Goal: Information Seeking & Learning: Learn about a topic

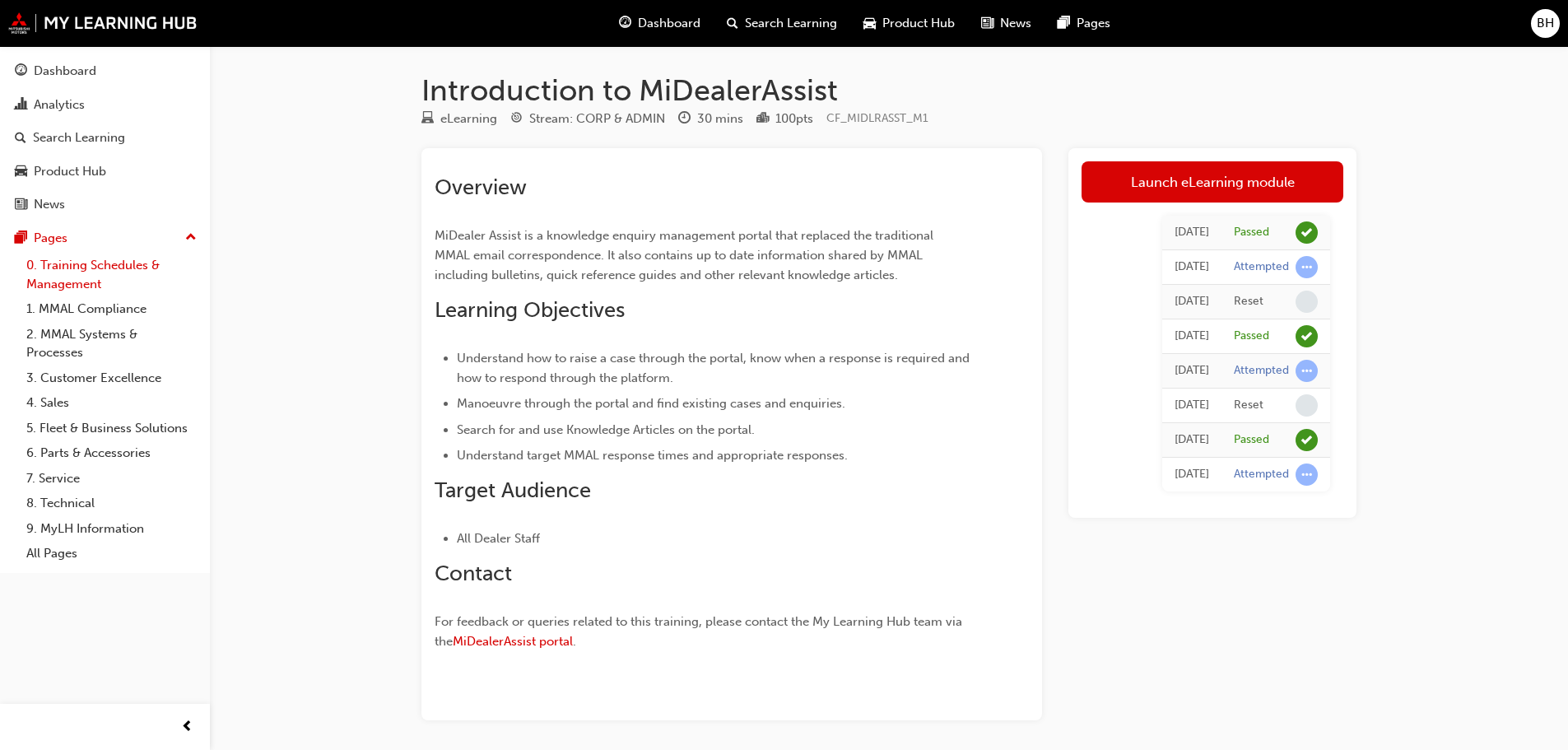
click at [70, 270] on link "0. Training Schedules & Management" at bounding box center [111, 274] width 183 height 44
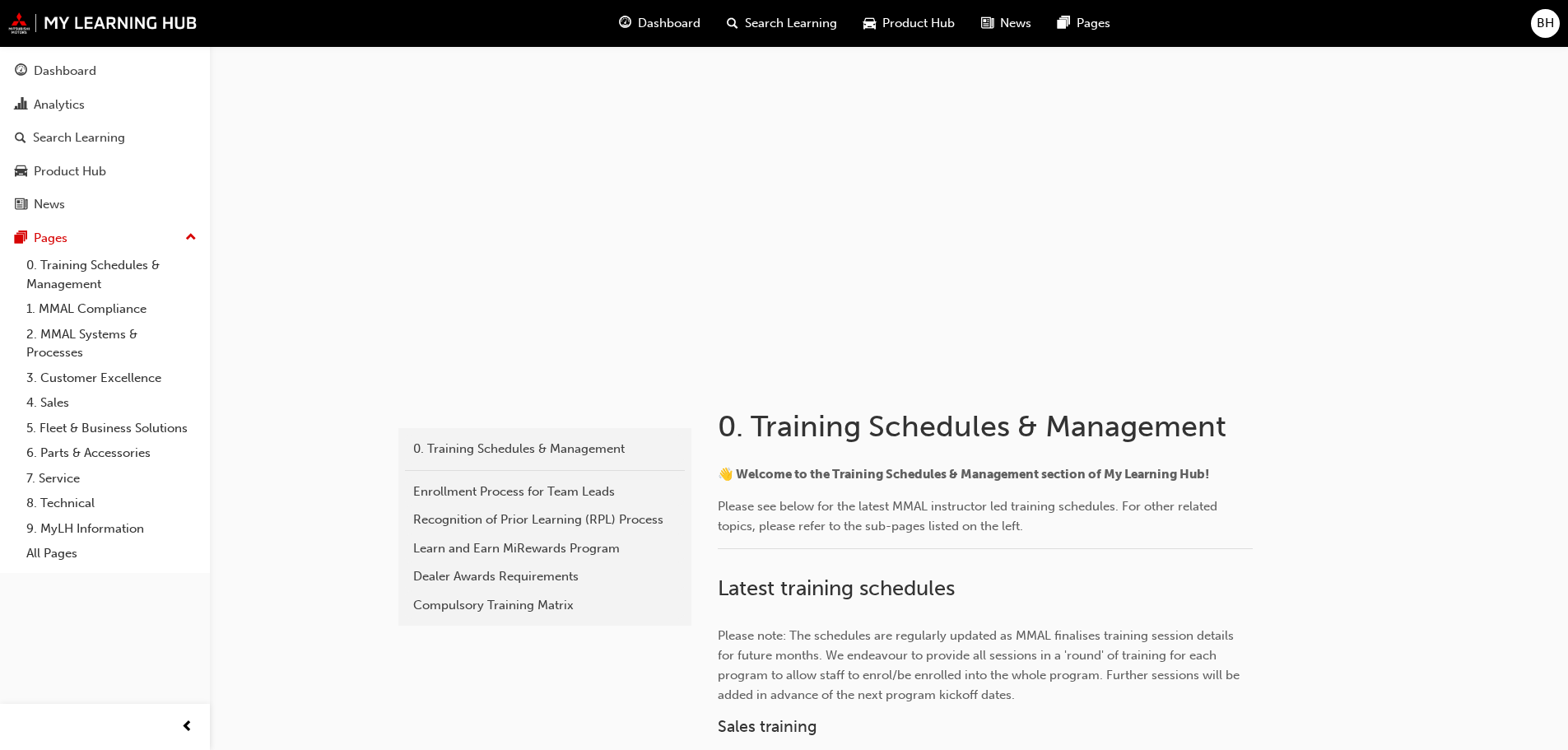
click at [661, 20] on span "Dashboard" at bounding box center [669, 23] width 63 height 19
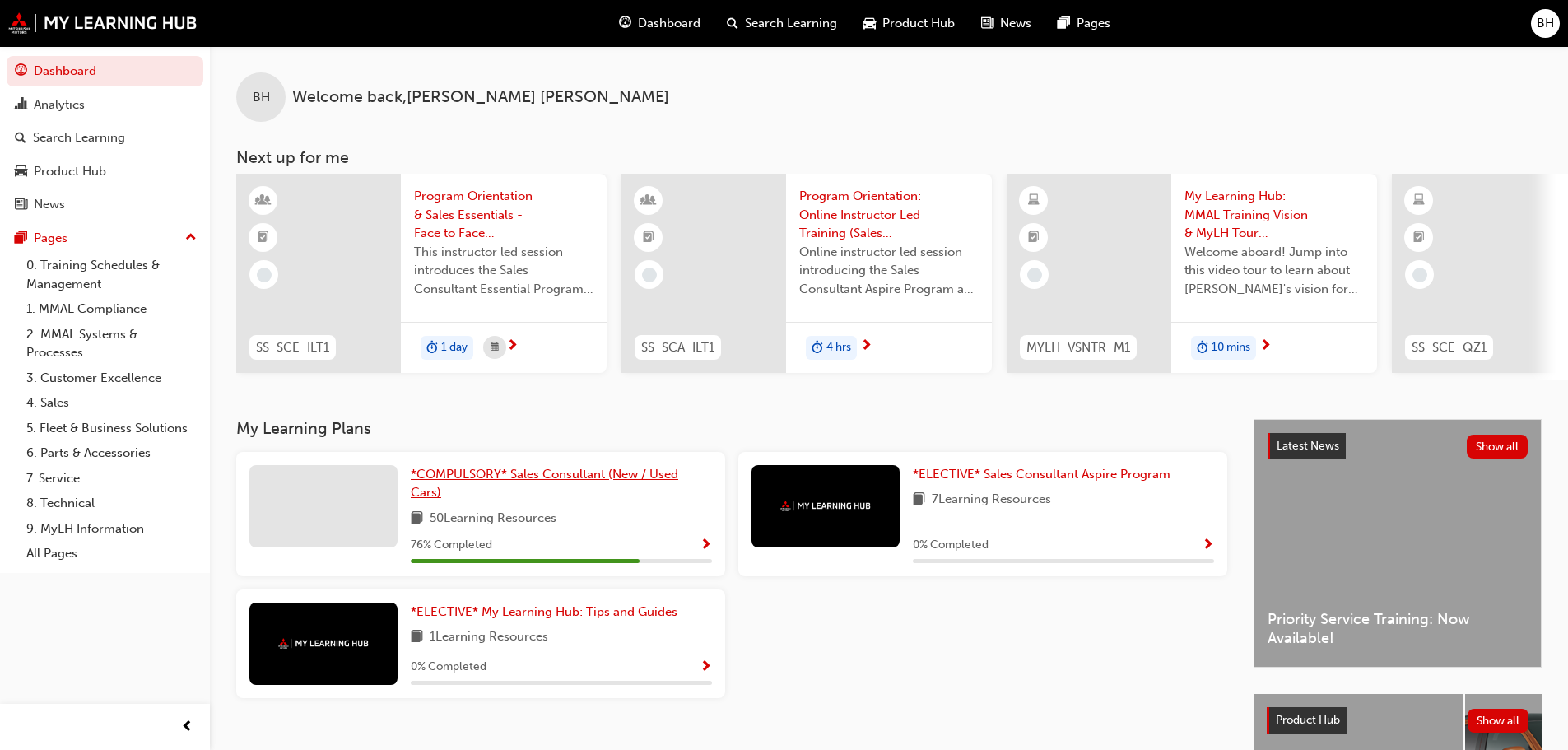
click at [557, 486] on span "*COMPULSORY* Sales Consultant (New / Used Cars)" at bounding box center [545, 483] width 267 height 34
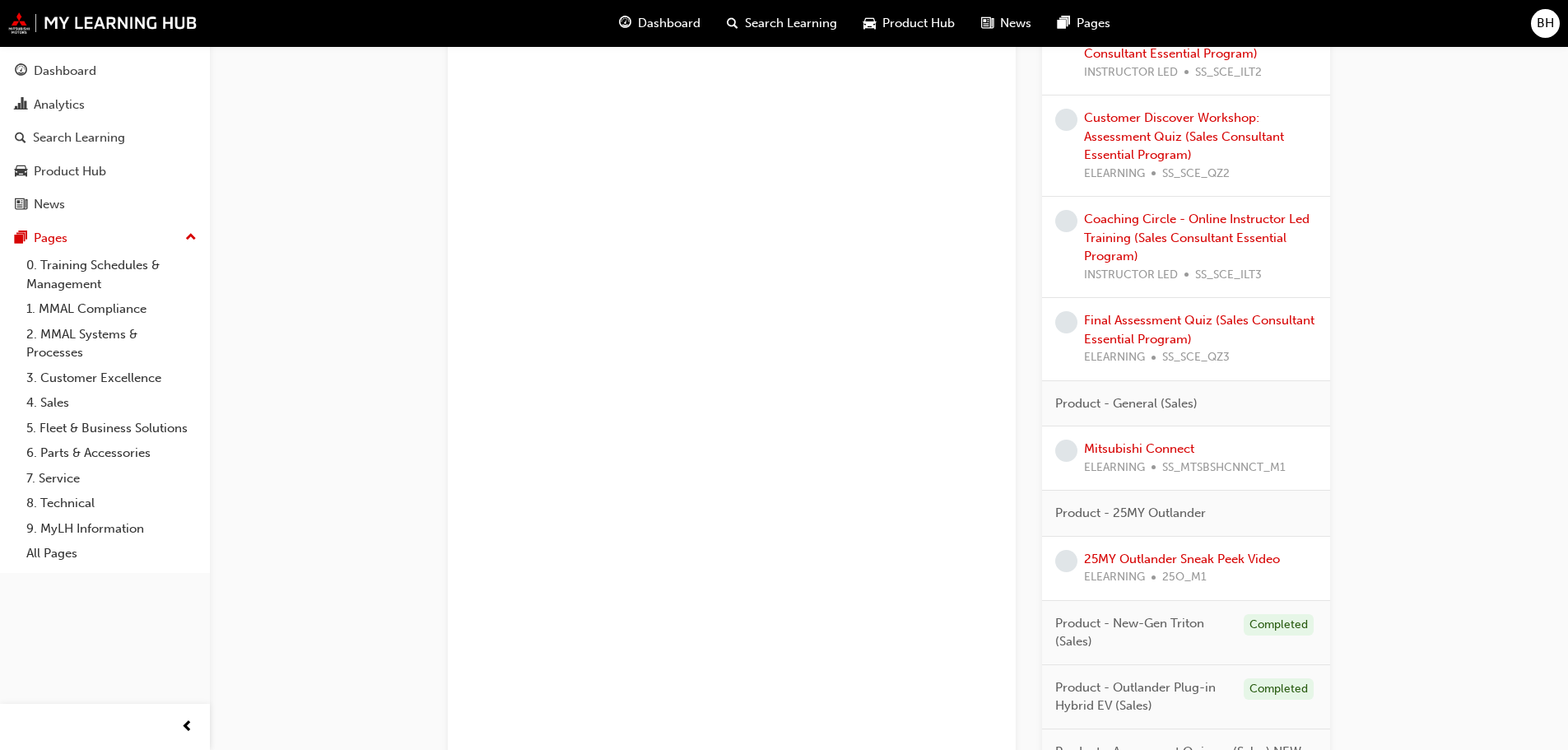
scroll to position [1152, 0]
click at [1178, 562] on link "25MY Outlander Sneak Peek Video" at bounding box center [1182, 560] width 196 height 15
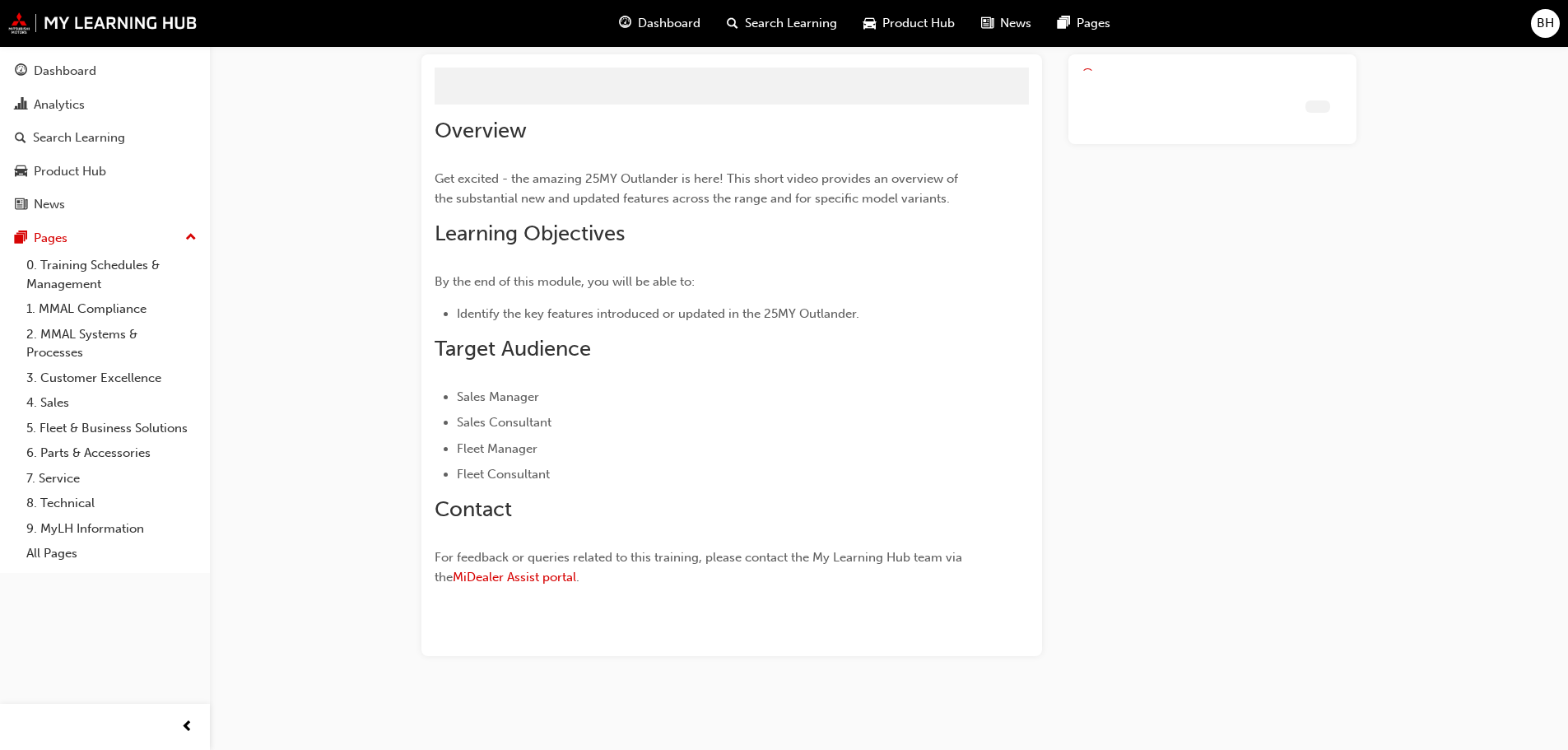
scroll to position [57, 0]
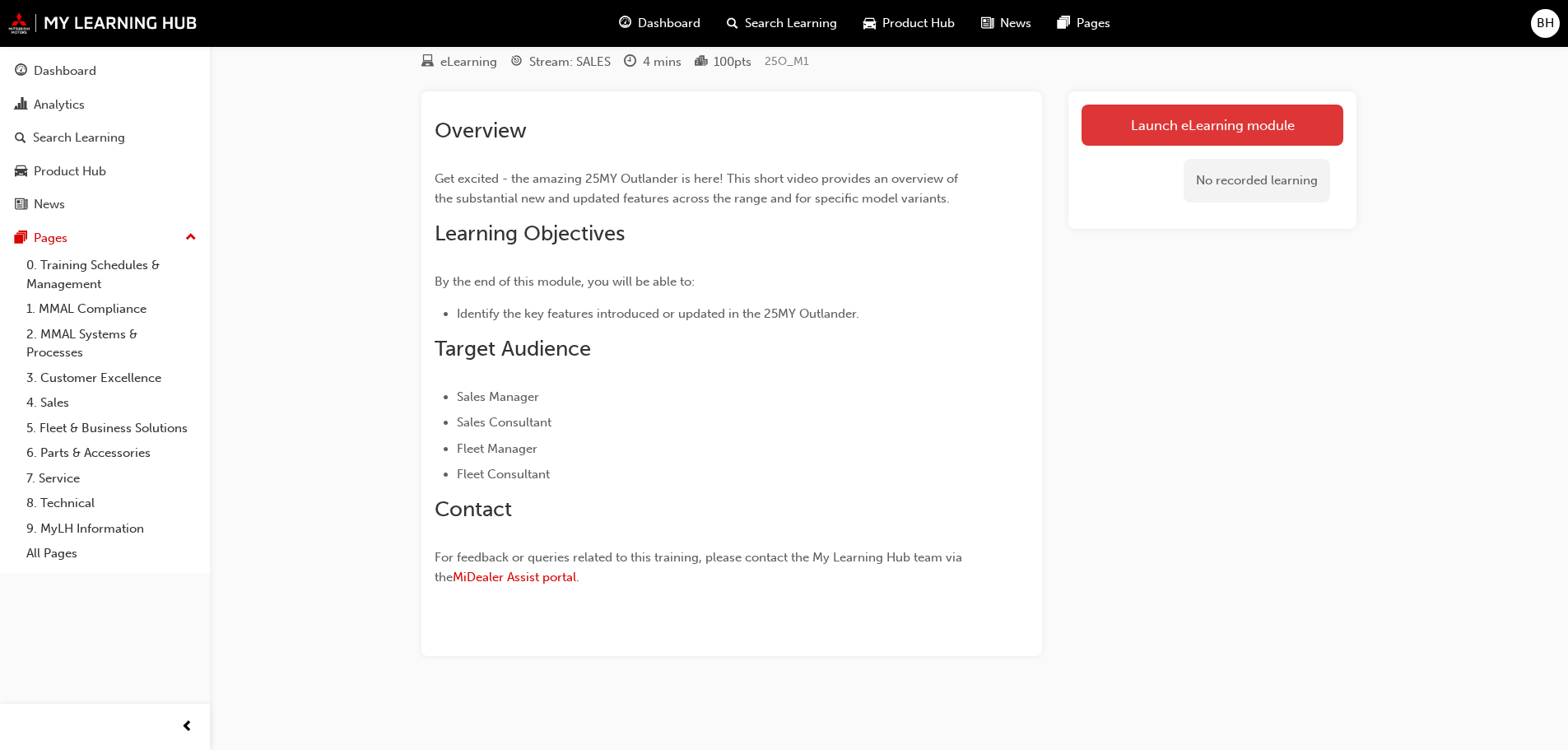
click at [1178, 120] on link "Launch eLearning module" at bounding box center [1213, 125] width 262 height 41
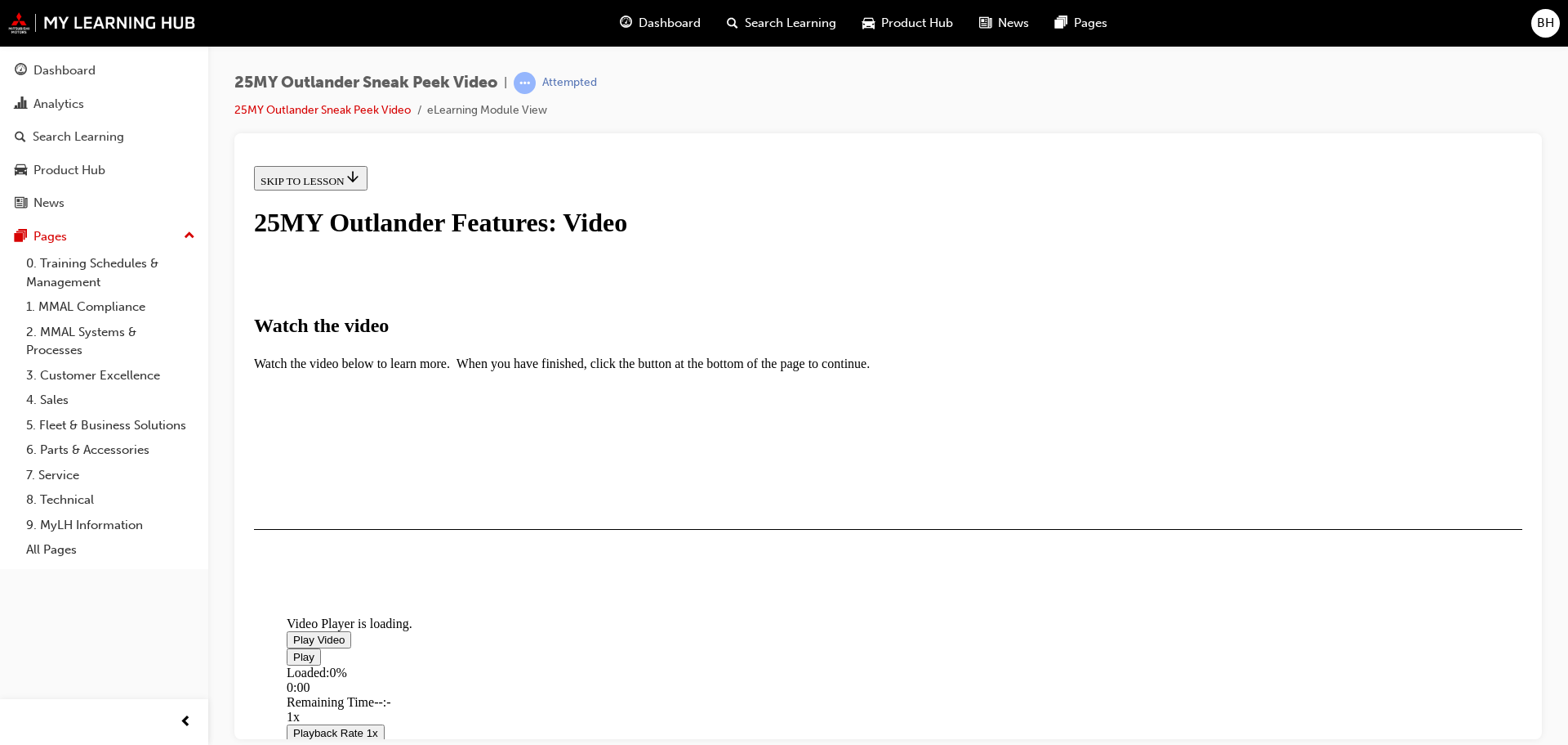
click at [293, 633] on span "Video player" at bounding box center [293, 638] width 0 height 12
click at [1536, 70] on div "25MY Outlander Sneak Peek Video | Attempted 25MY Outlander Sneak Peek Video eLe…" at bounding box center [888, 374] width 1360 height 658
click at [414, 583] on div "I HAVE WATCHED THIS VIDEO" at bounding box center [337, 576] width 153 height 13
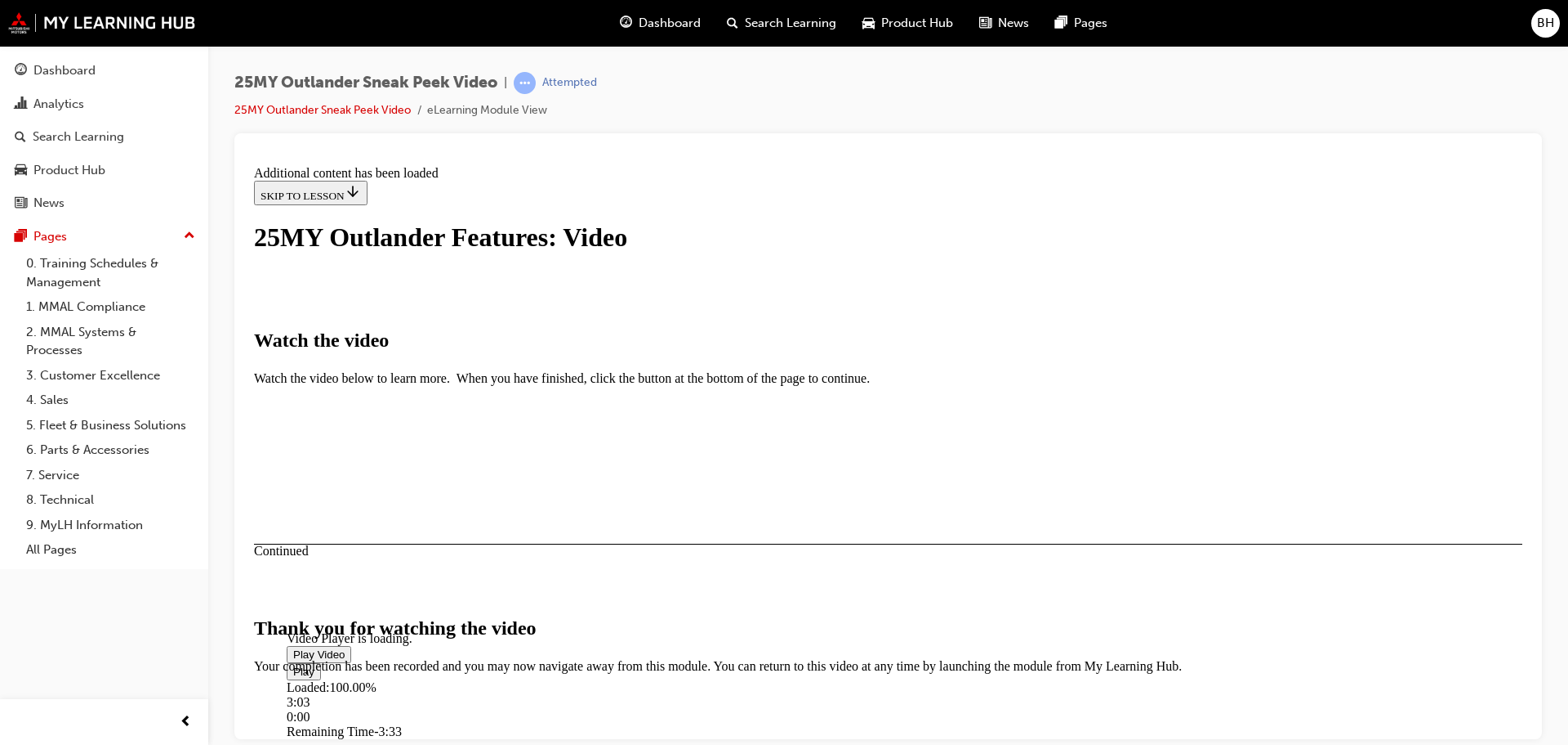
scroll to position [519, 0]
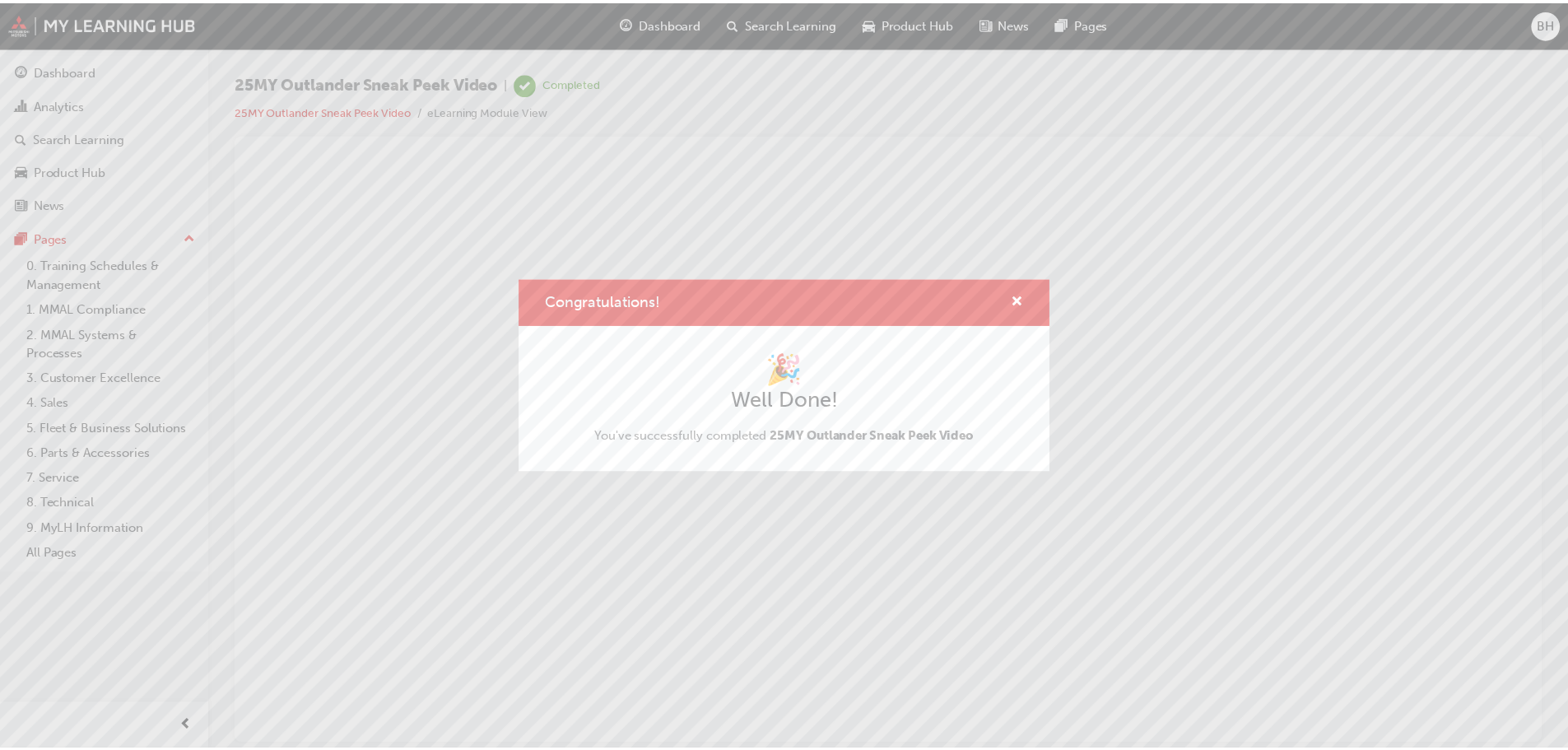
scroll to position [0, 0]
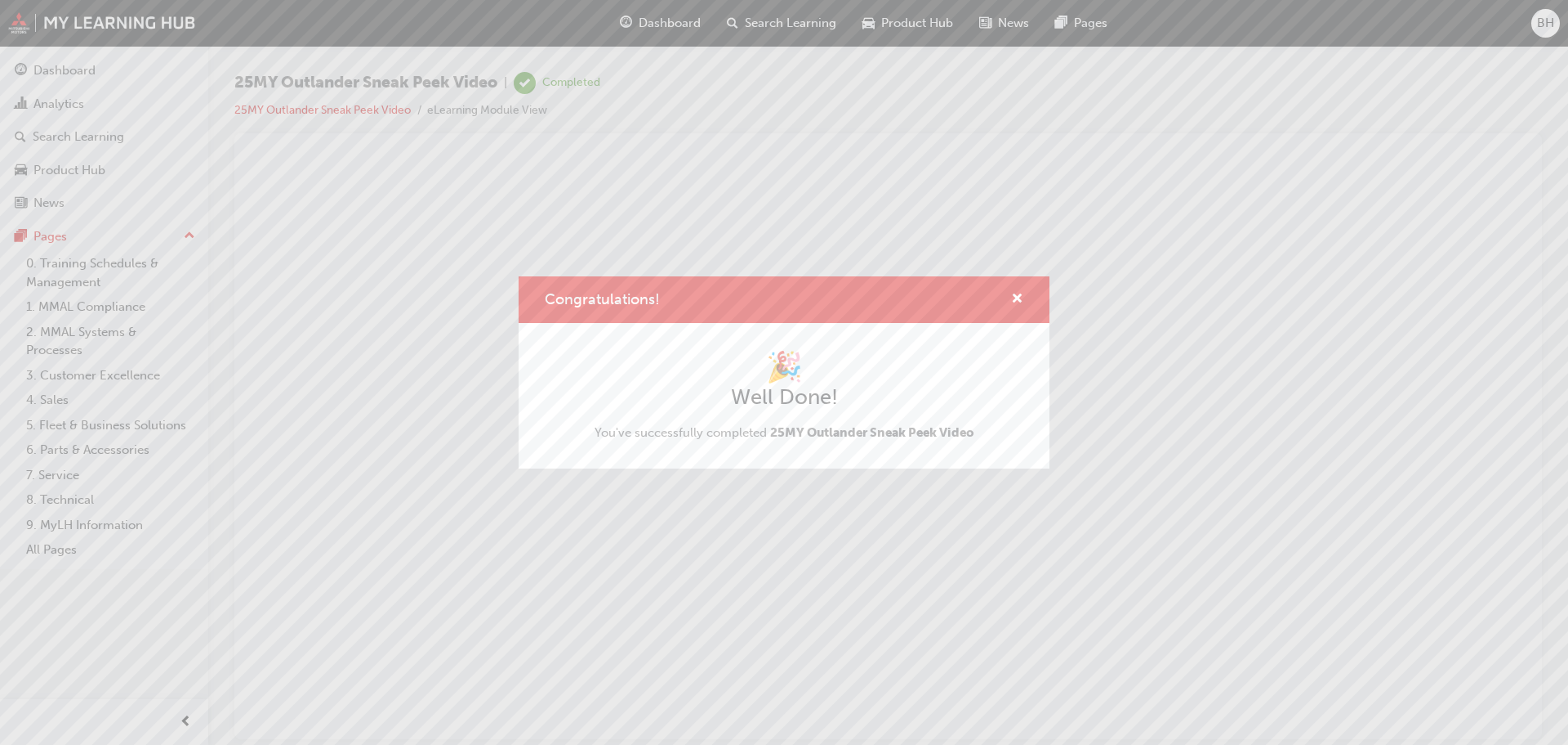
click at [71, 69] on div "Congratulations! 🎉 Well Done! You've successfully completed 25MY Outlander Snea…" at bounding box center [784, 372] width 1568 height 745
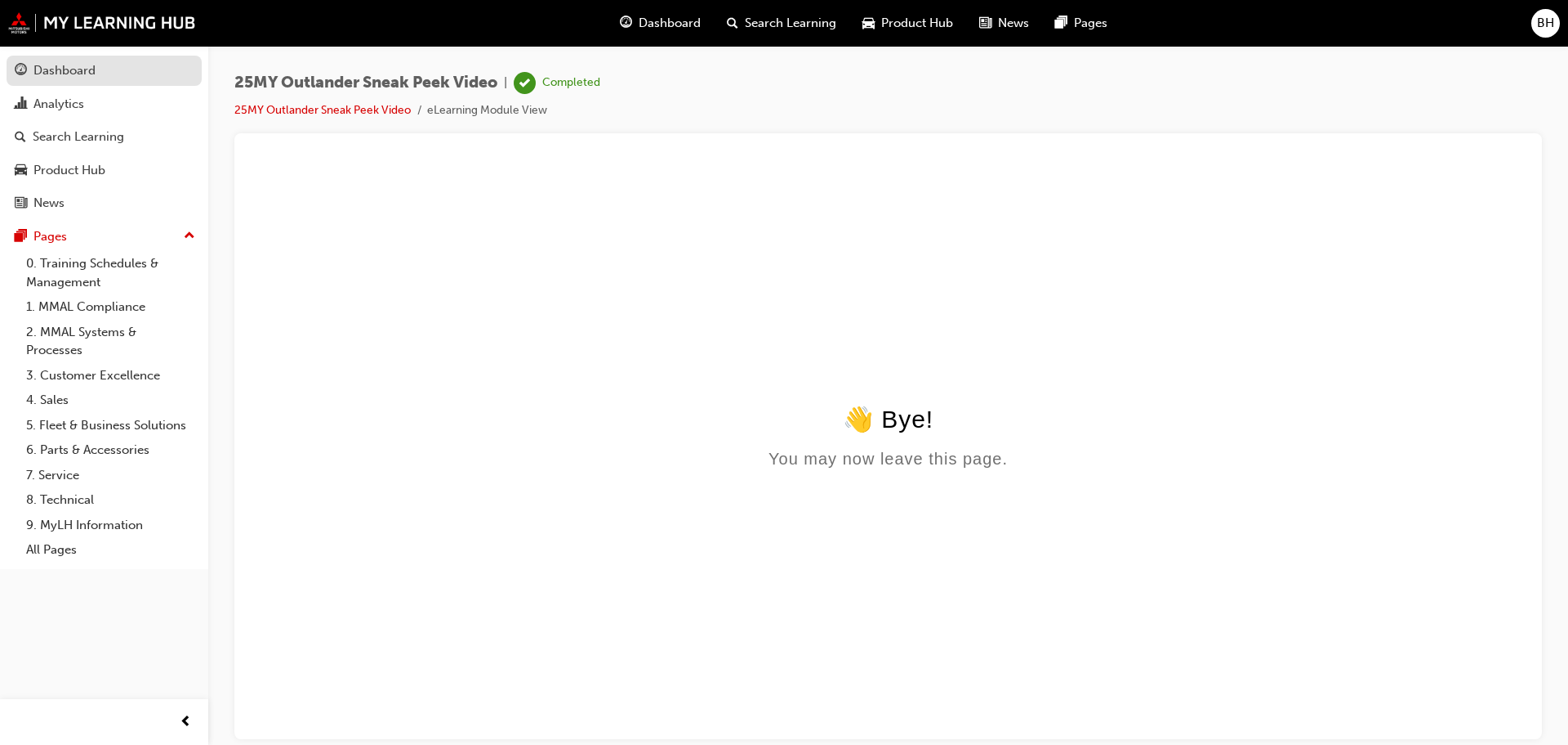
click at [45, 65] on div "Dashboard" at bounding box center [64, 71] width 62 height 19
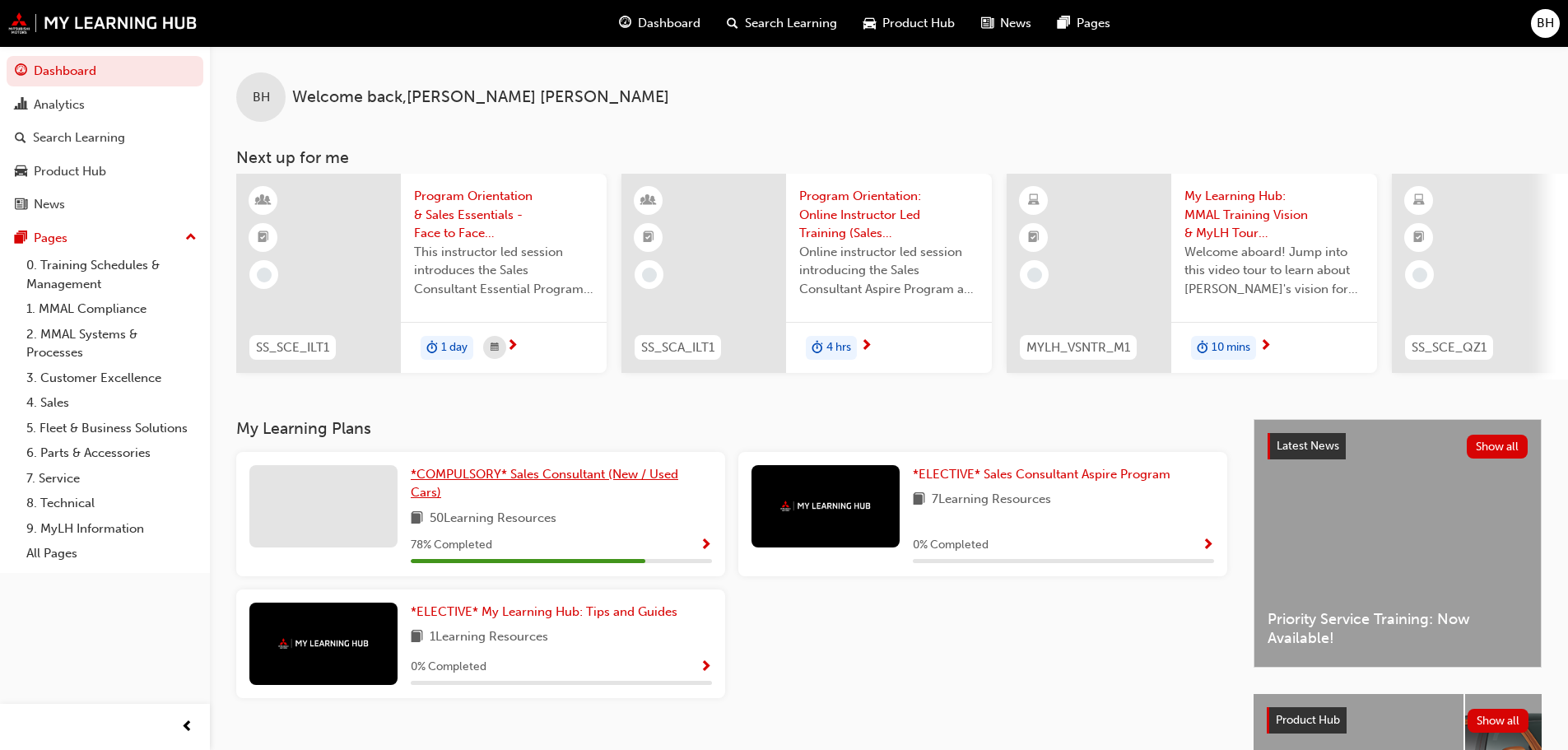
click at [585, 478] on span "*COMPULSORY* Sales Consultant (New / Used Cars)" at bounding box center [545, 483] width 267 height 34
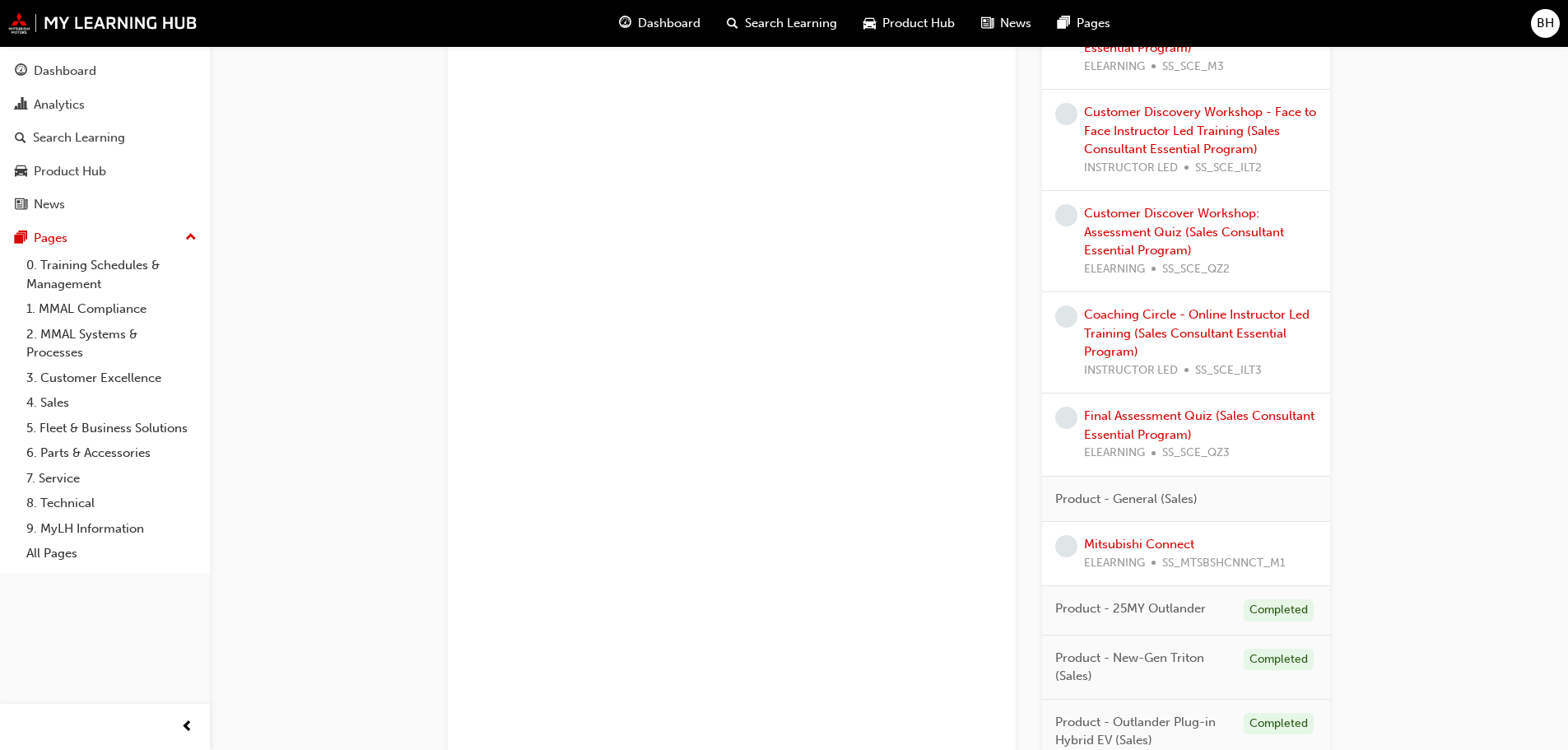
scroll to position [1069, 0]
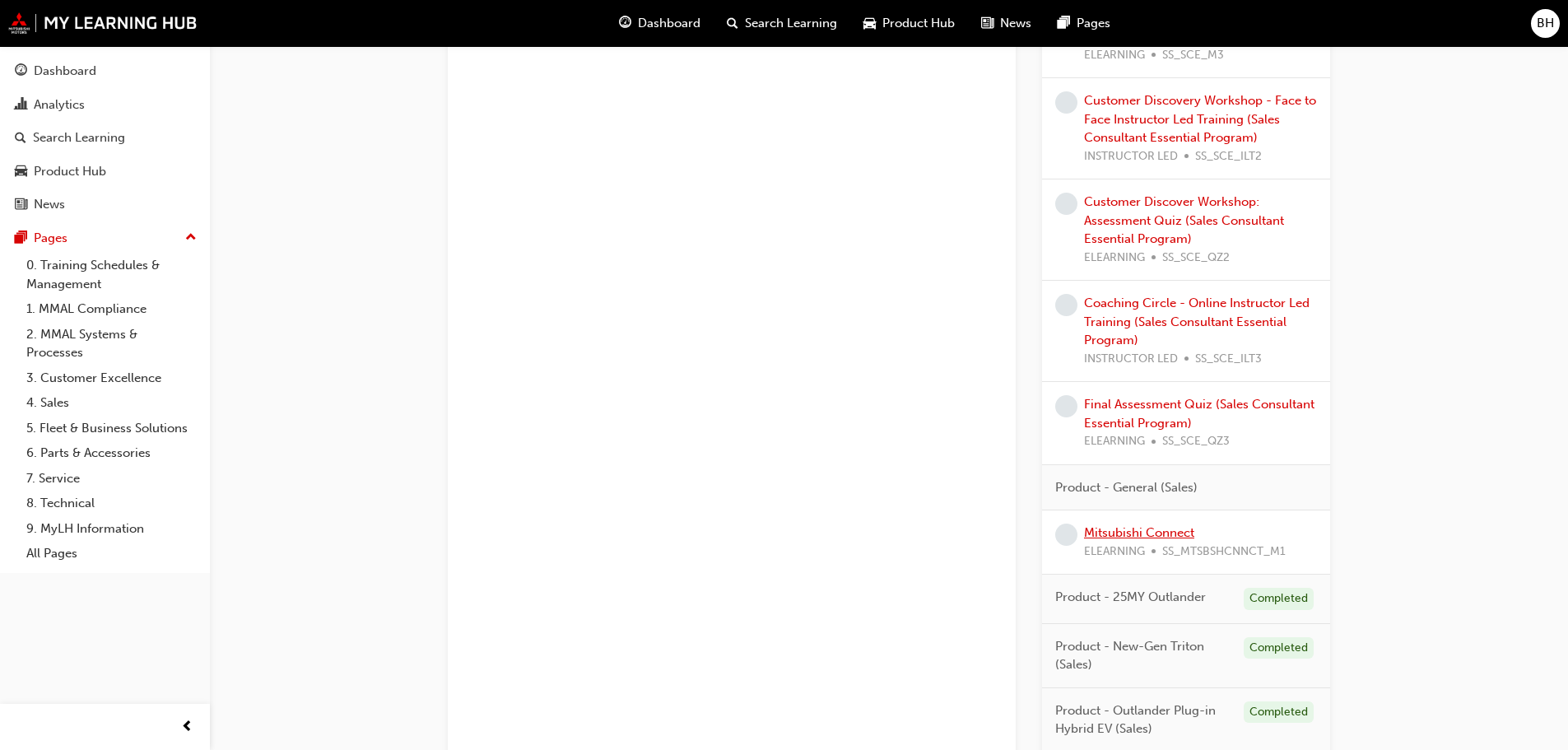
click at [1139, 530] on link "Mitsubishi Connect" at bounding box center [1139, 532] width 110 height 15
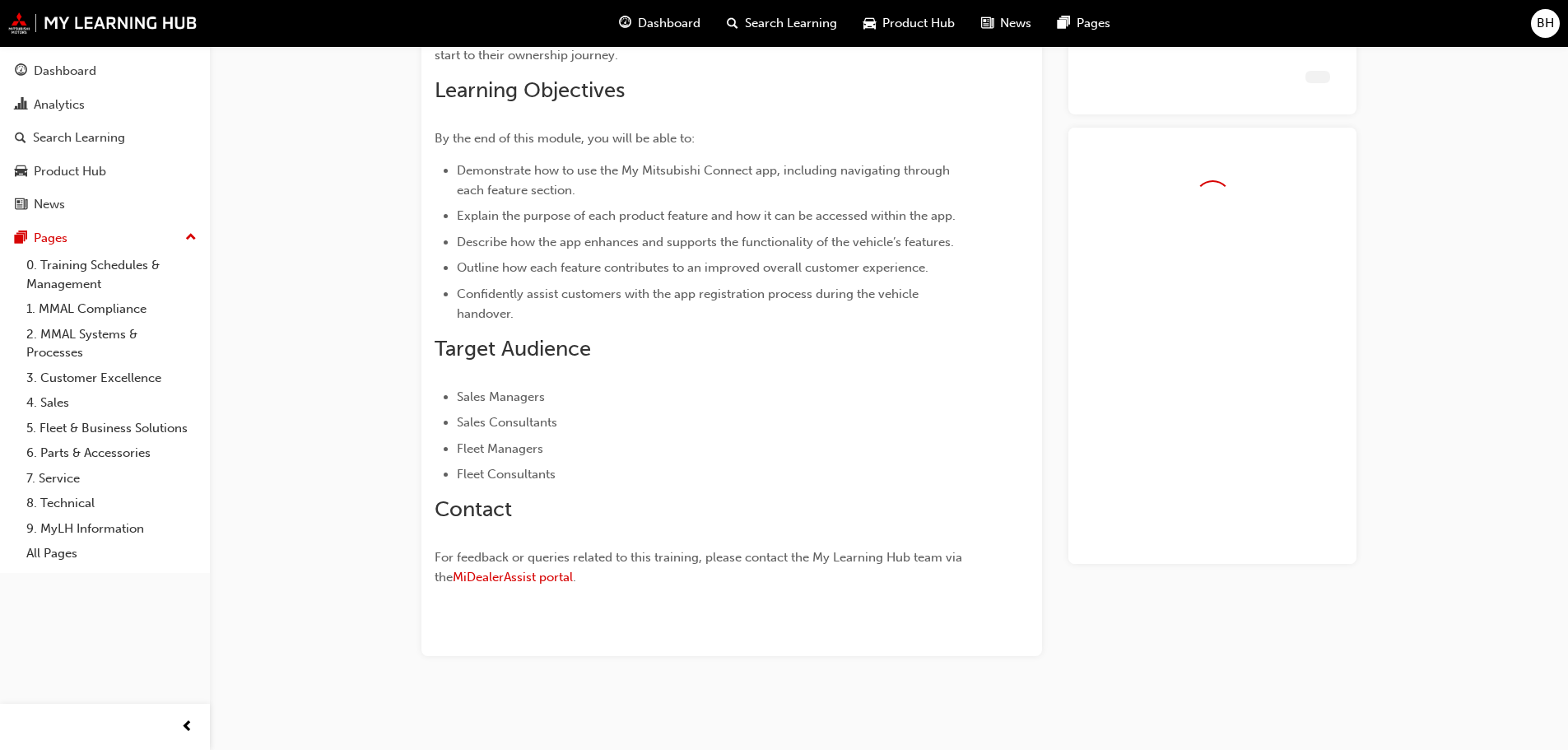
scroll to position [388, 0]
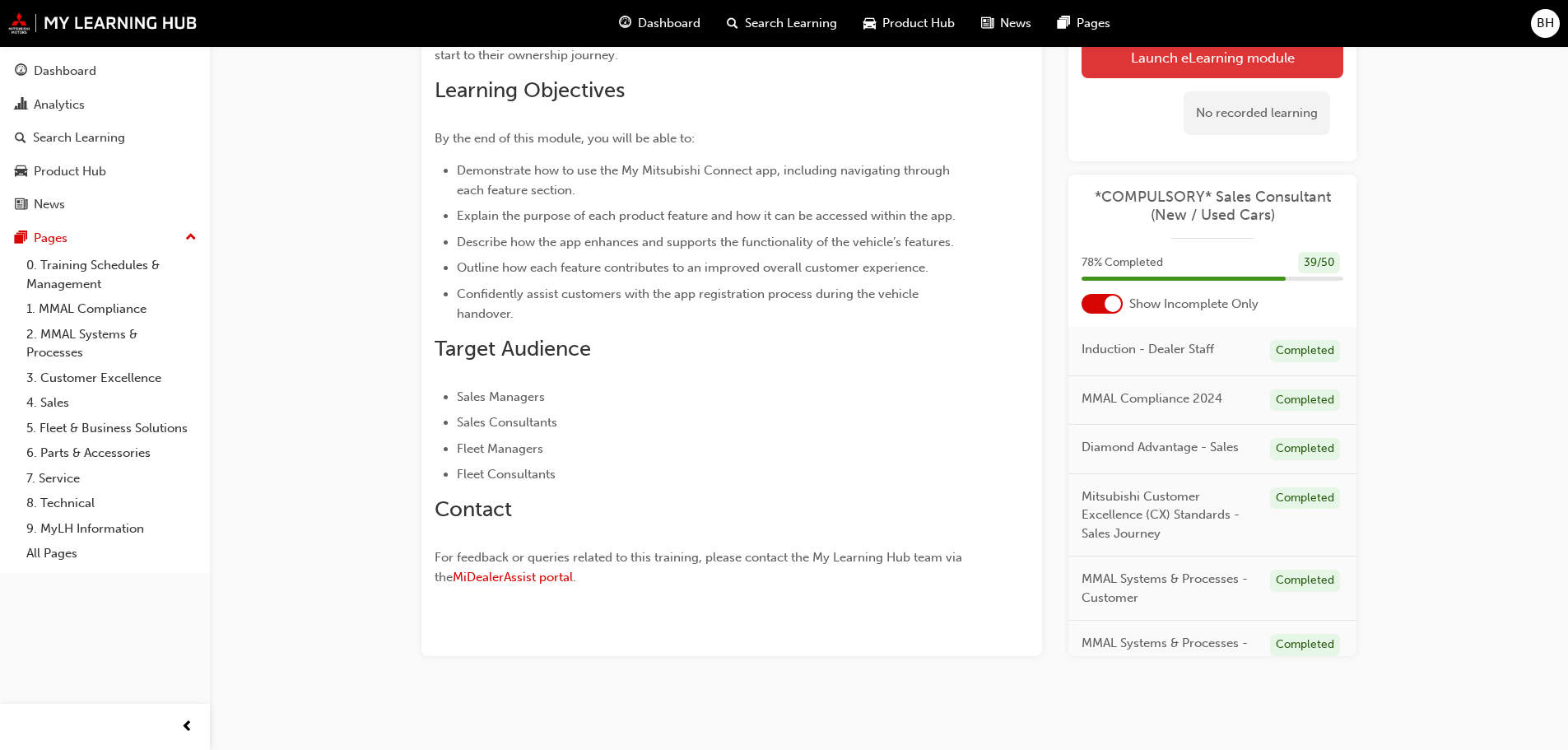
click at [1206, 58] on link "Launch eLearning module" at bounding box center [1213, 58] width 262 height 41
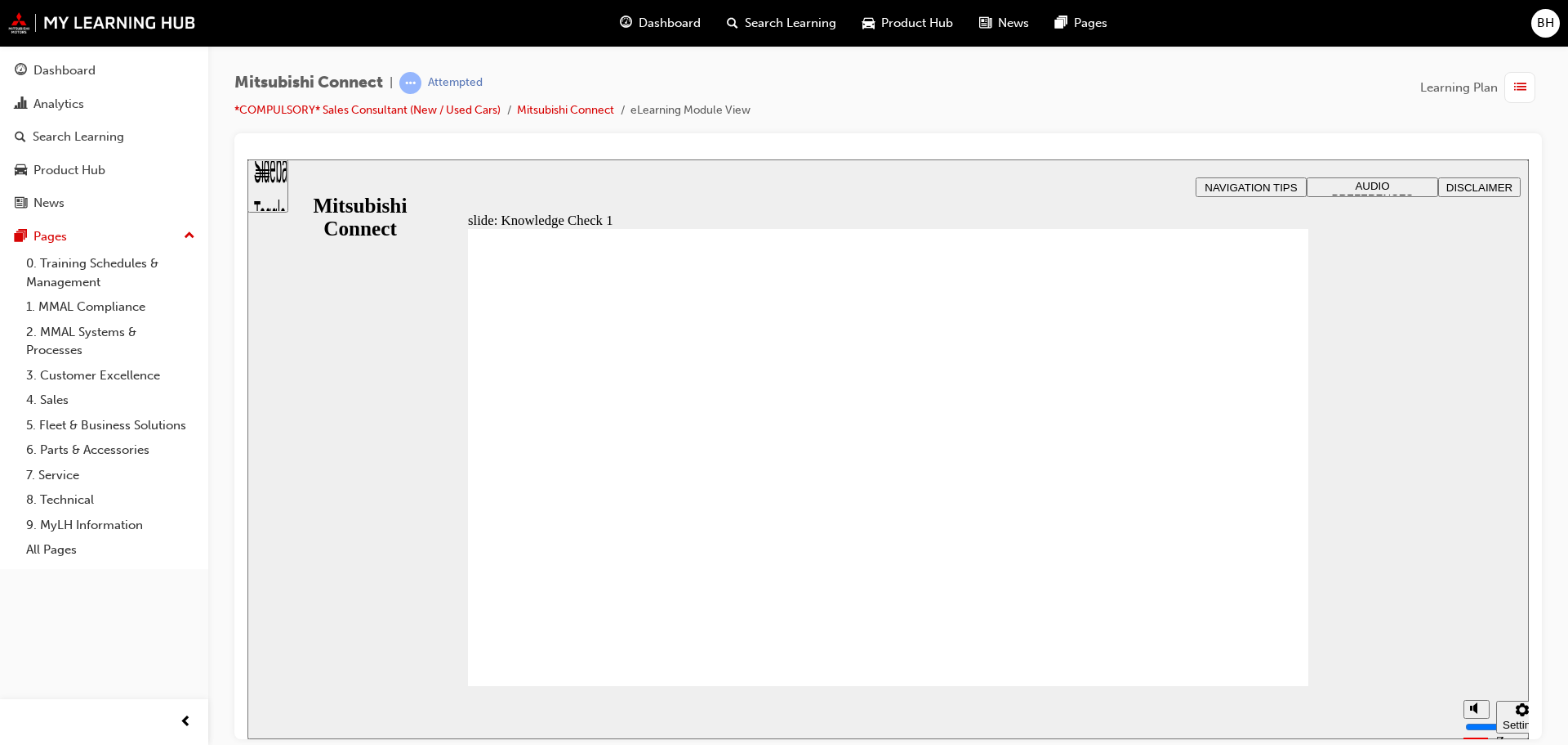
checkbox input "true"
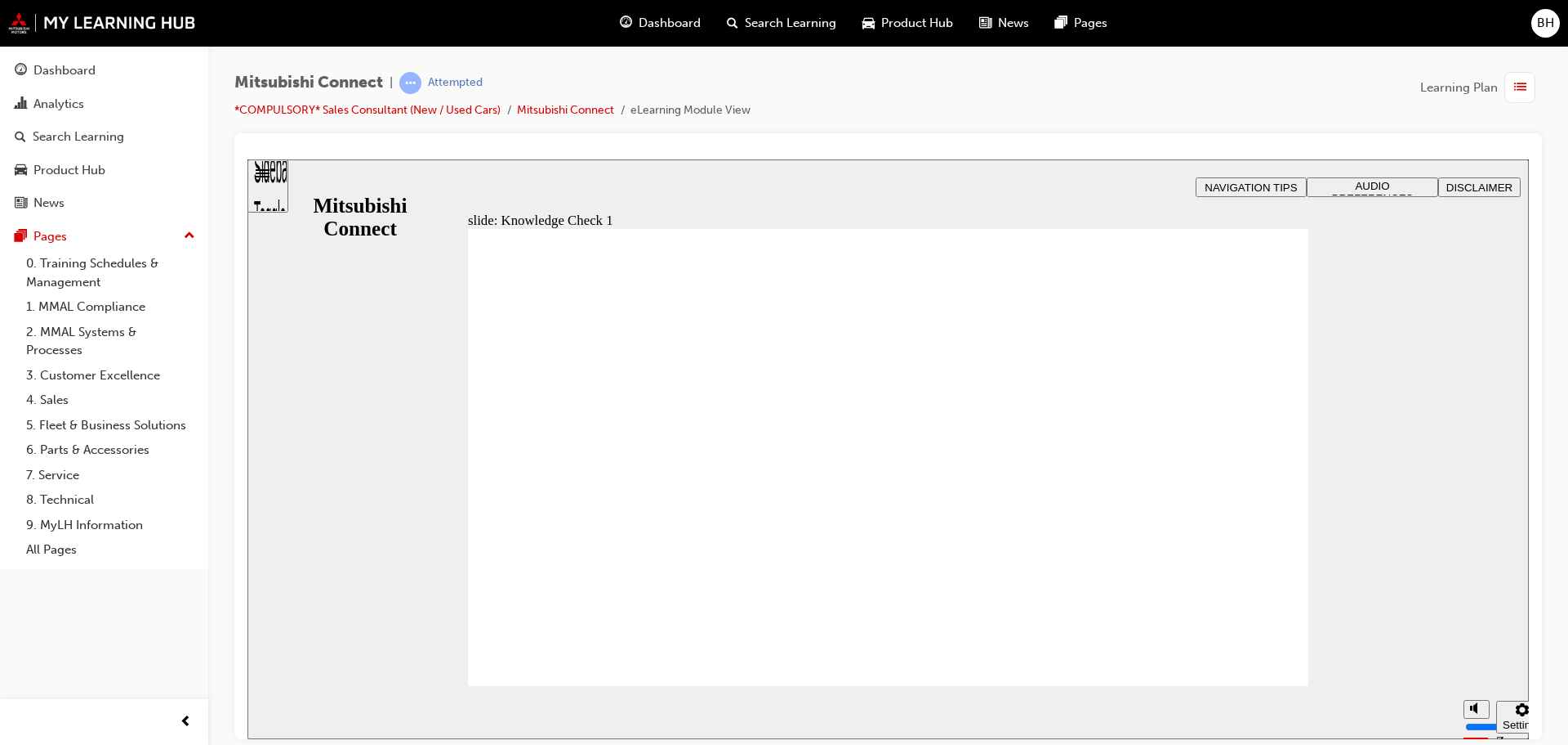
checkbox input "false"
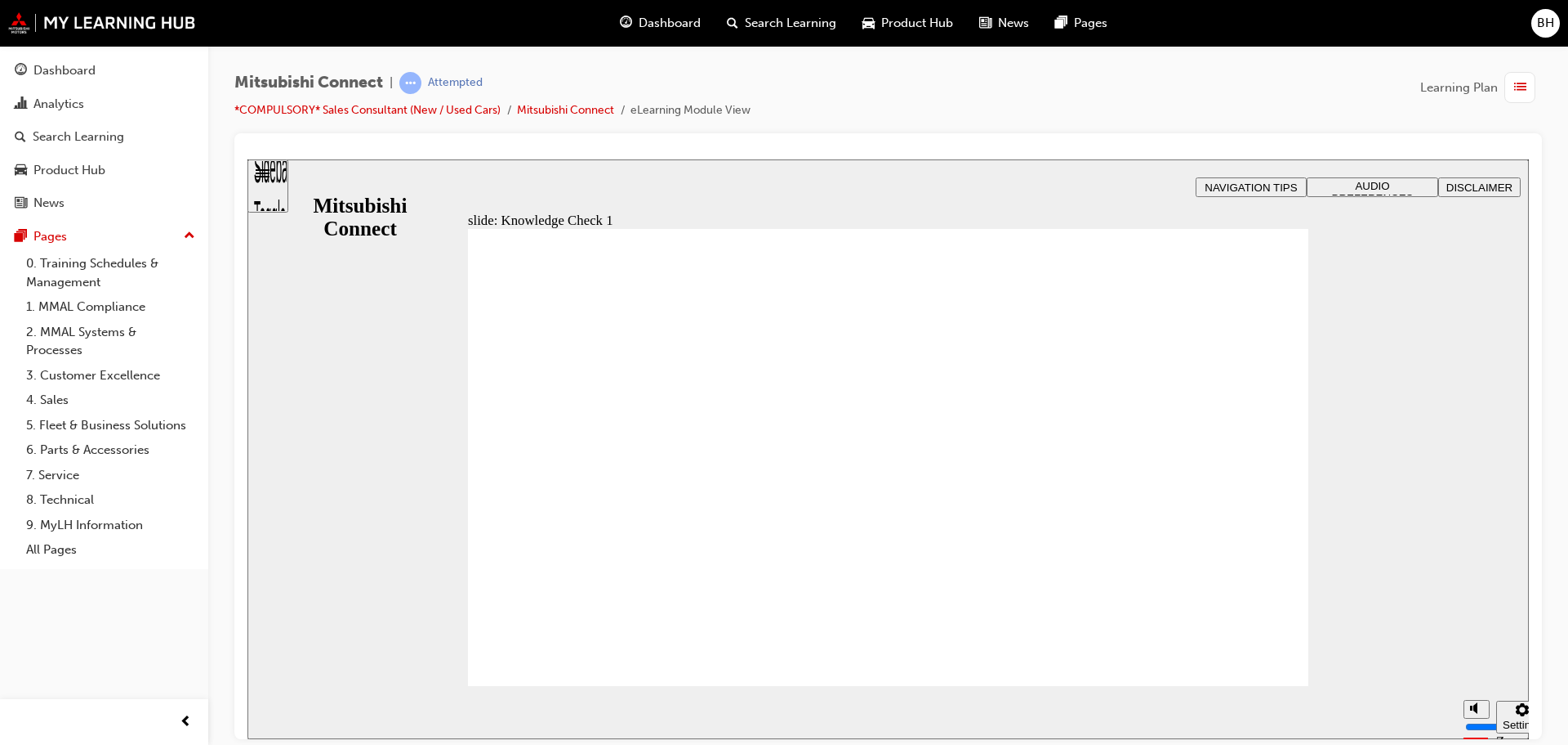
checkbox input "true"
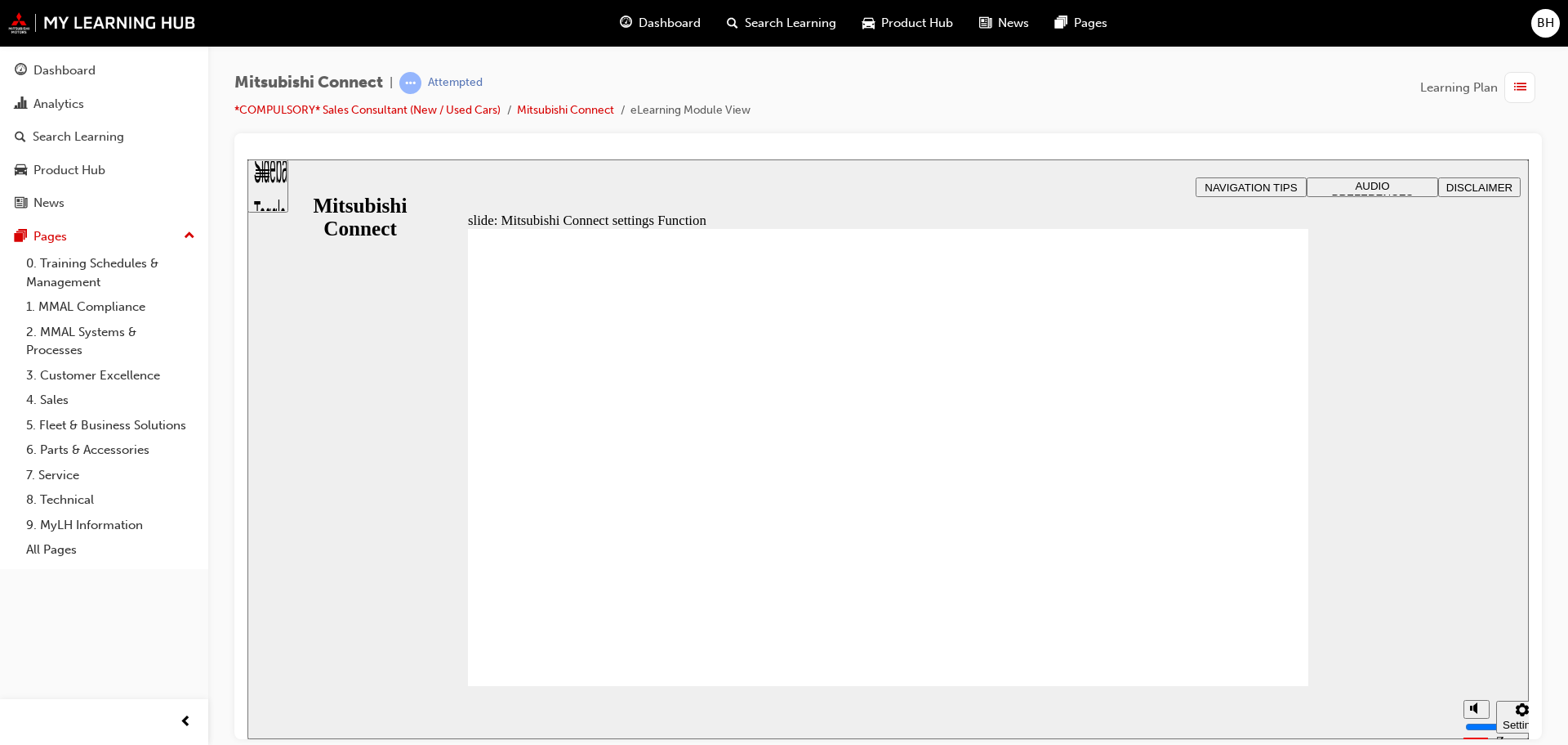
radio input "true"
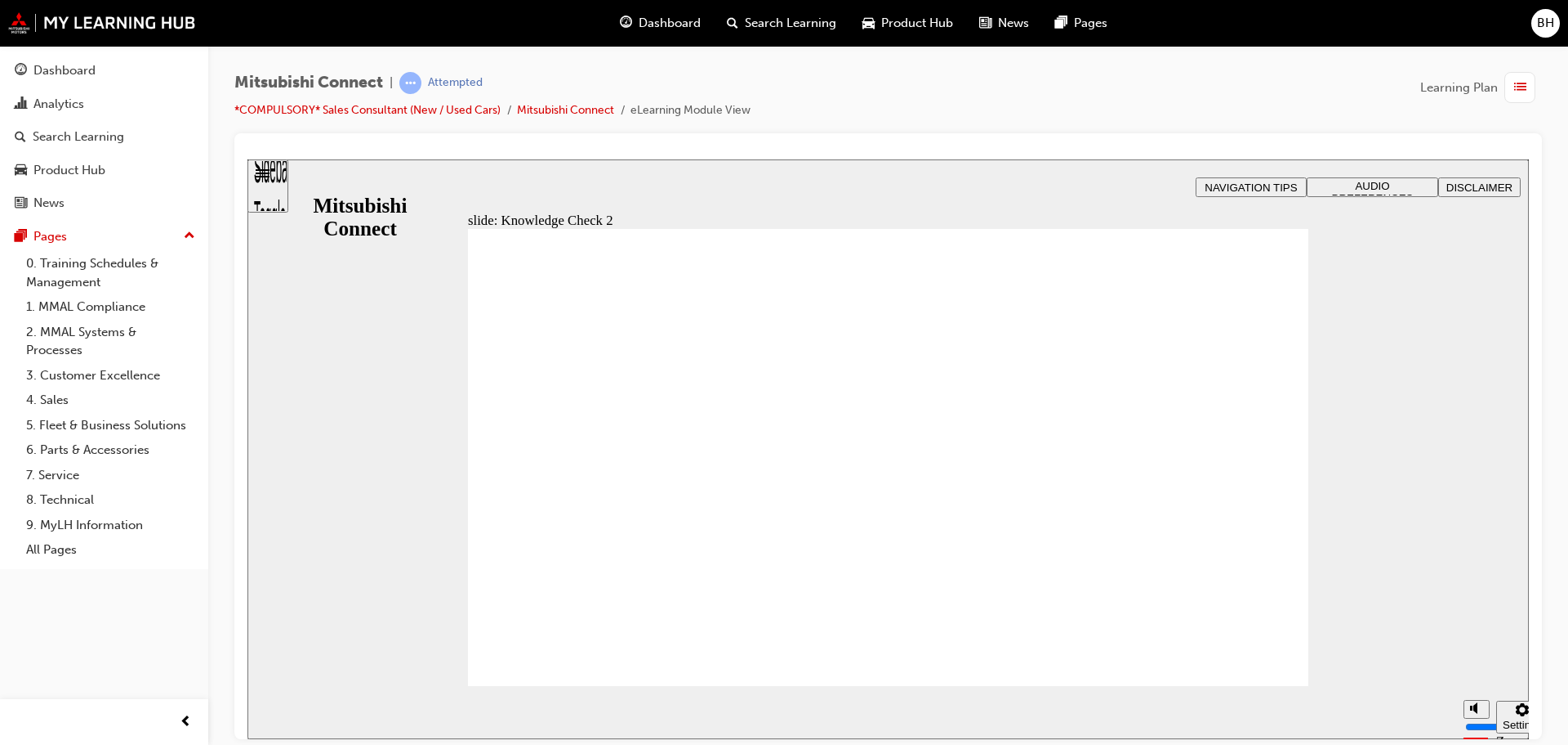
radio input "false"
radio input "true"
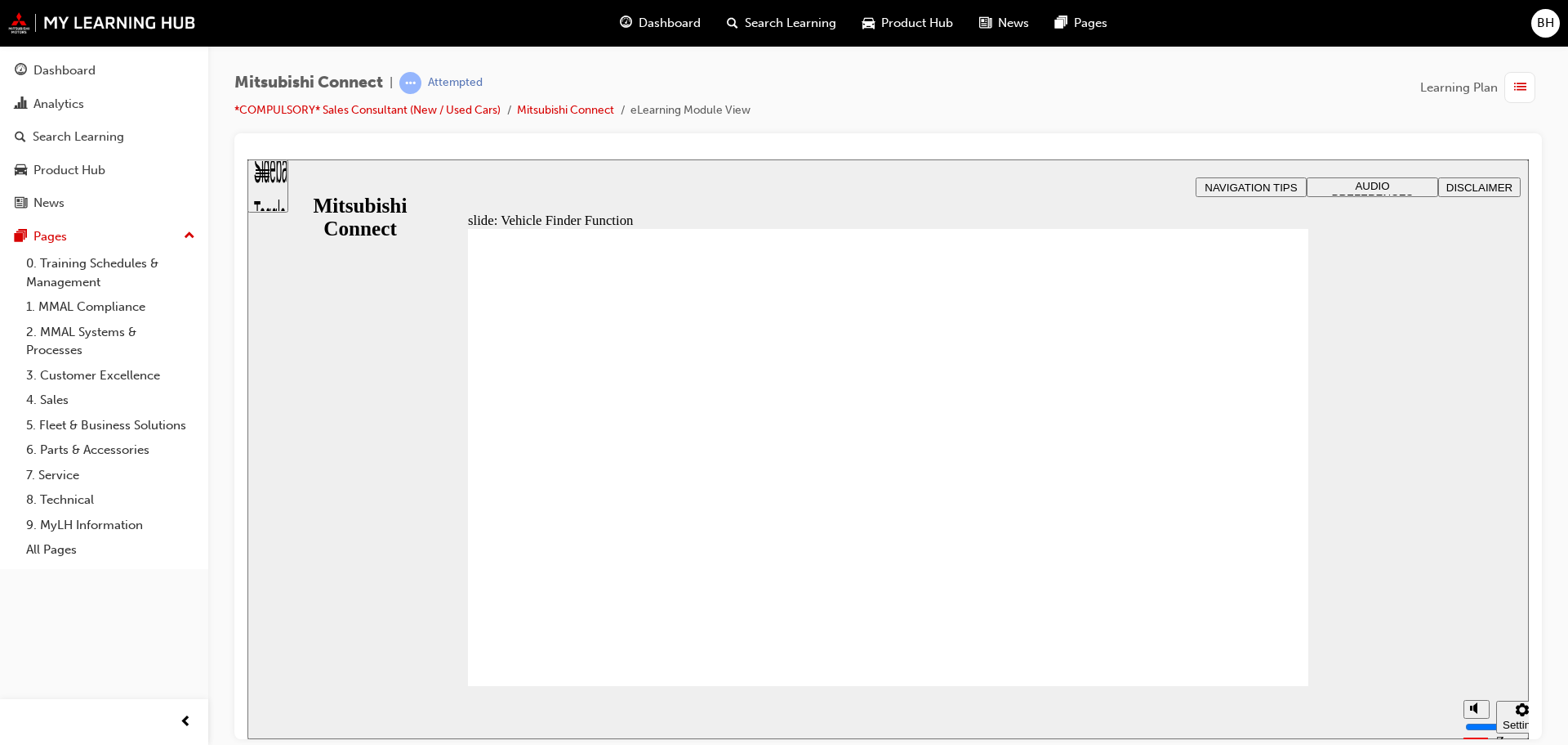
checkbox input "true"
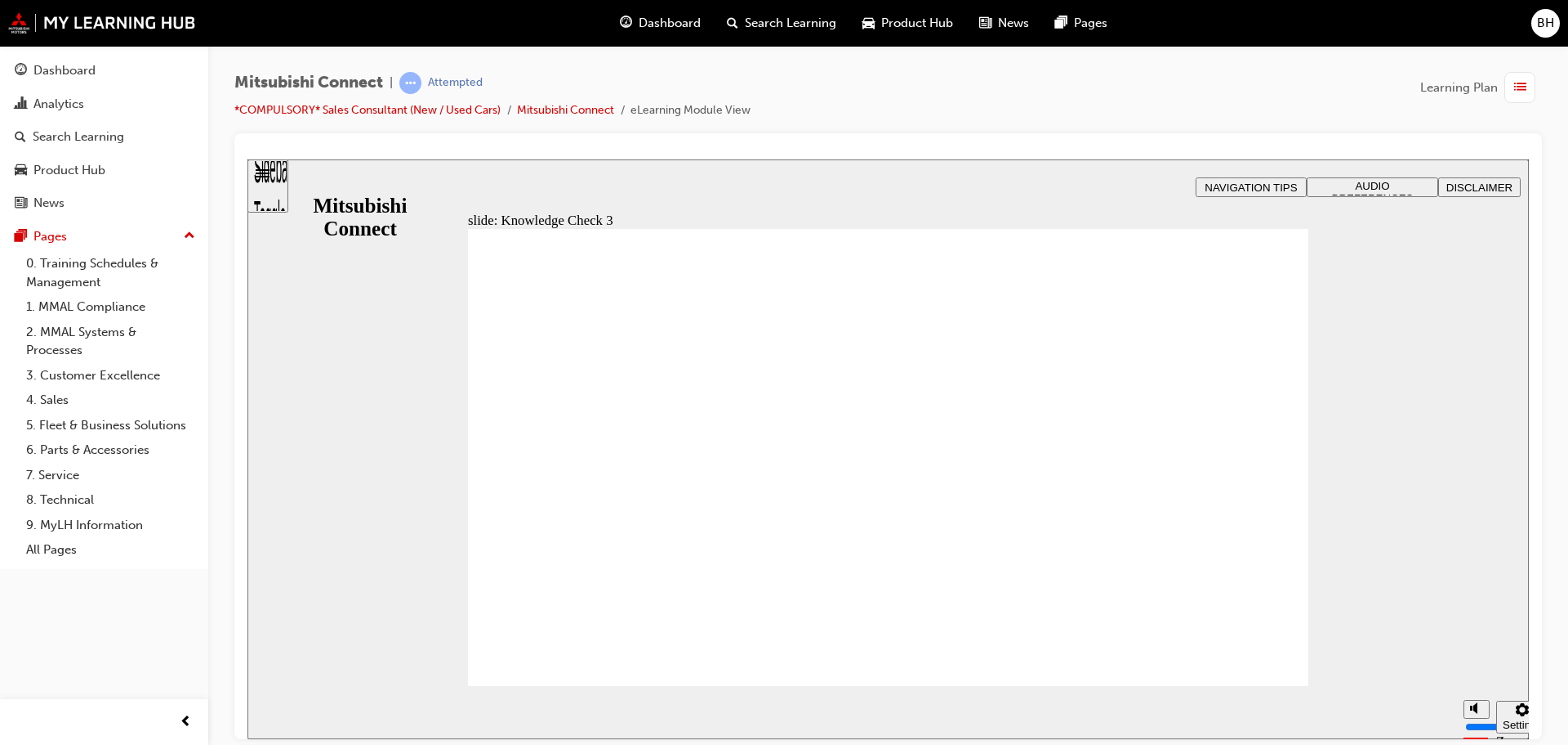
checkbox input "true"
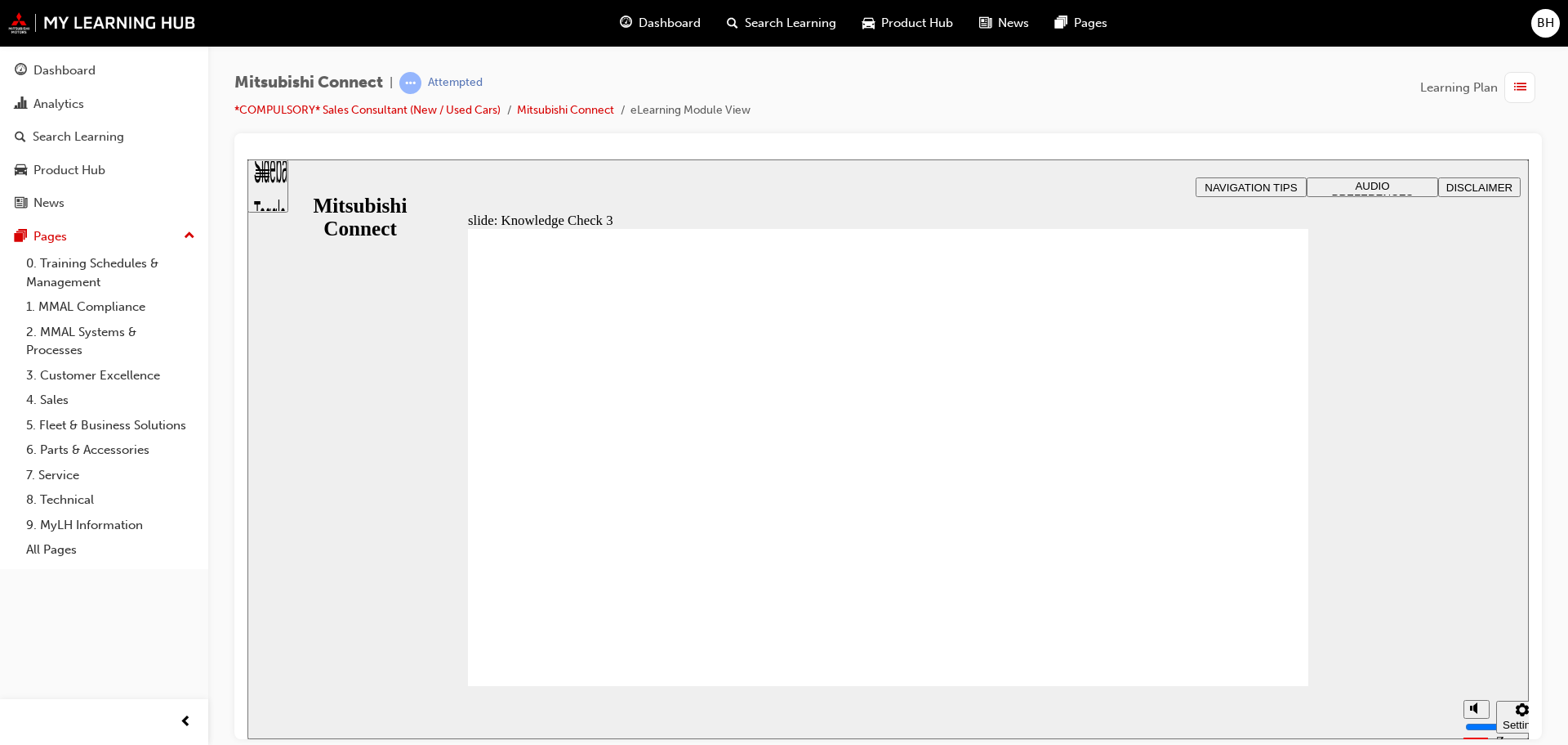
checkbox input "false"
checkbox input "true"
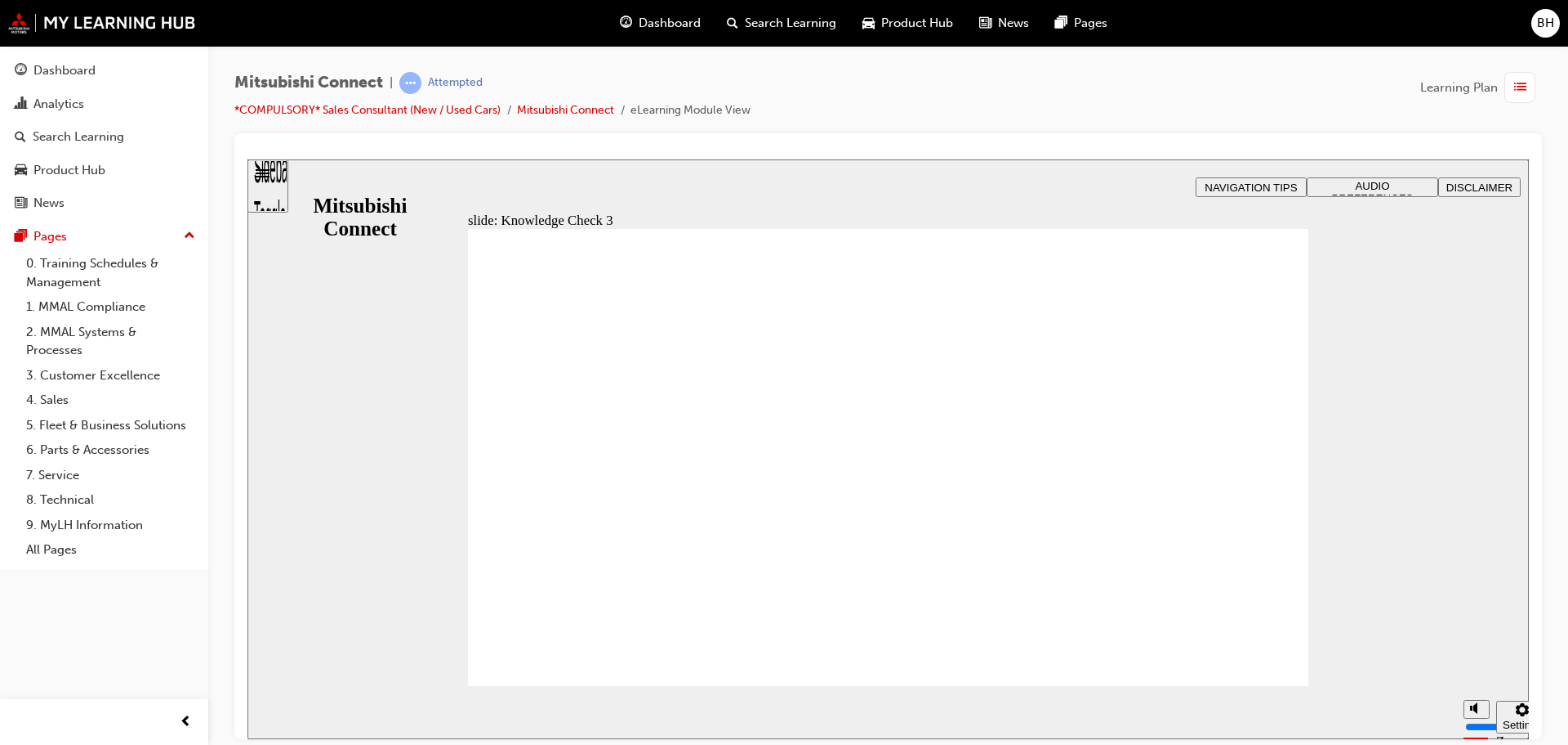
checkbox input "true"
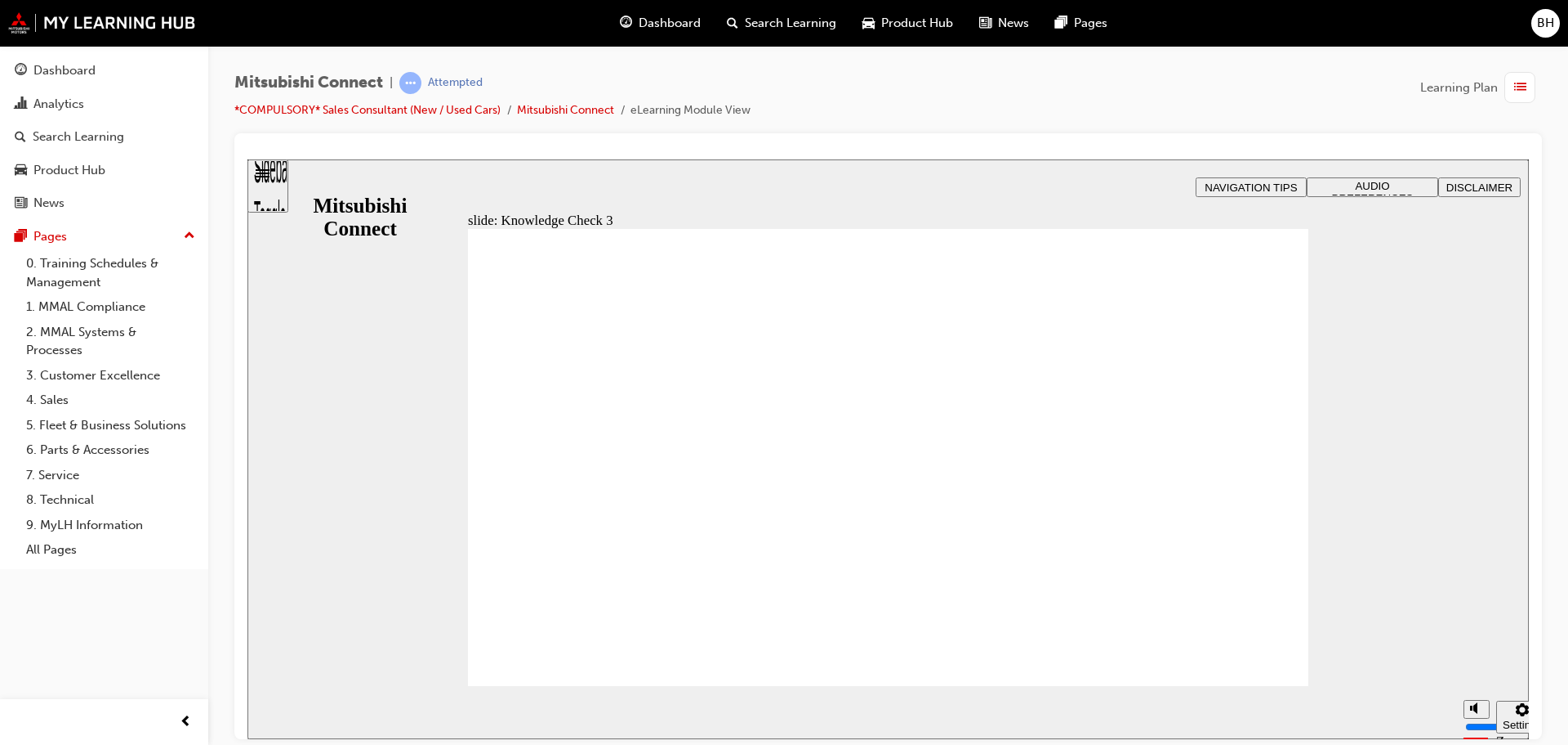
drag, startPoint x: 653, startPoint y: 665, endPoint x: 696, endPoint y: 658, distance: 43.6
checkbox input "false"
checkbox input "true"
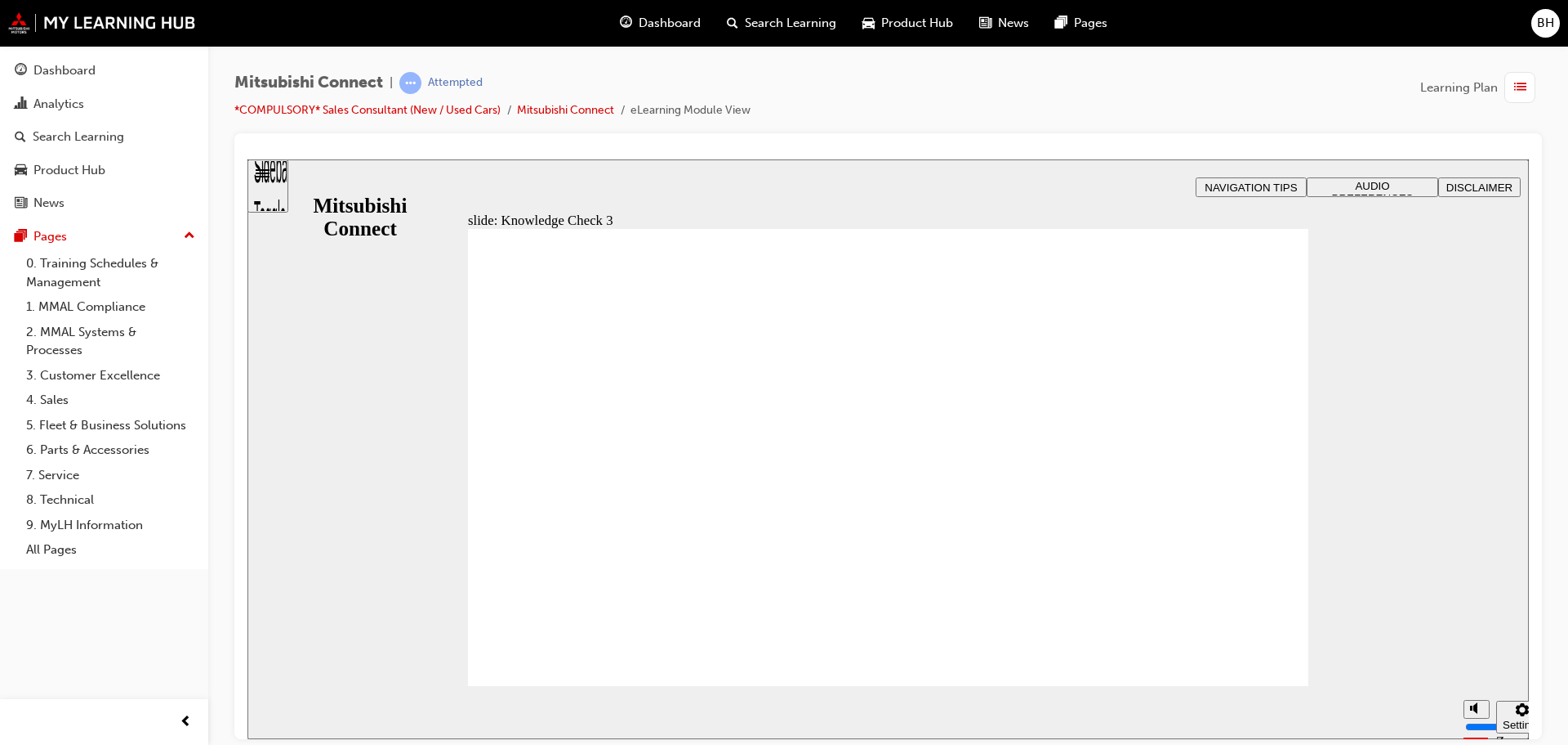
checkbox input "false"
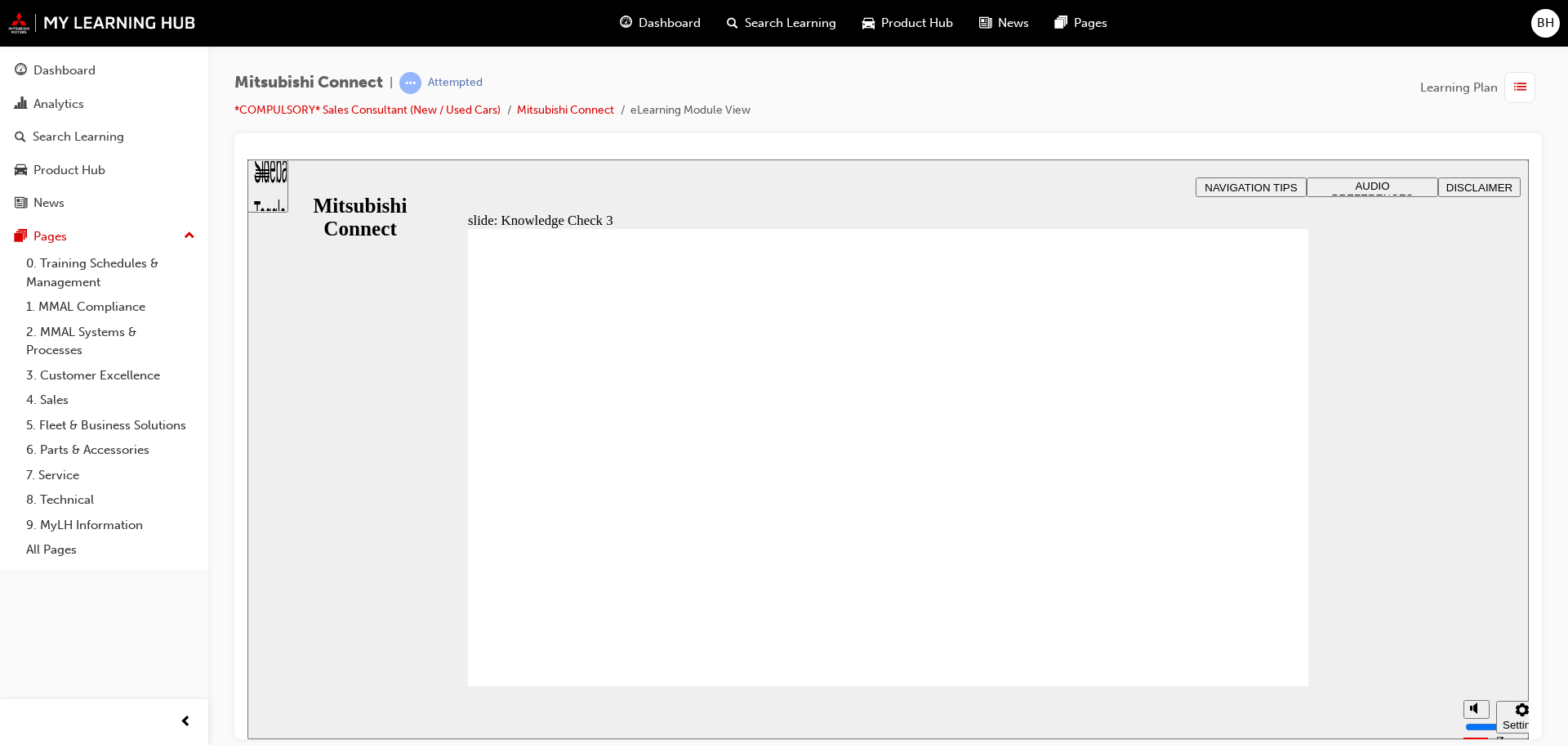
checkbox input "true"
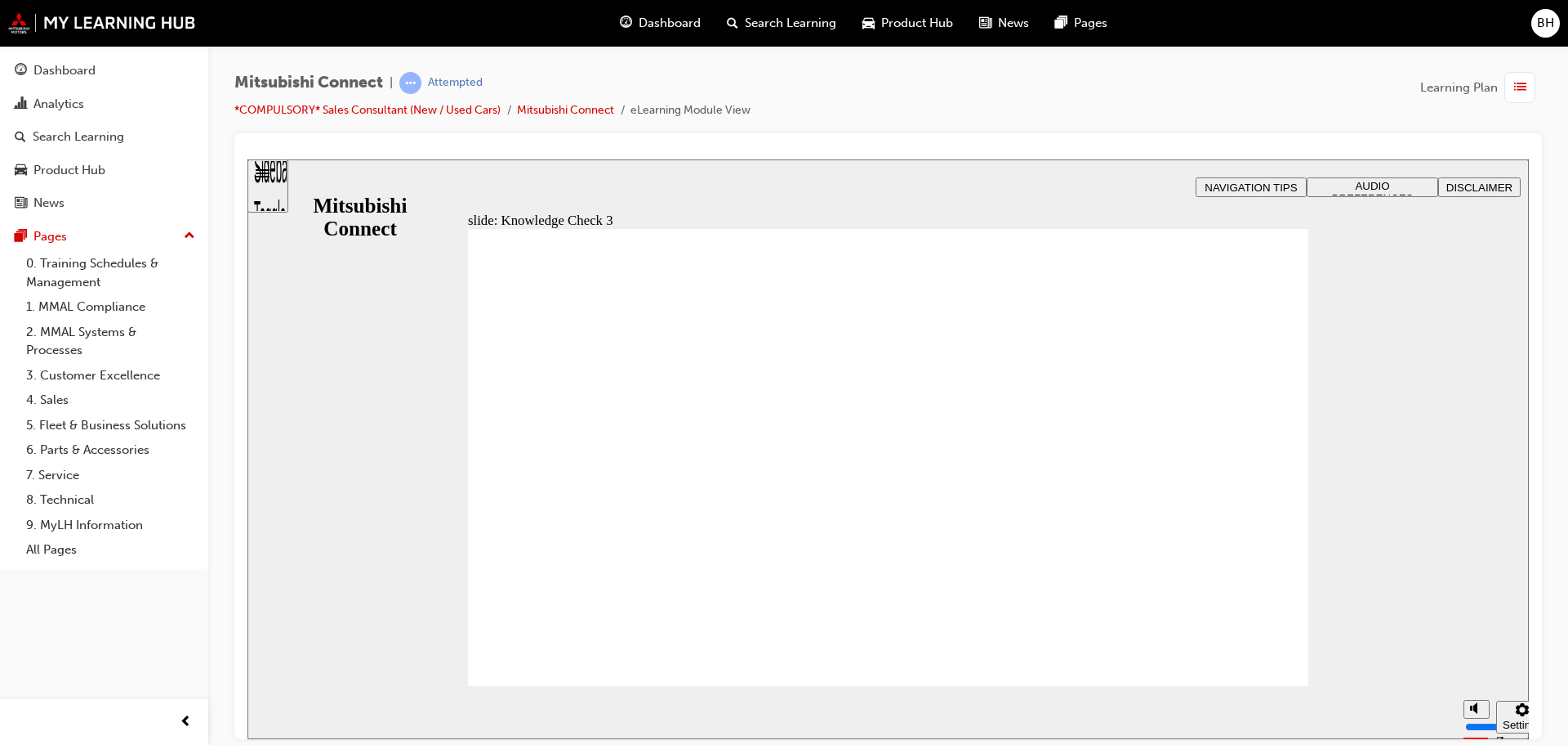
checkbox input "false"
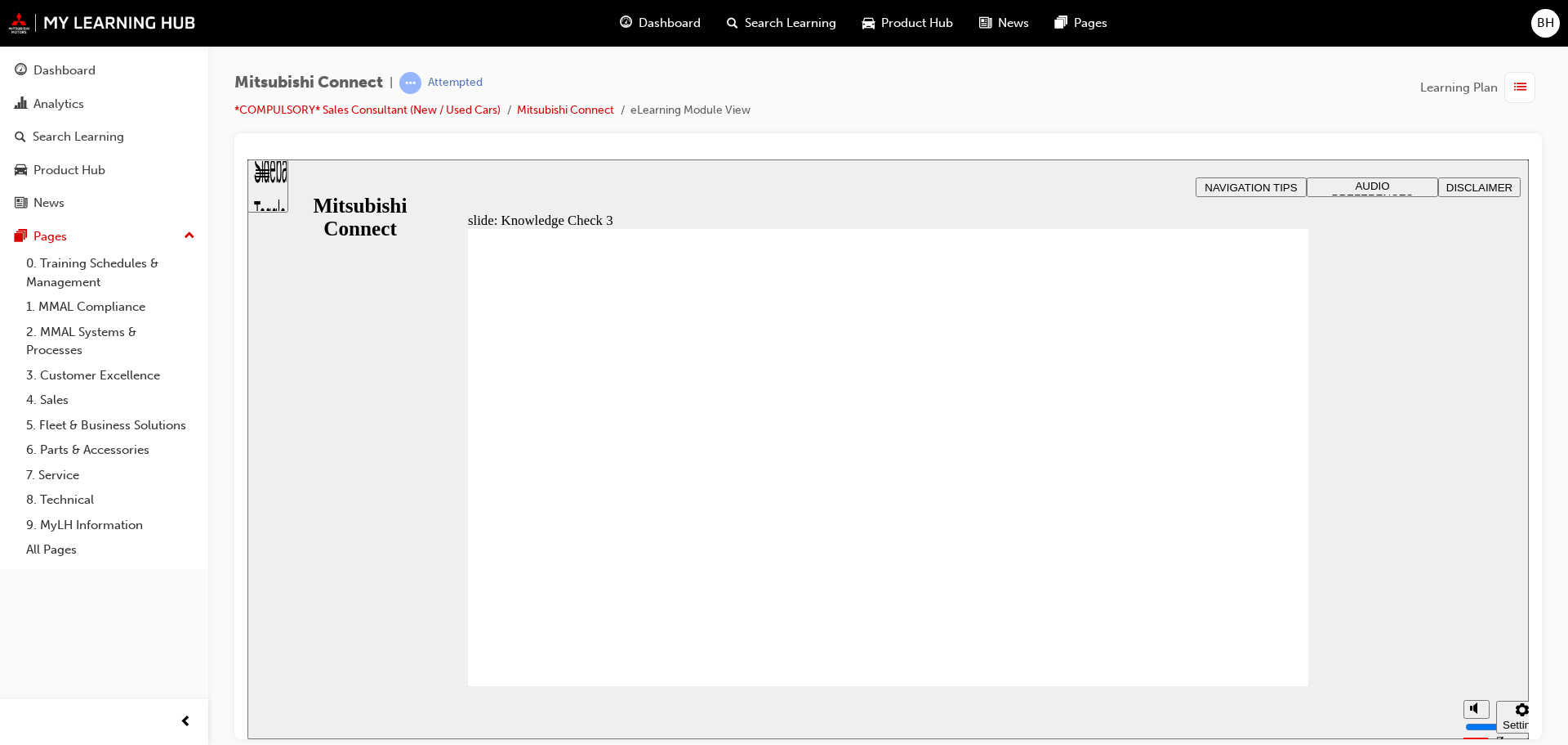
checkbox input "true"
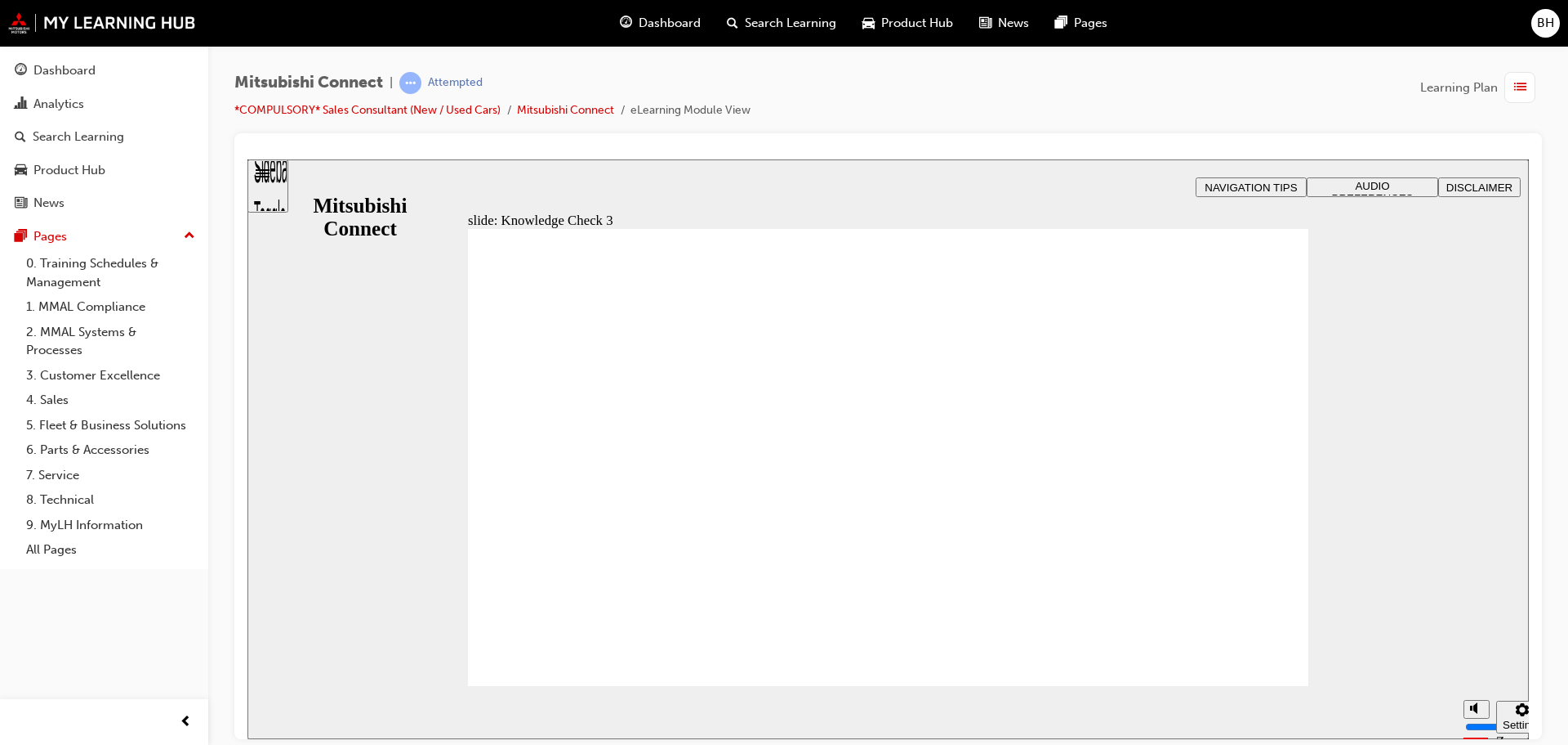
checkbox input "false"
checkbox input "true"
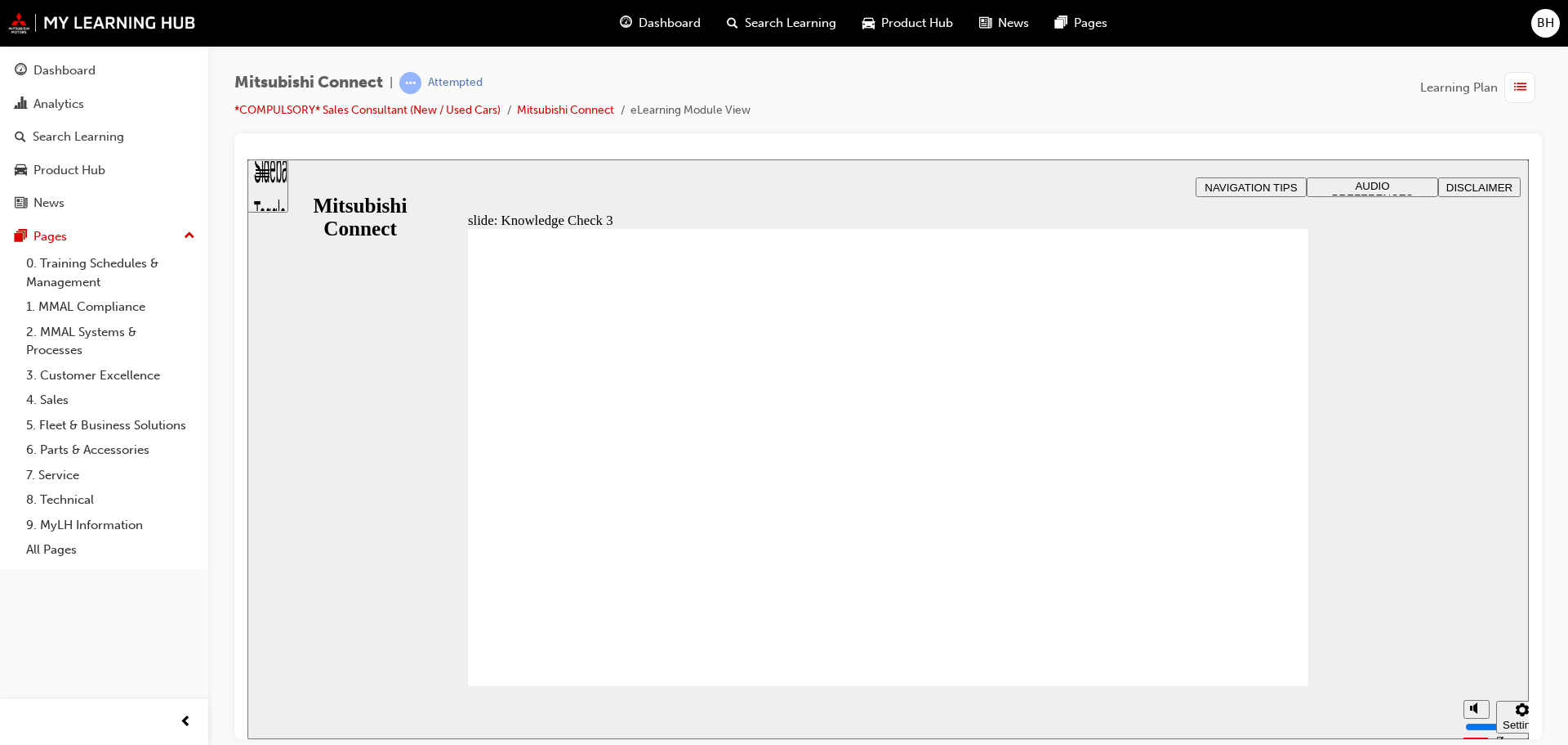
checkbox input "true"
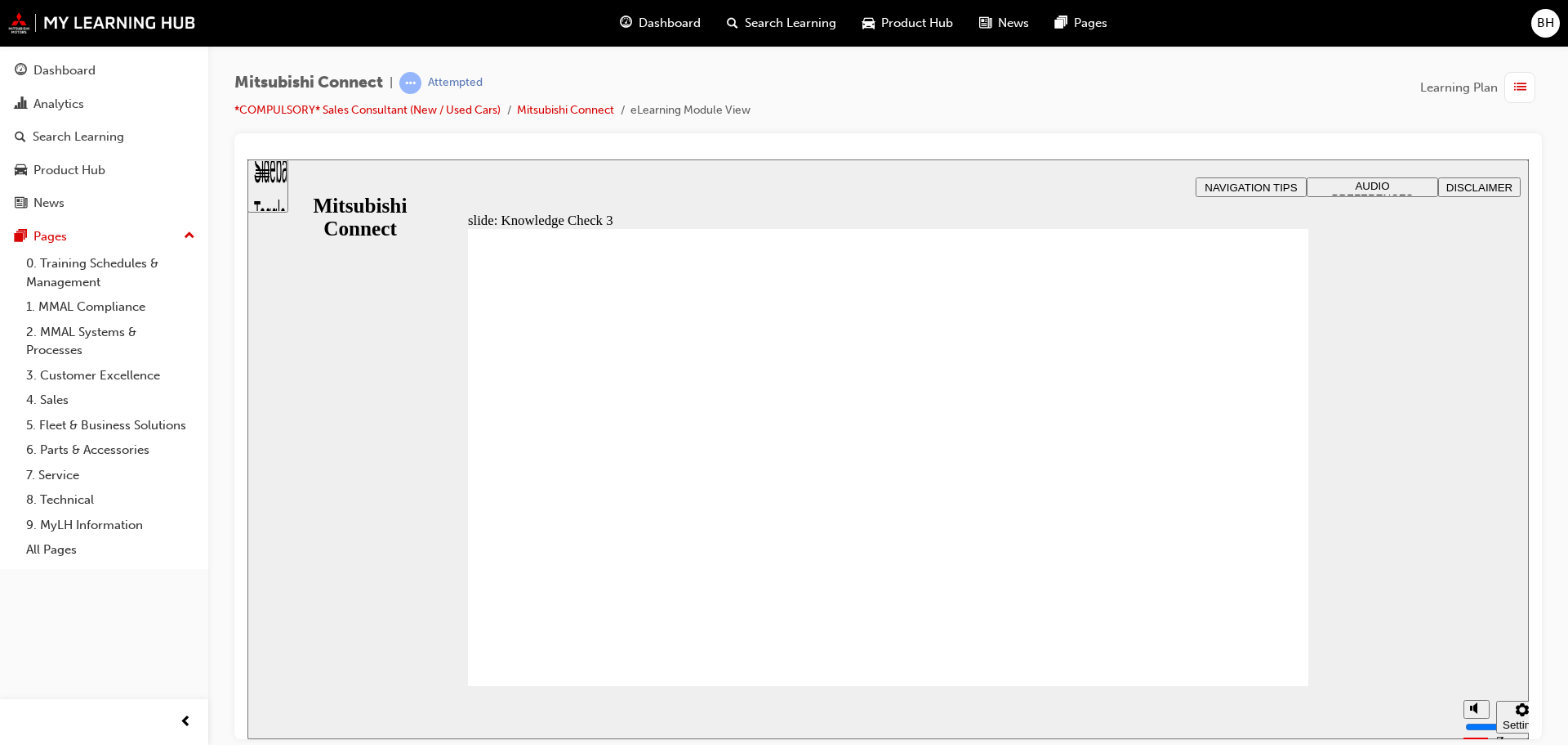
checkbox input "false"
checkbox input "true"
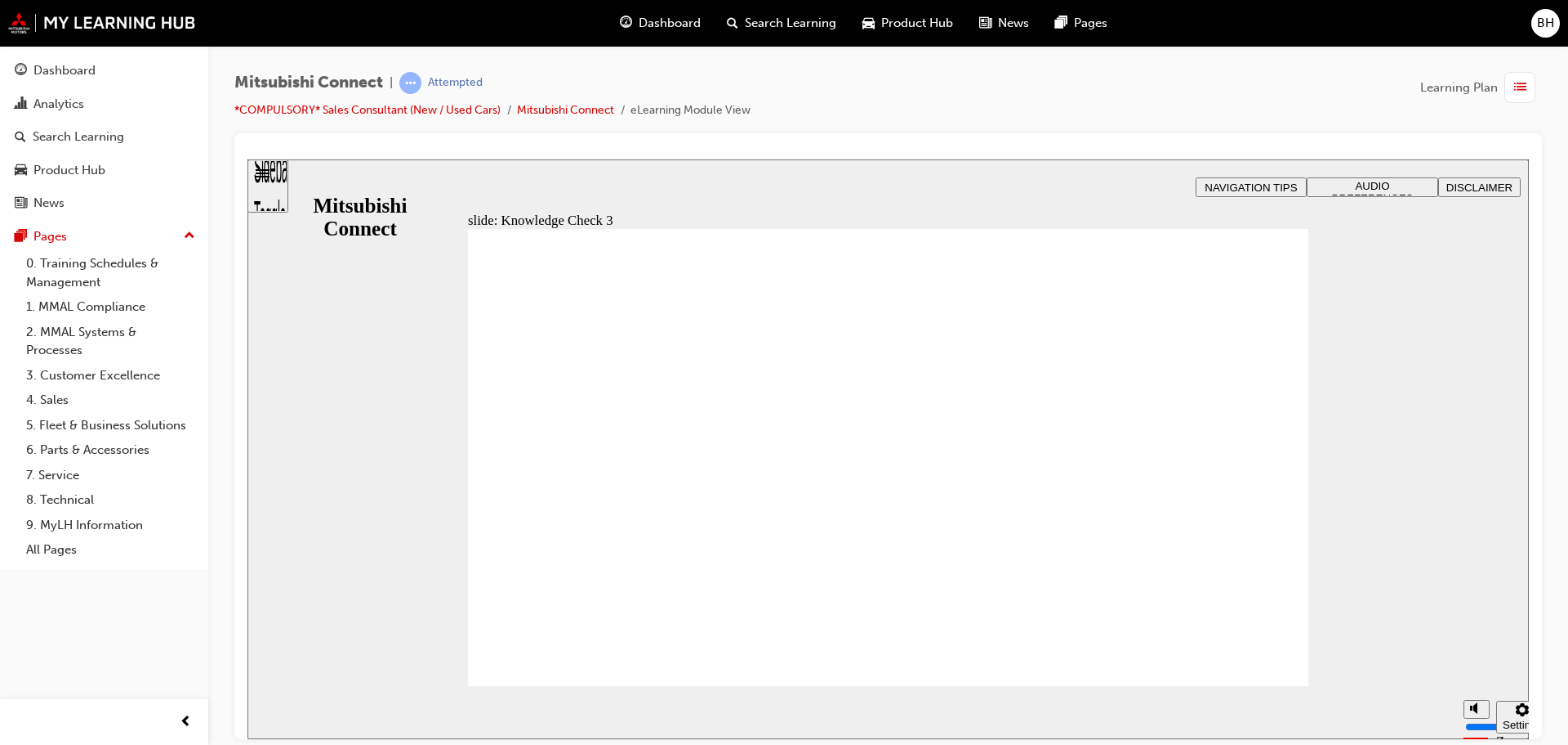
checkbox input "false"
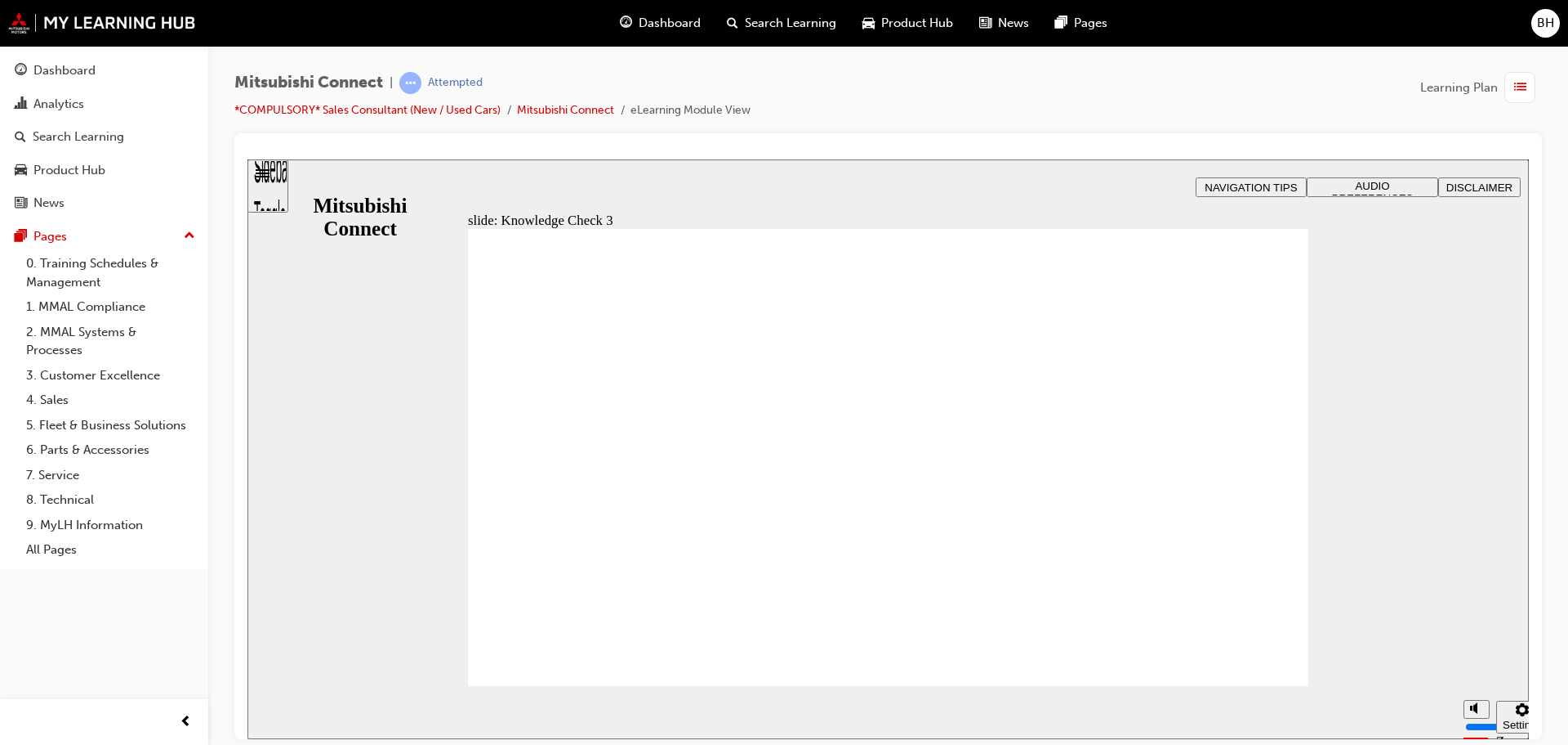
checkbox input "true"
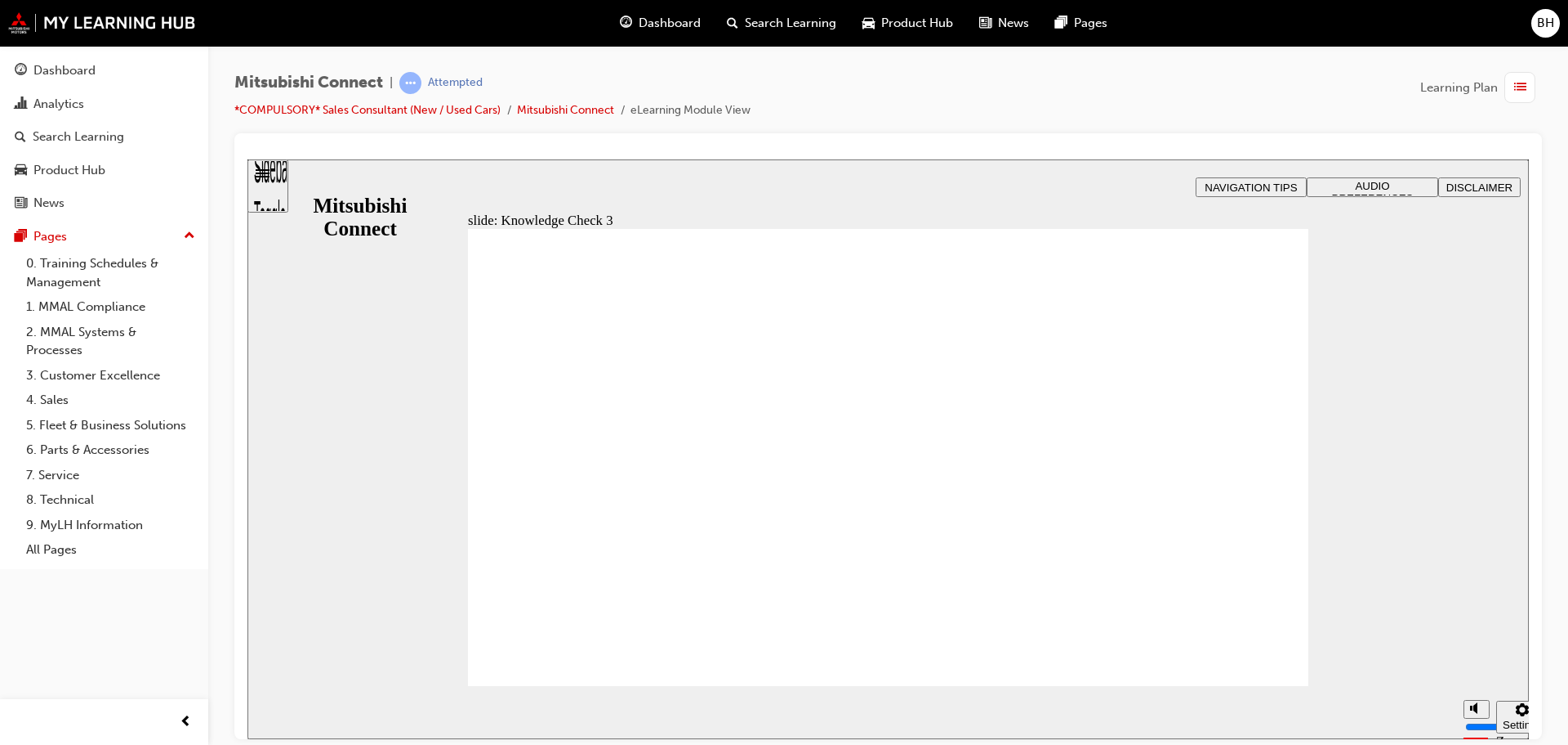
checkbox input "false"
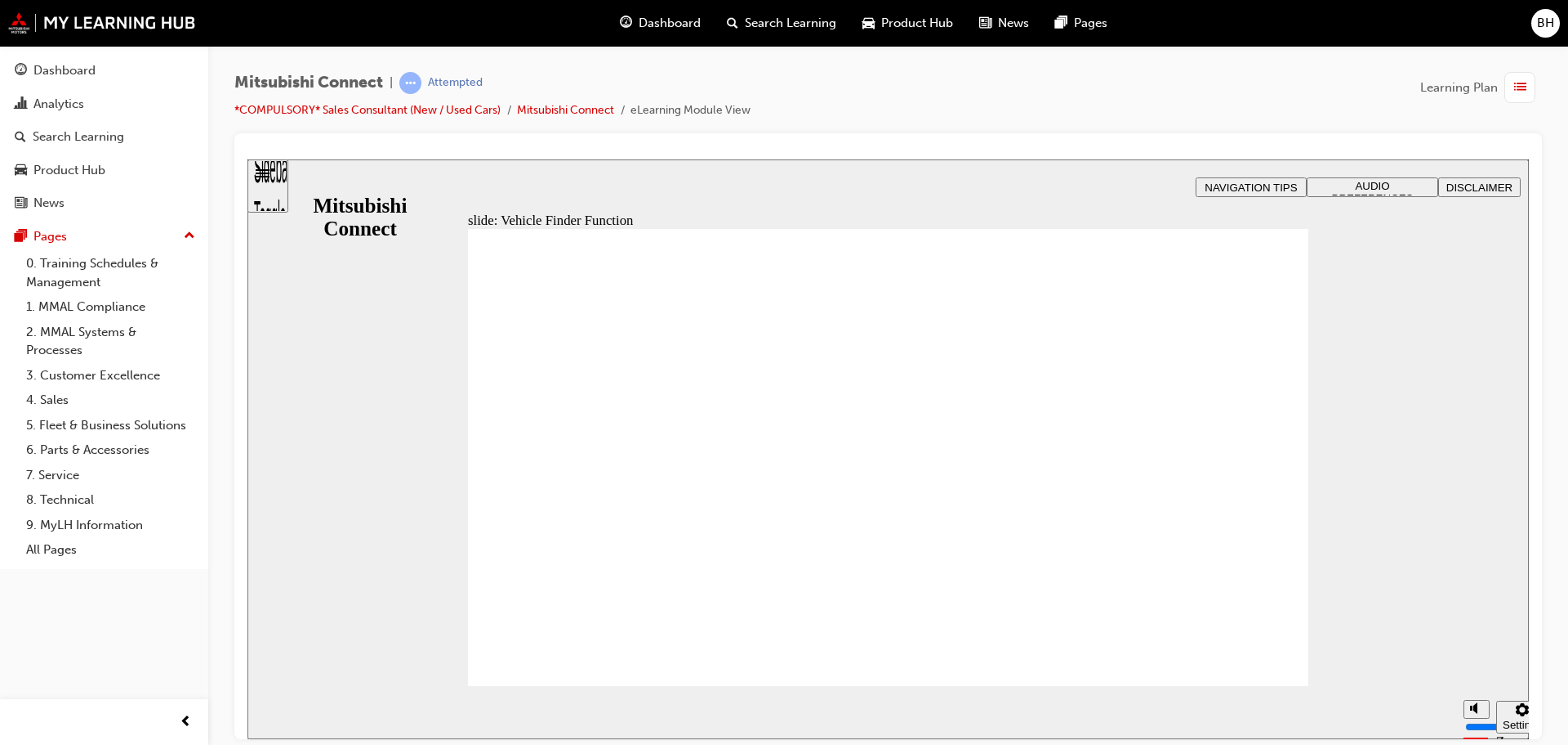
checkbox input "true"
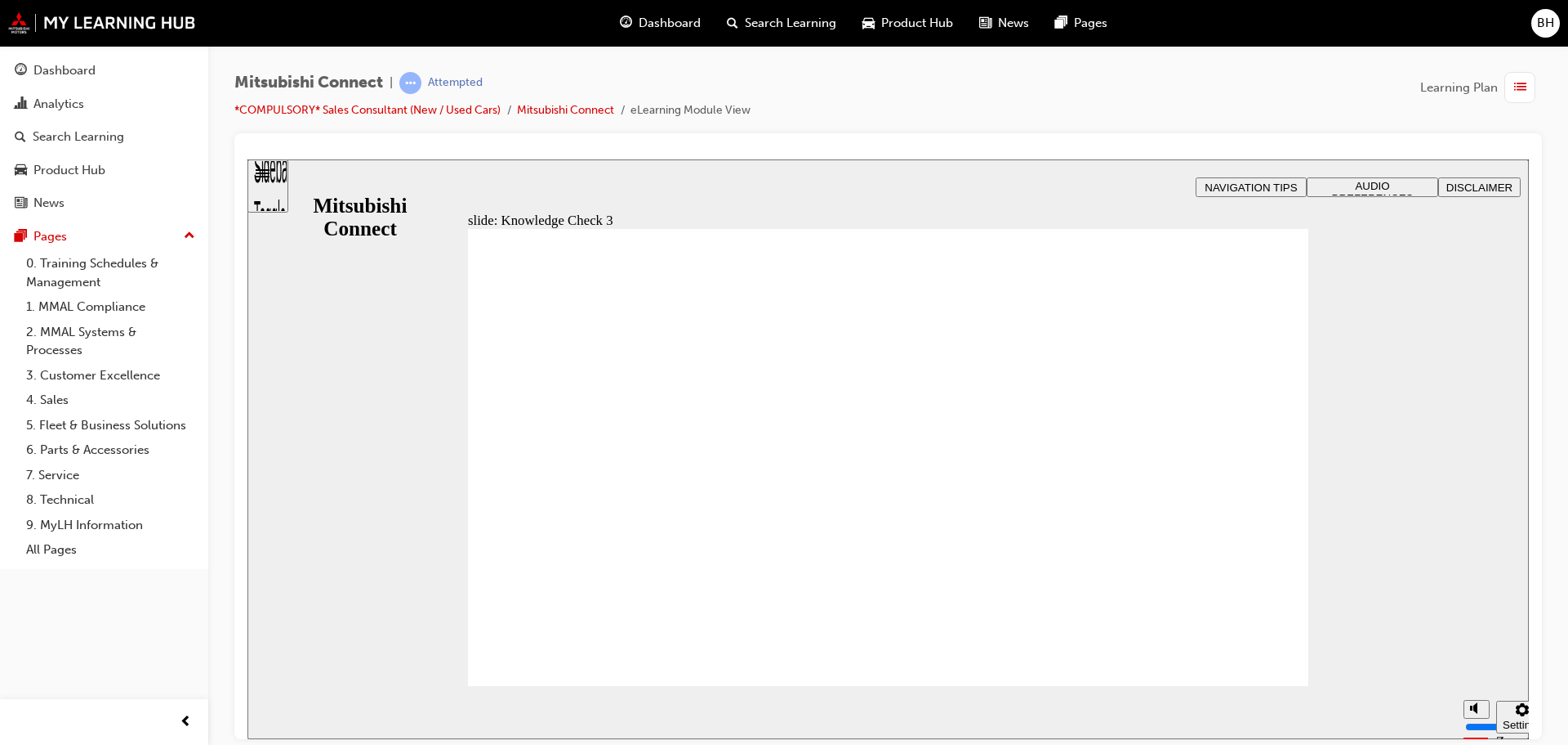
checkbox input "false"
checkbox input "true"
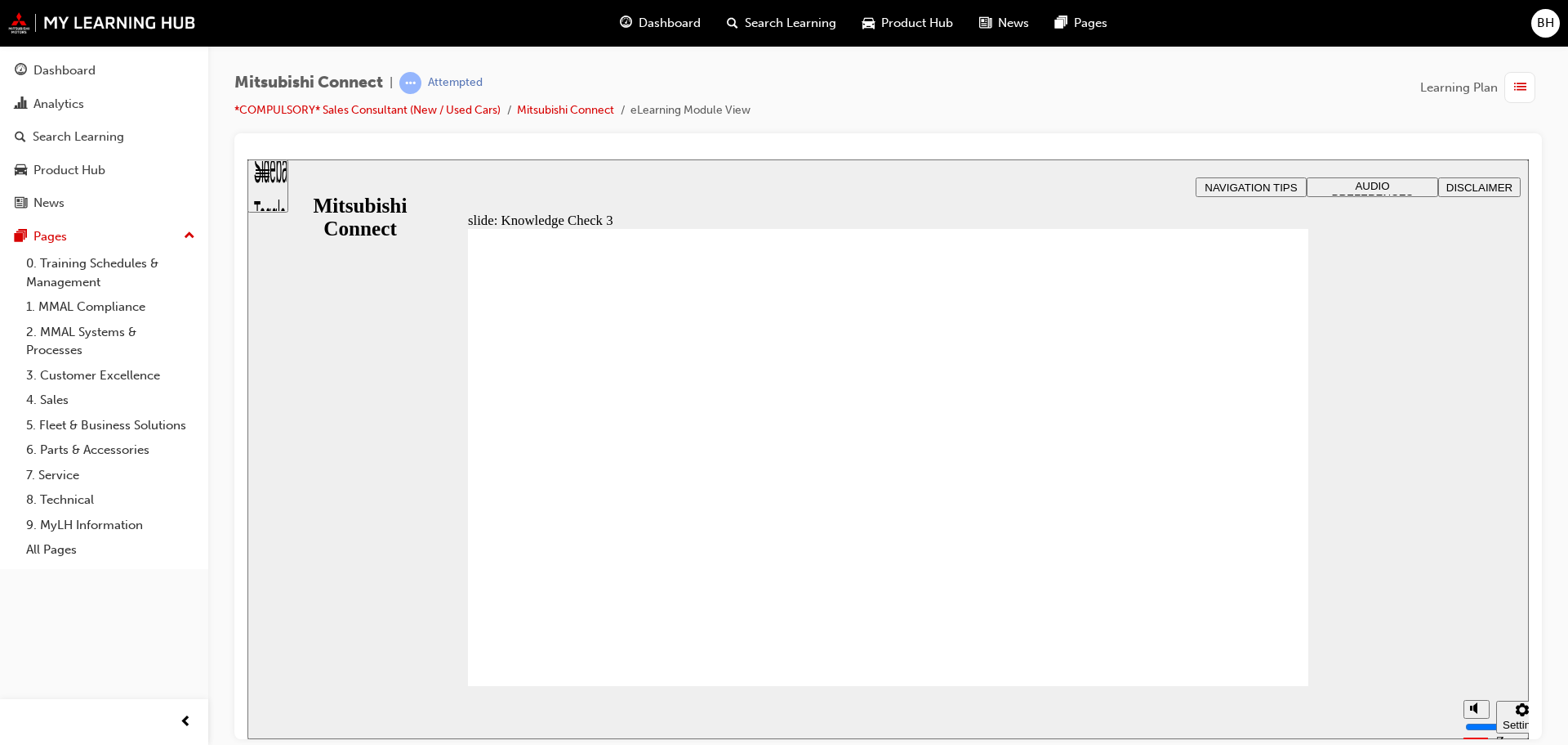
checkbox input "true"
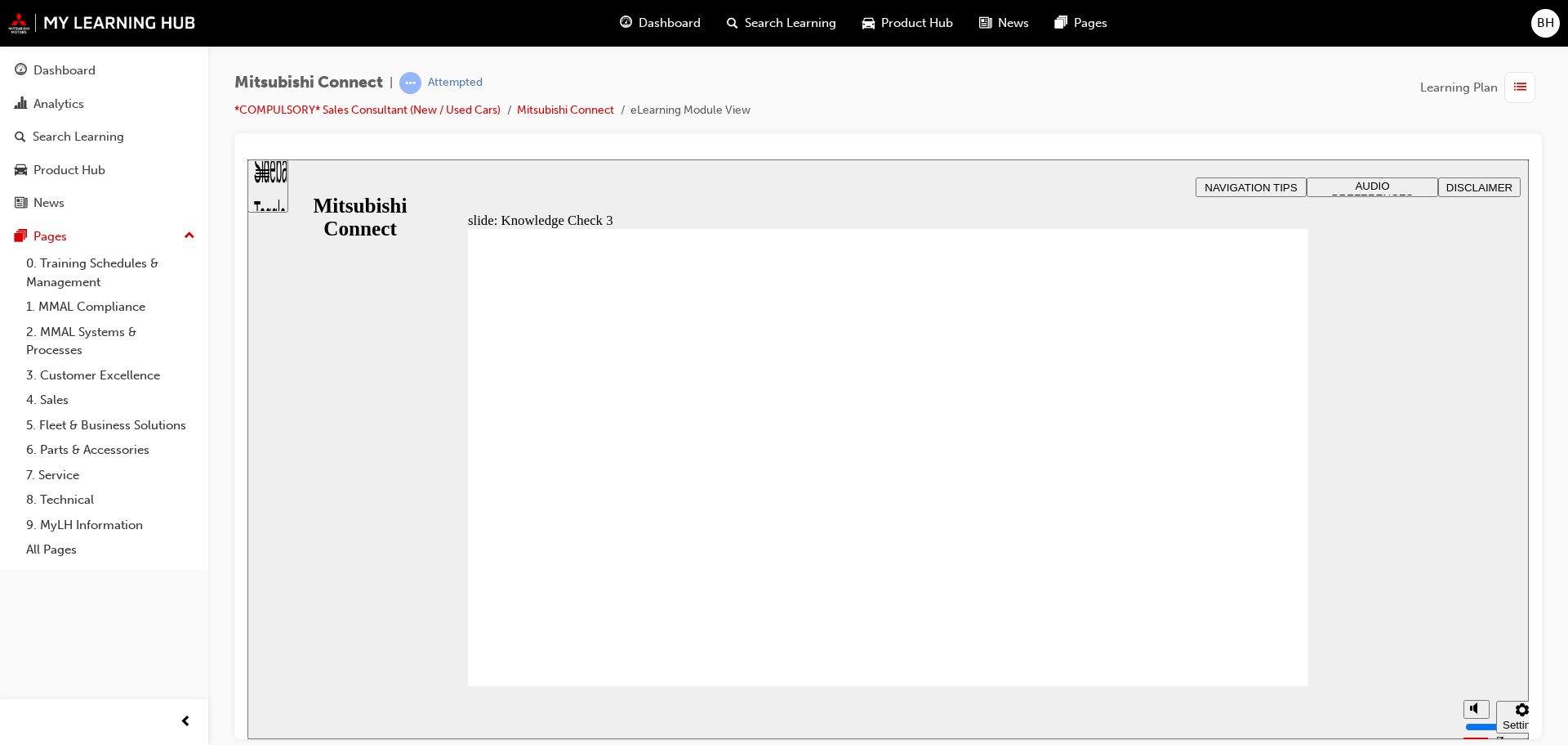
checkbox input "false"
checkbox input "true"
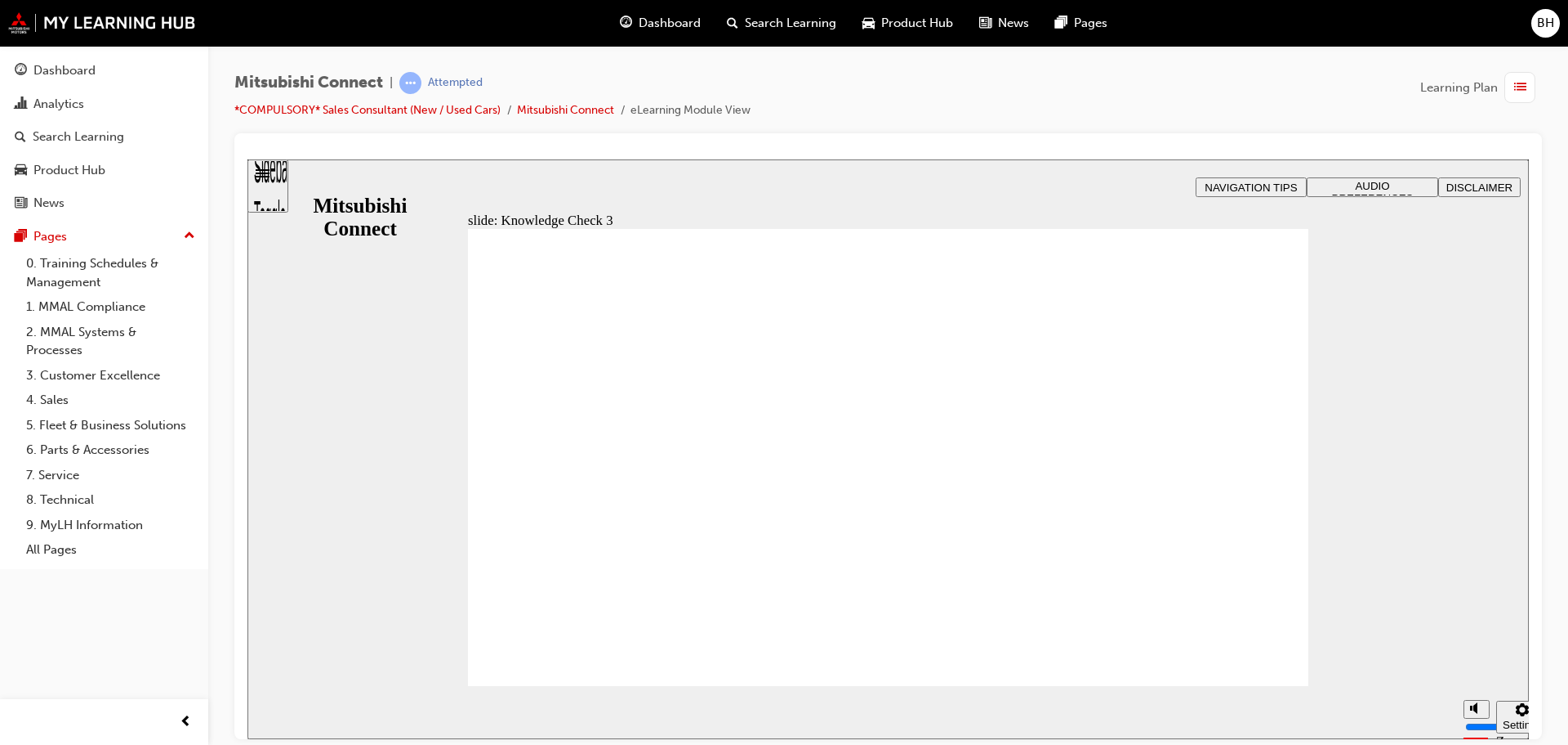
checkbox input "true"
checkbox input "false"
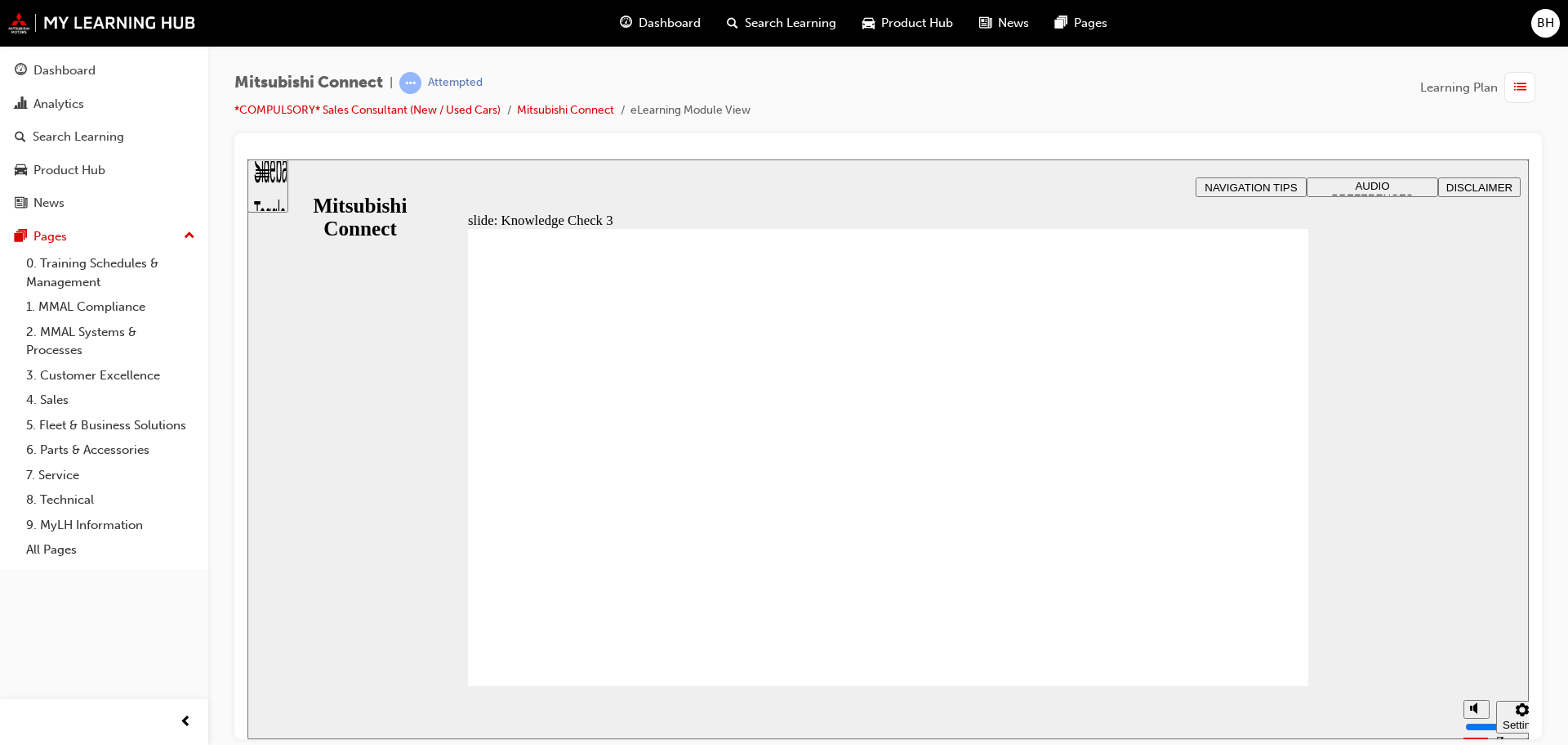
checkbox input "false"
checkbox input "true"
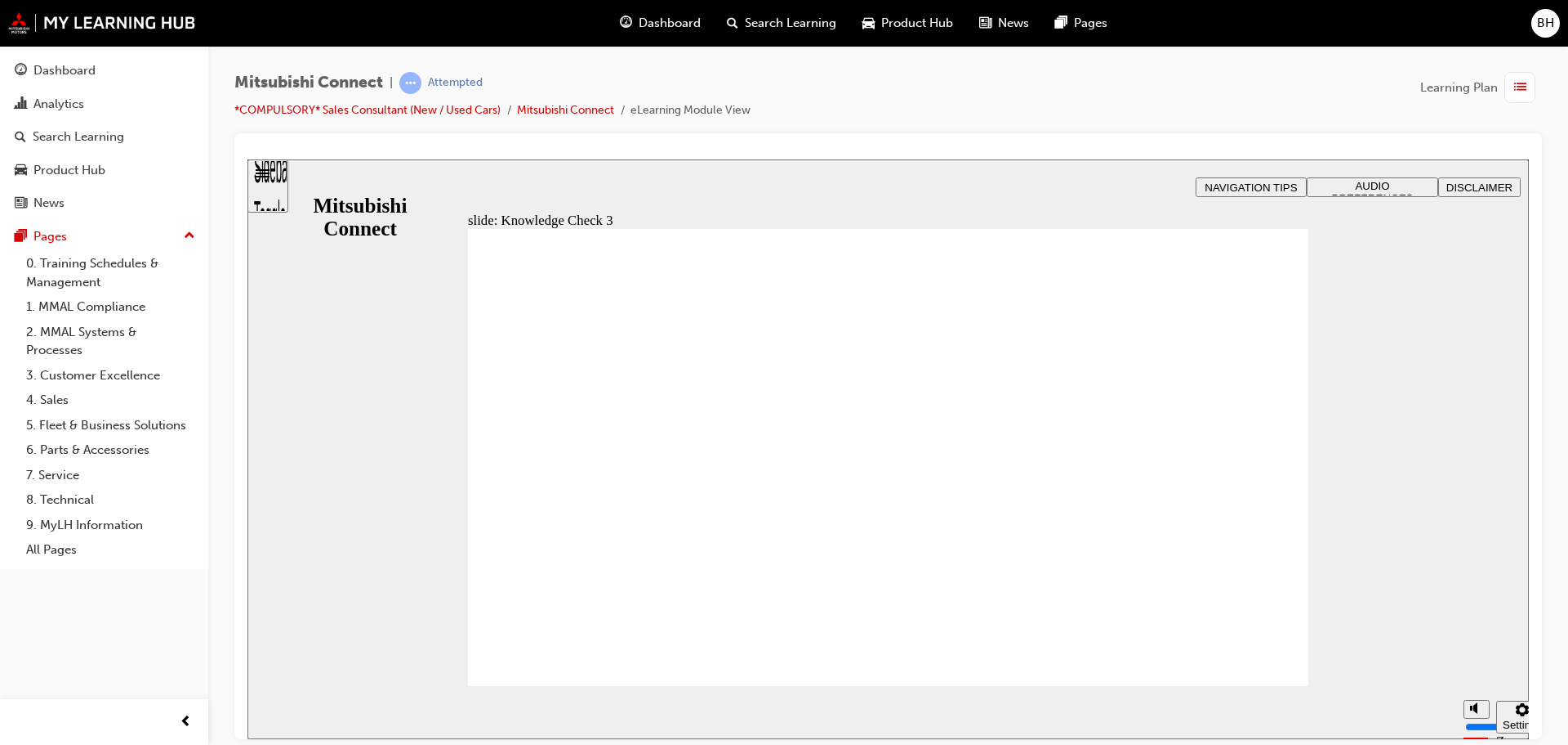
checkbox input "false"
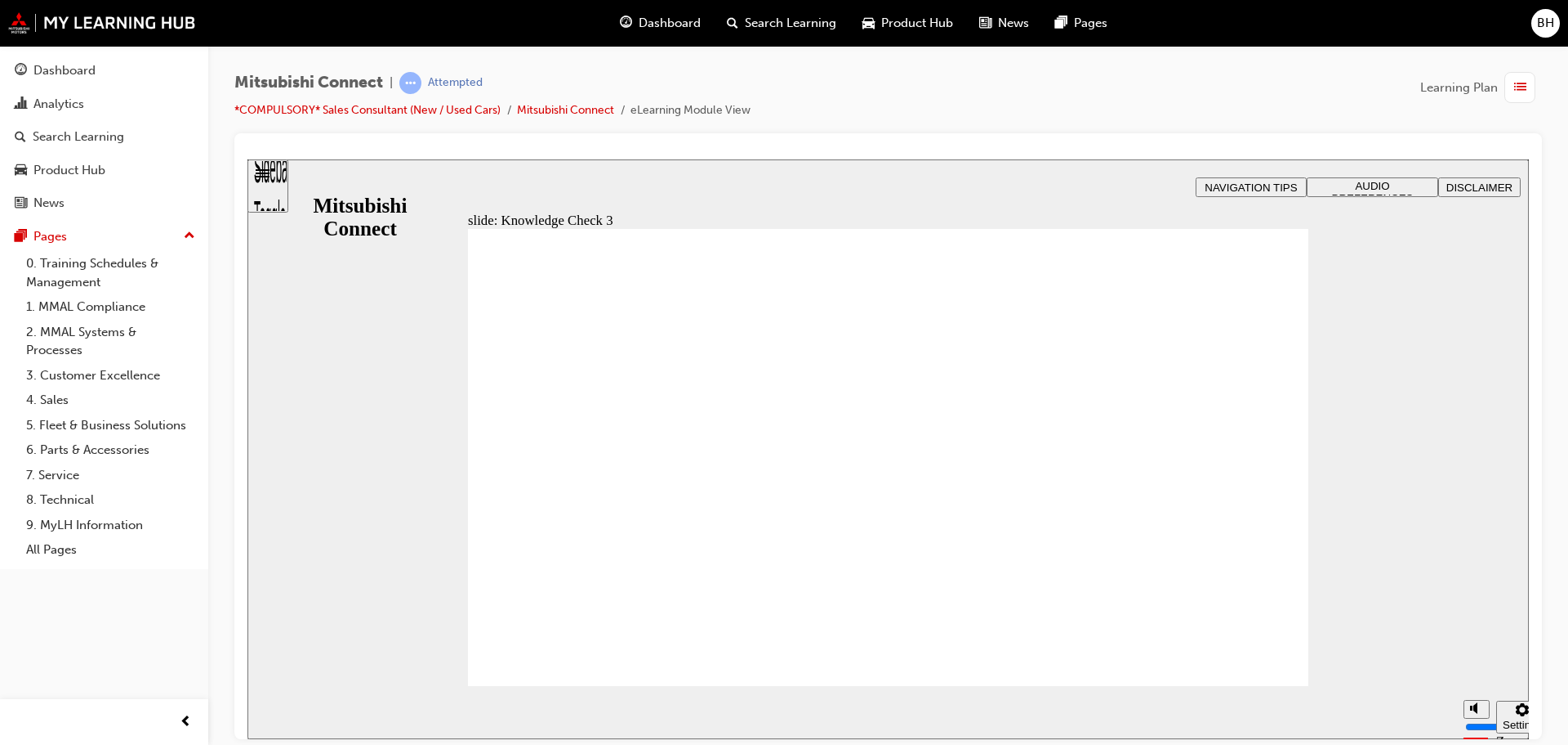
checkbox input "true"
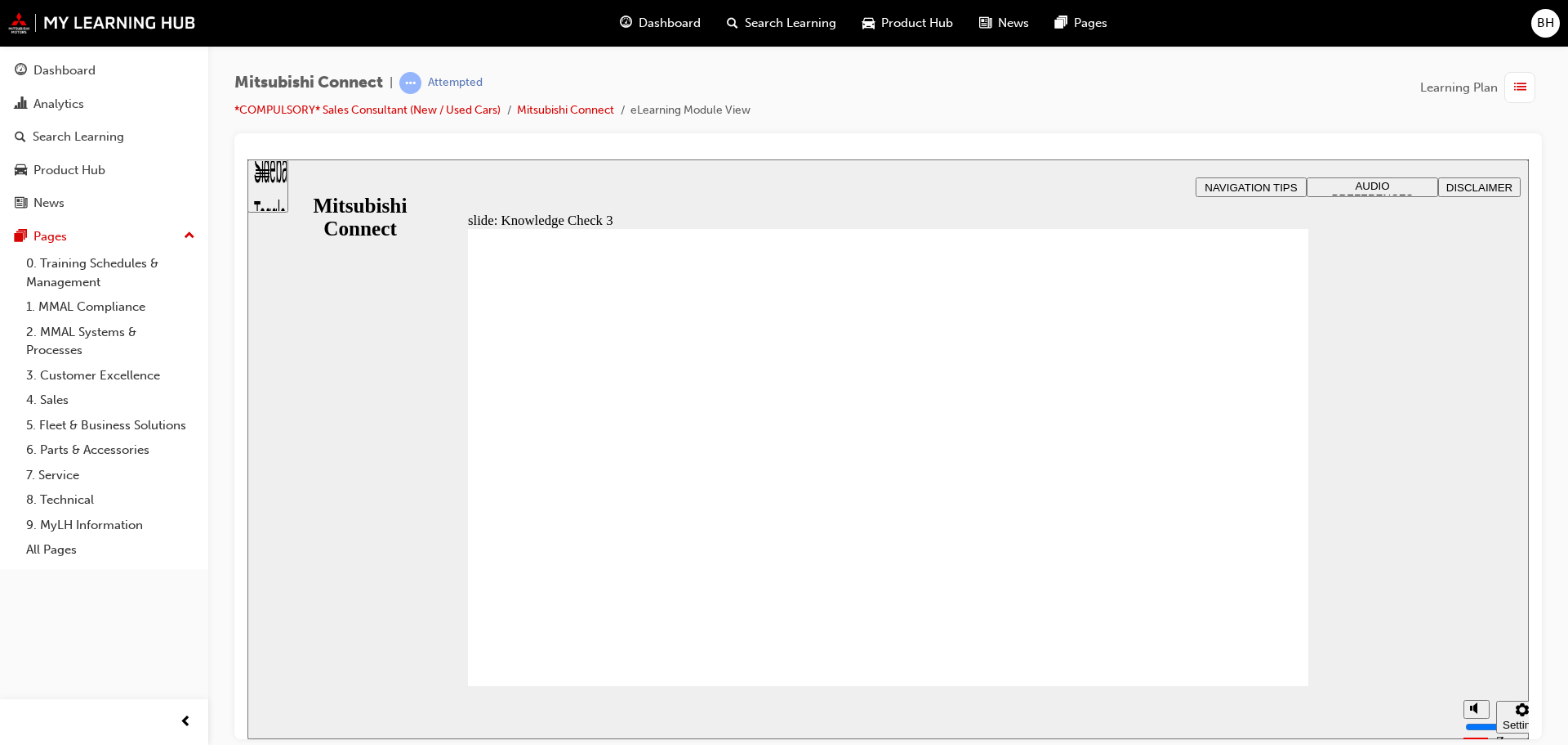
checkbox input "false"
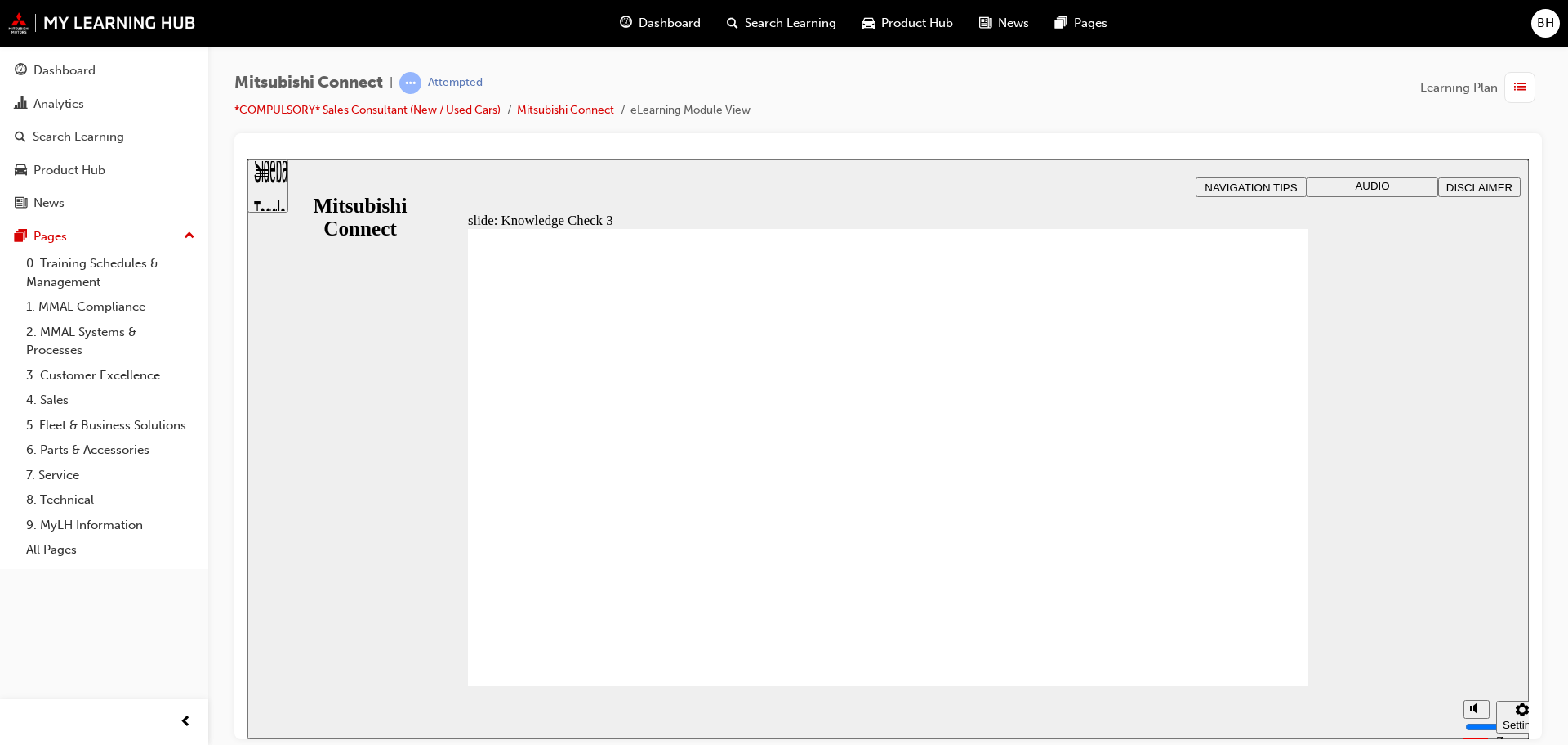
click at [1155, 656] on span "Rectangle That’s not quite right. Some examples of the vehicle information that…" at bounding box center [888, 701] width 840 height 946
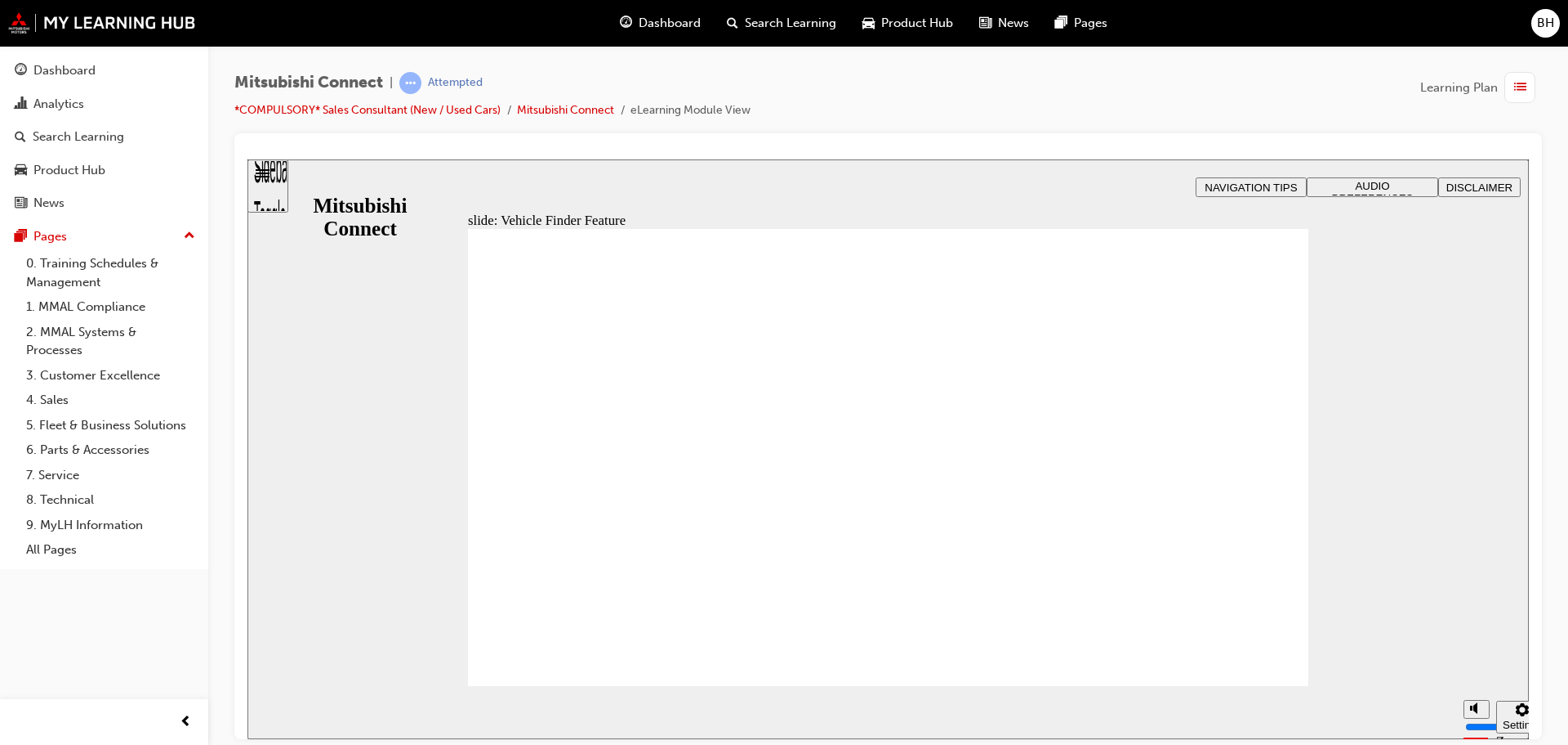
checkbox input "true"
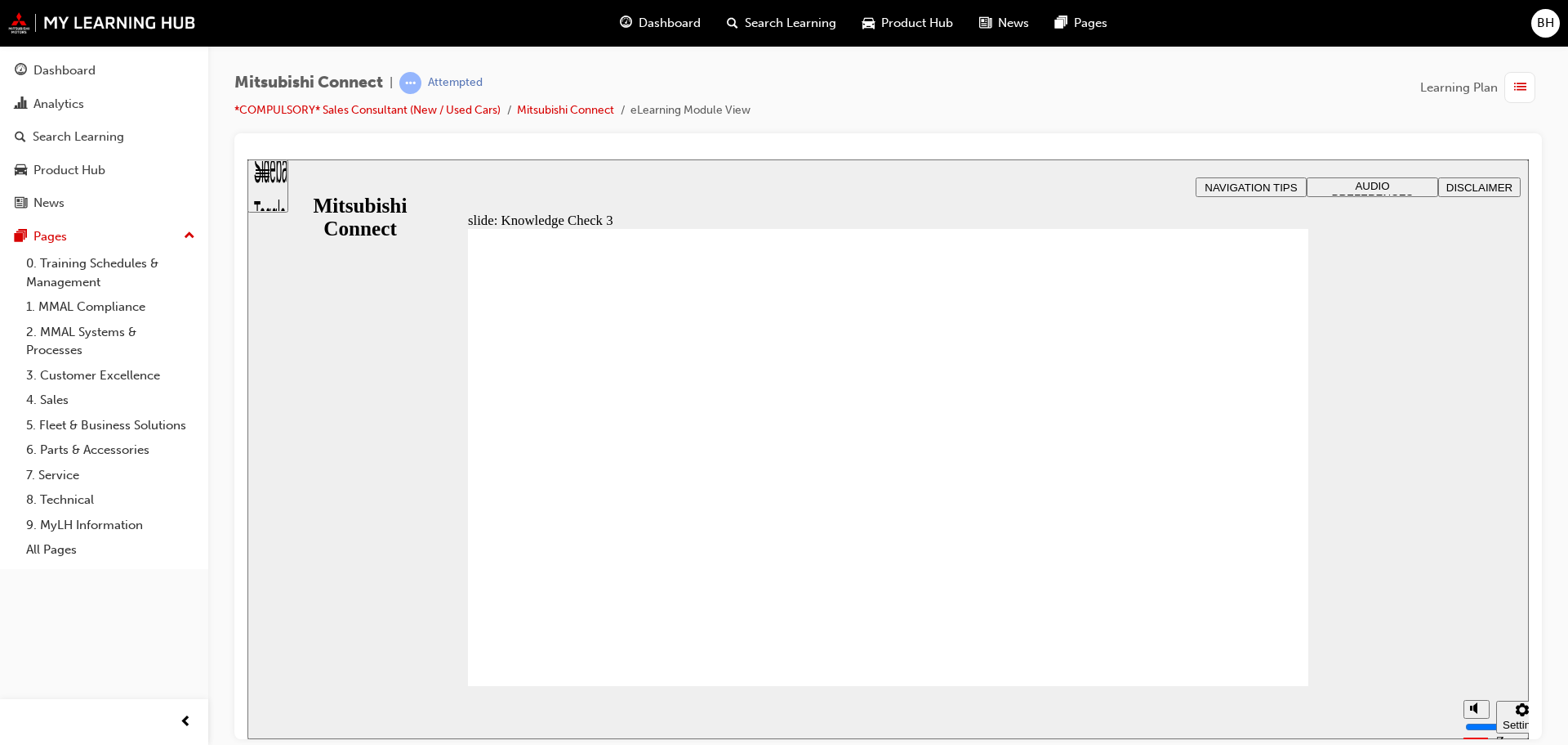
checkbox input "true"
checkbox input "false"
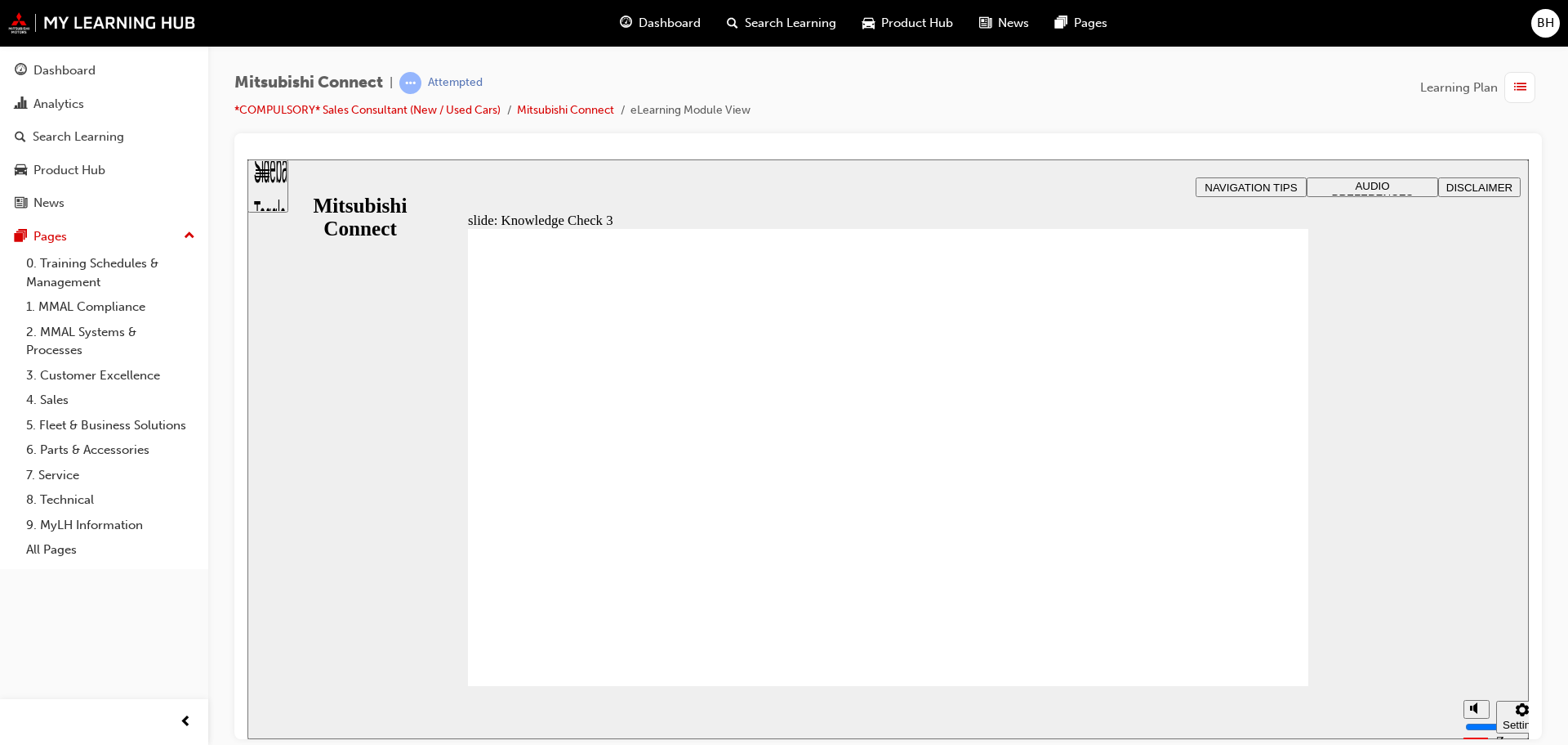
checkbox input "false"
checkbox input "true"
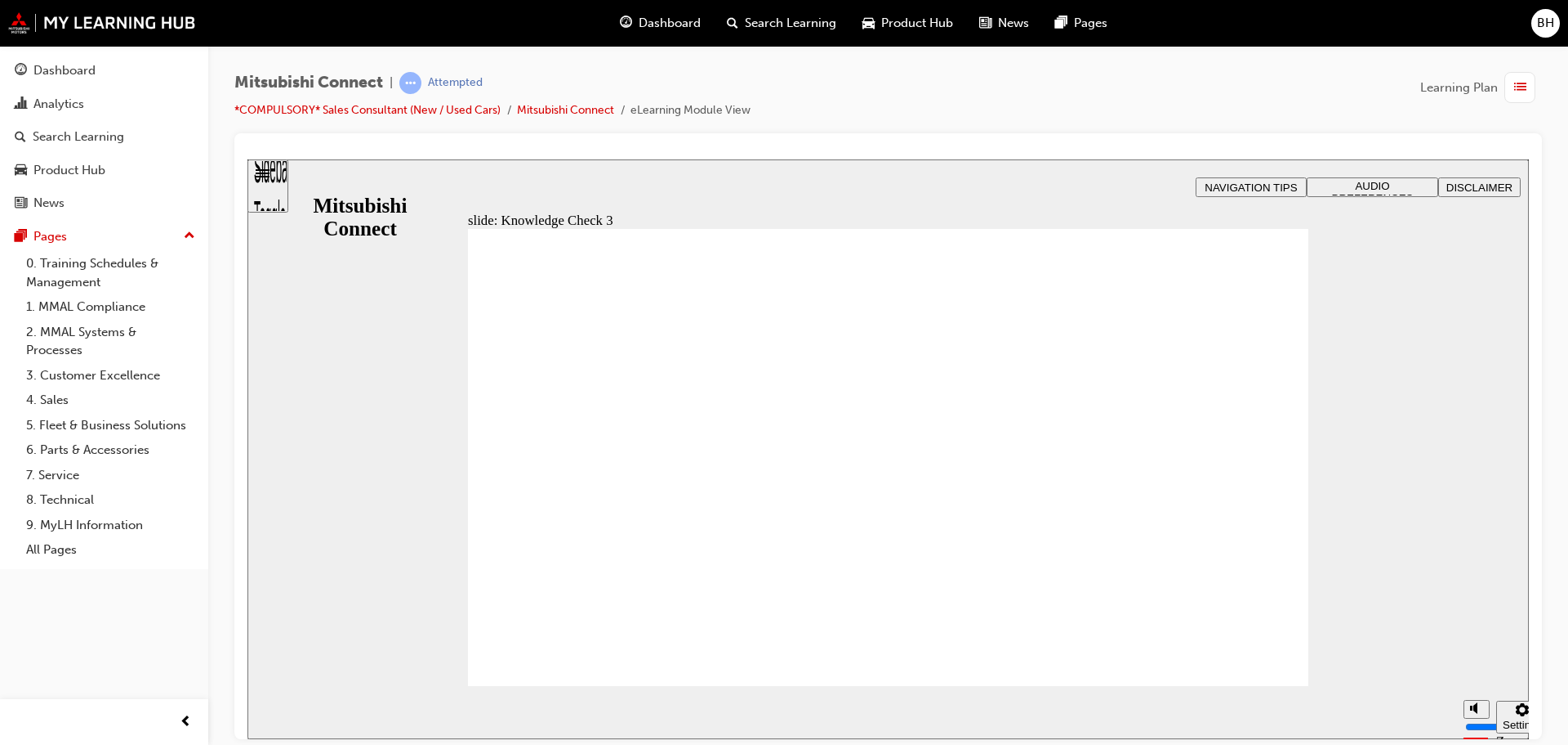
checkbox input "false"
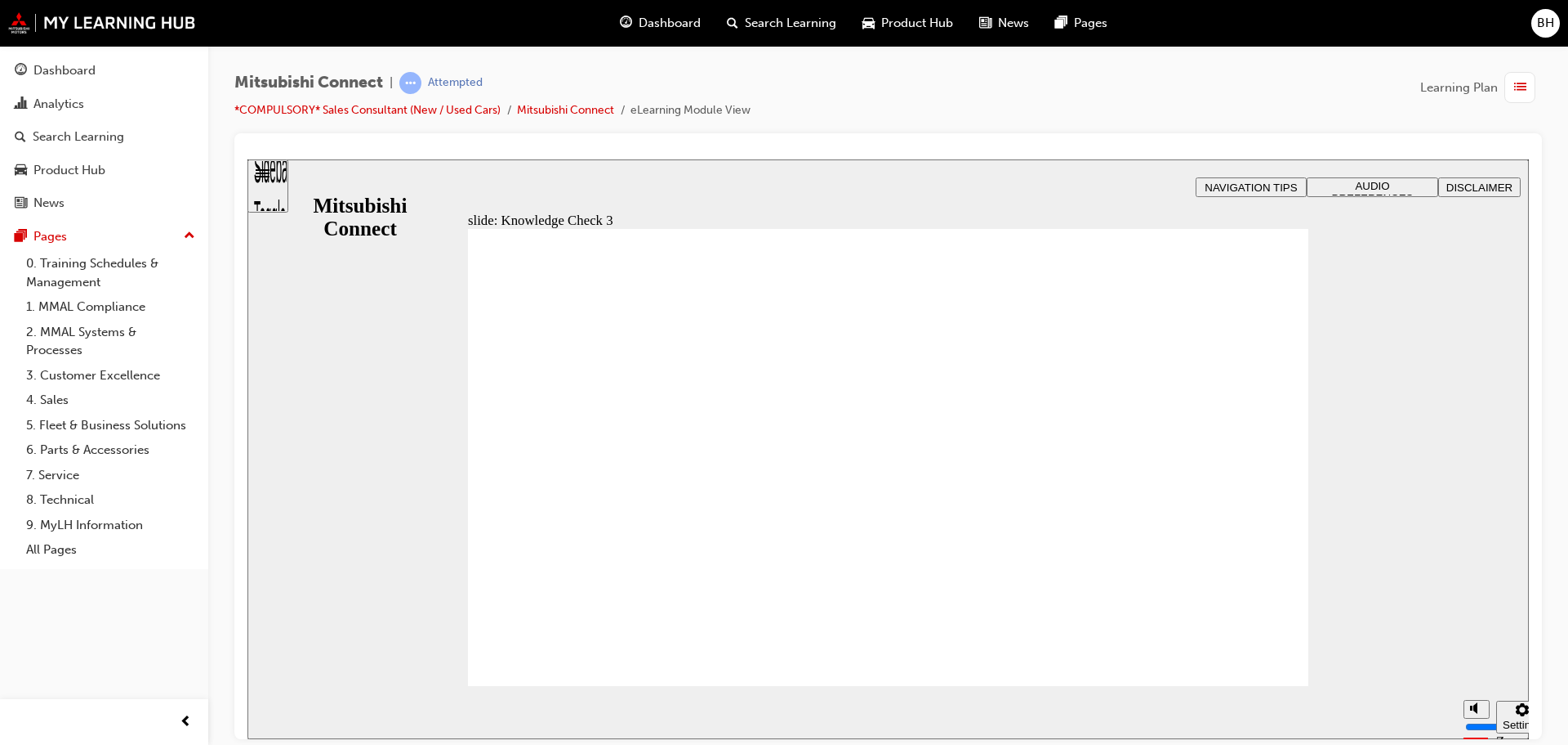
checkbox input "false"
checkbox input "true"
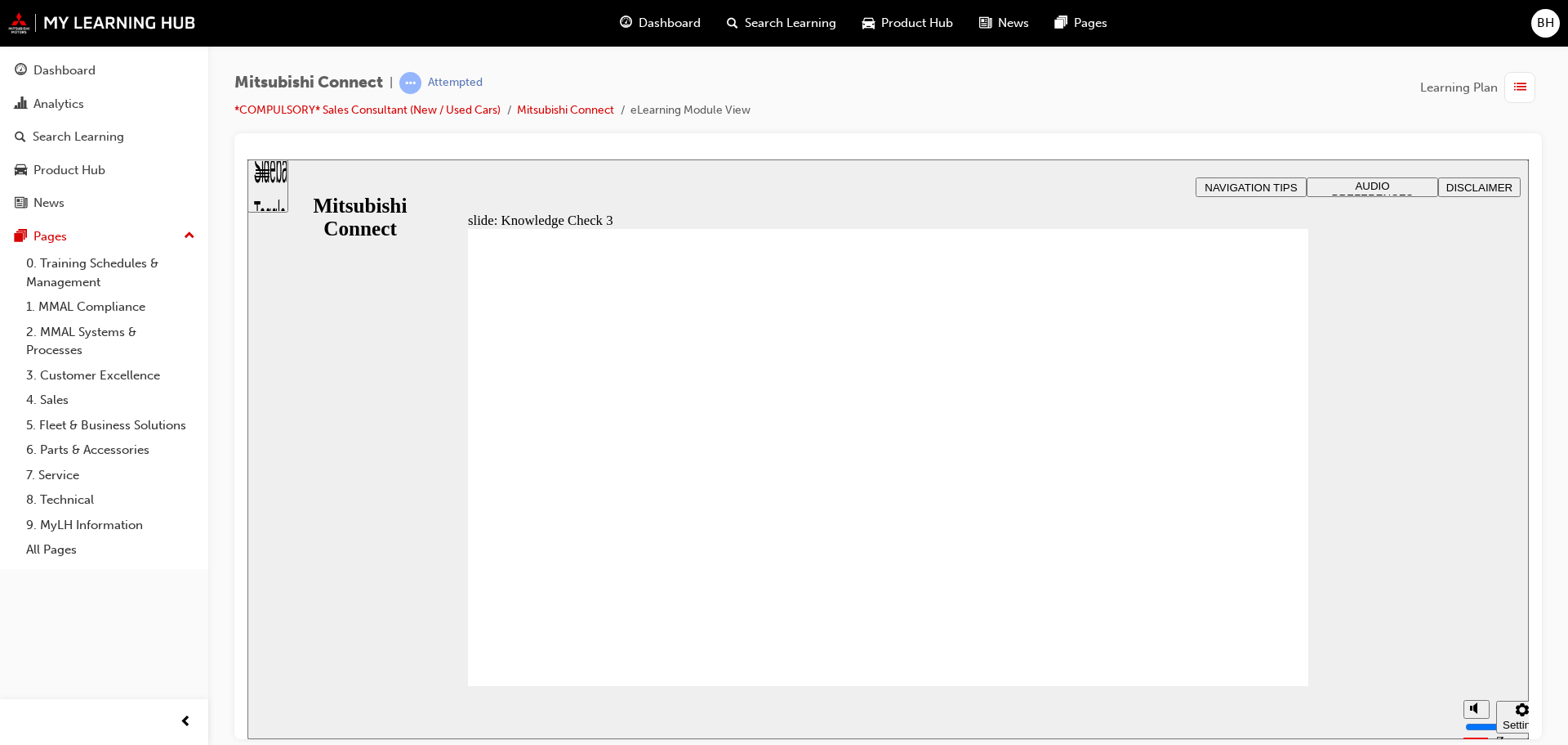
checkbox input "false"
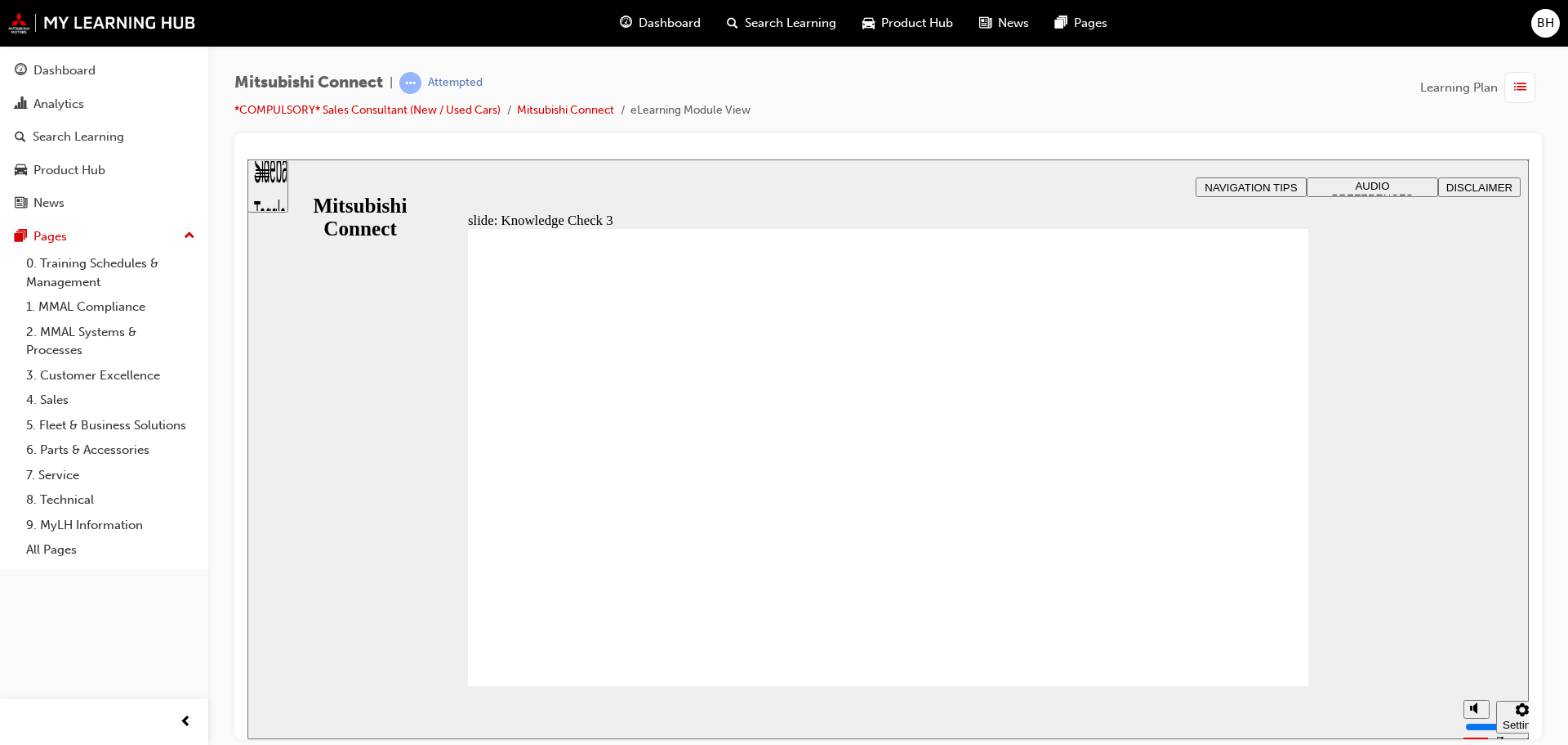
checkbox input "false"
checkbox input "true"
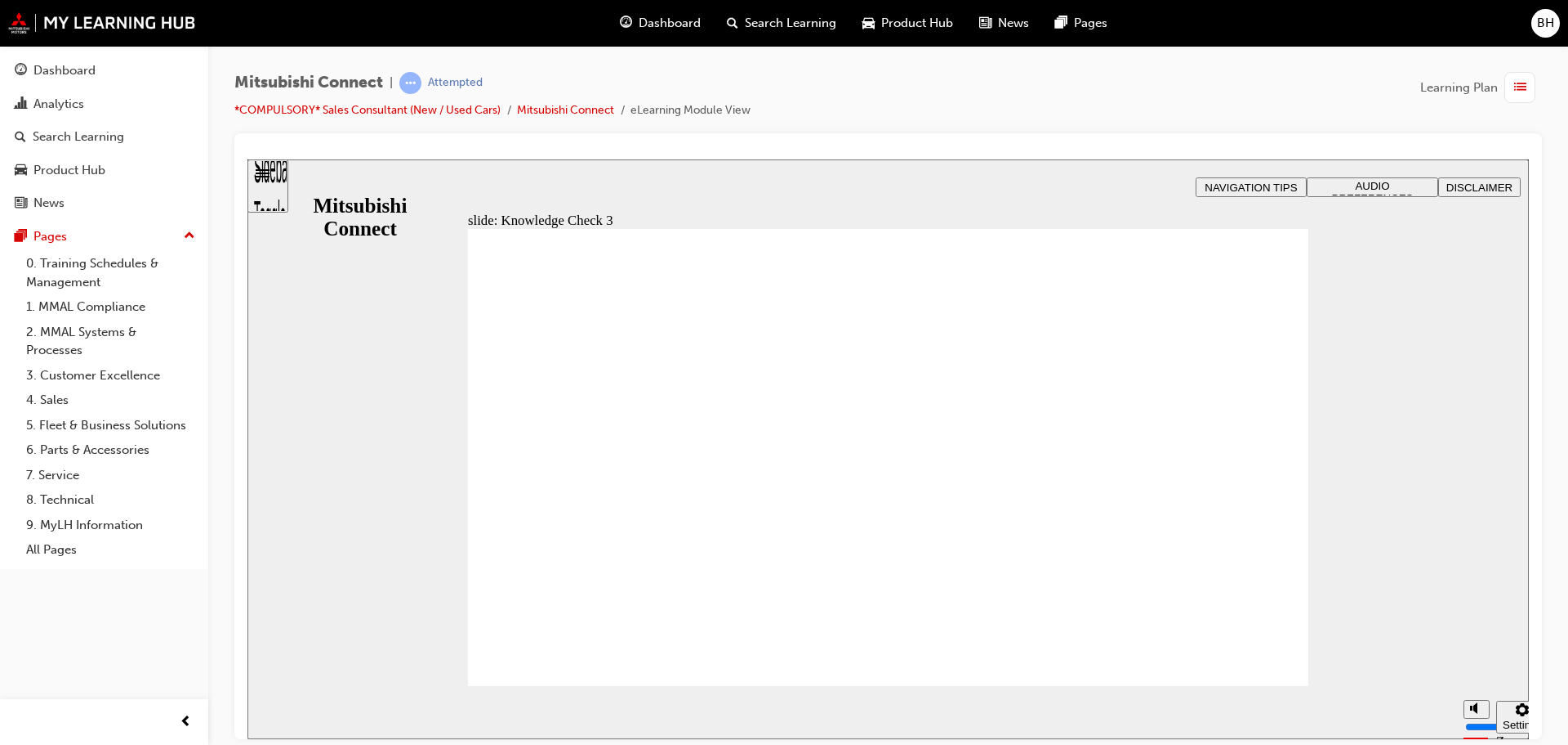
checkbox input "false"
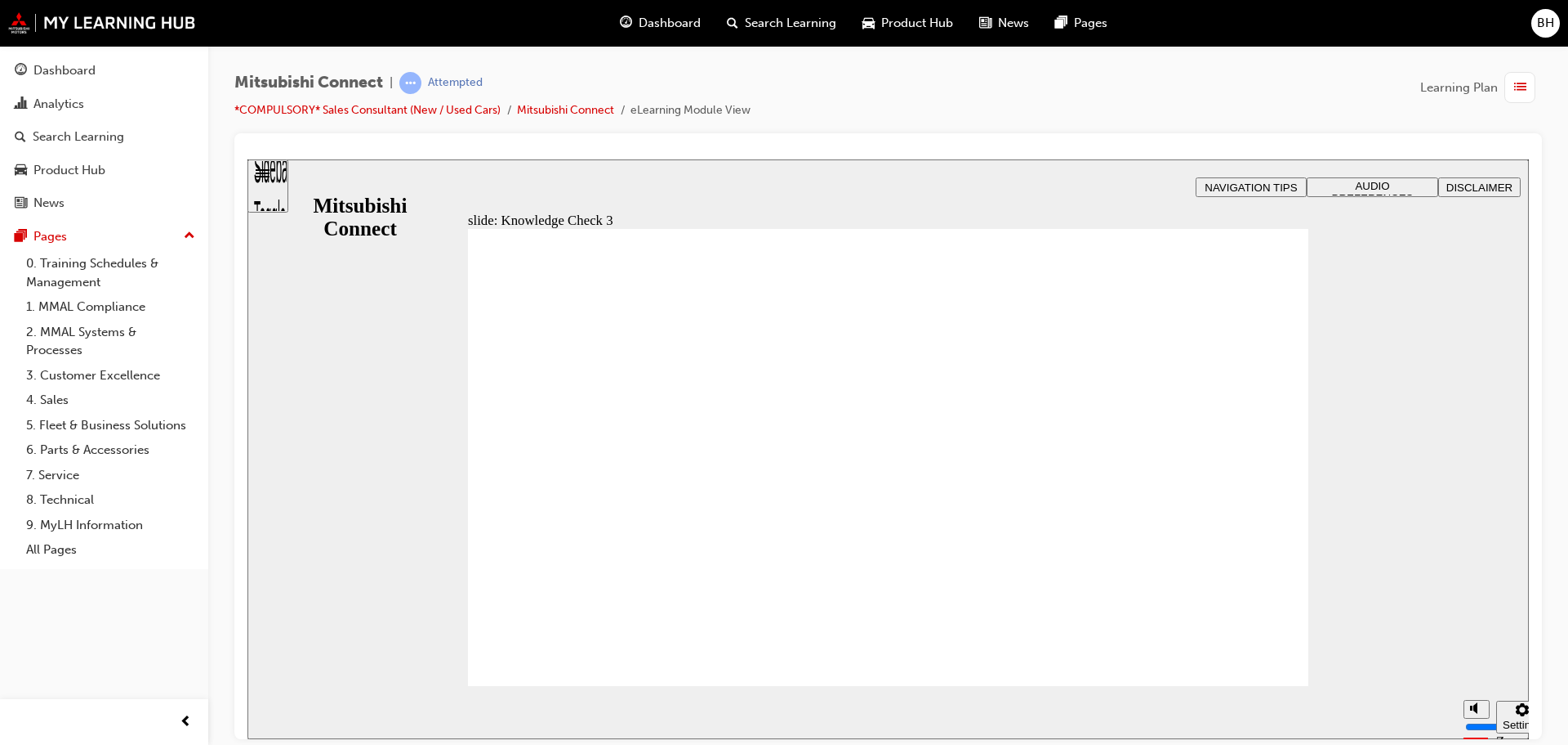
checkbox input "true"
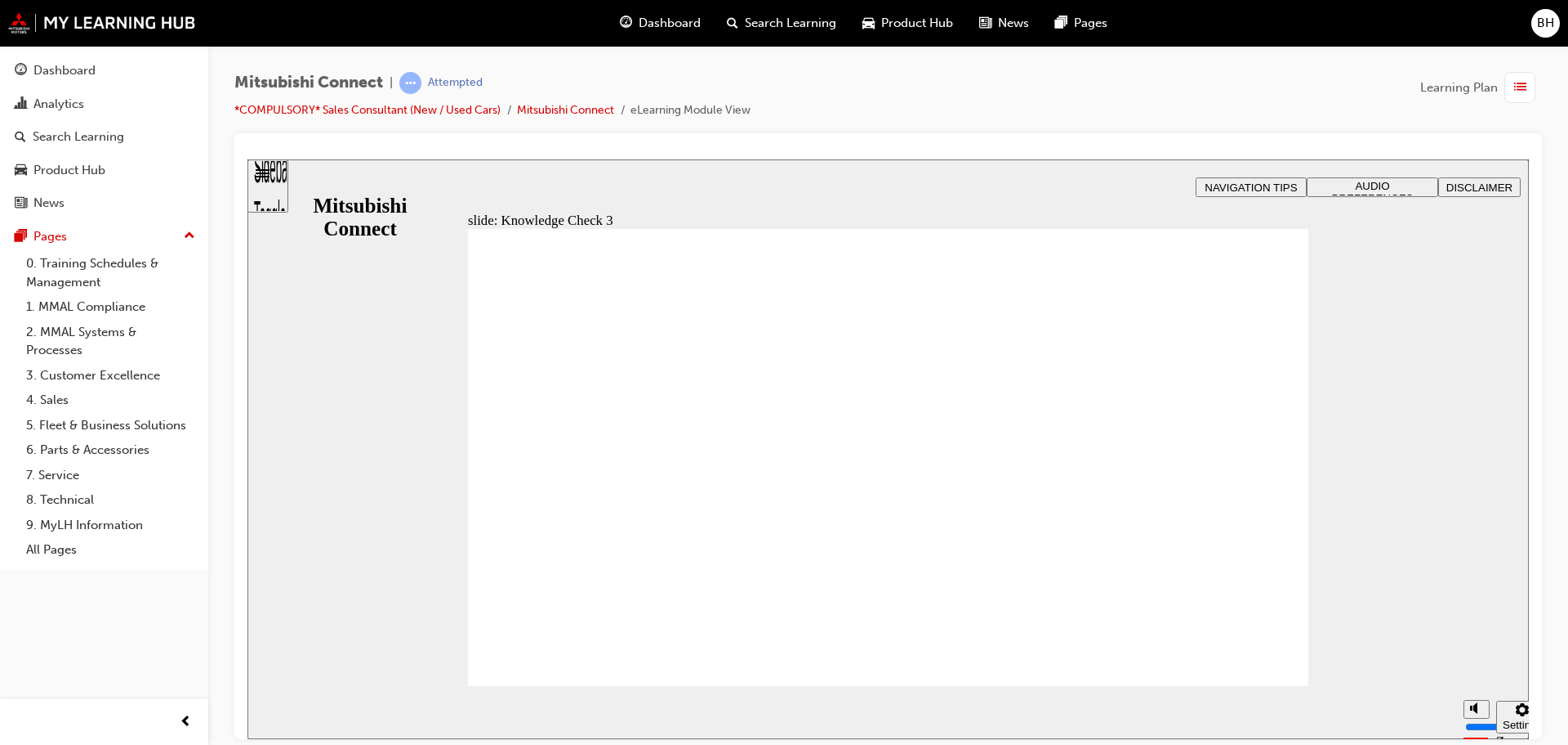
checkbox input "false"
checkbox input "true"
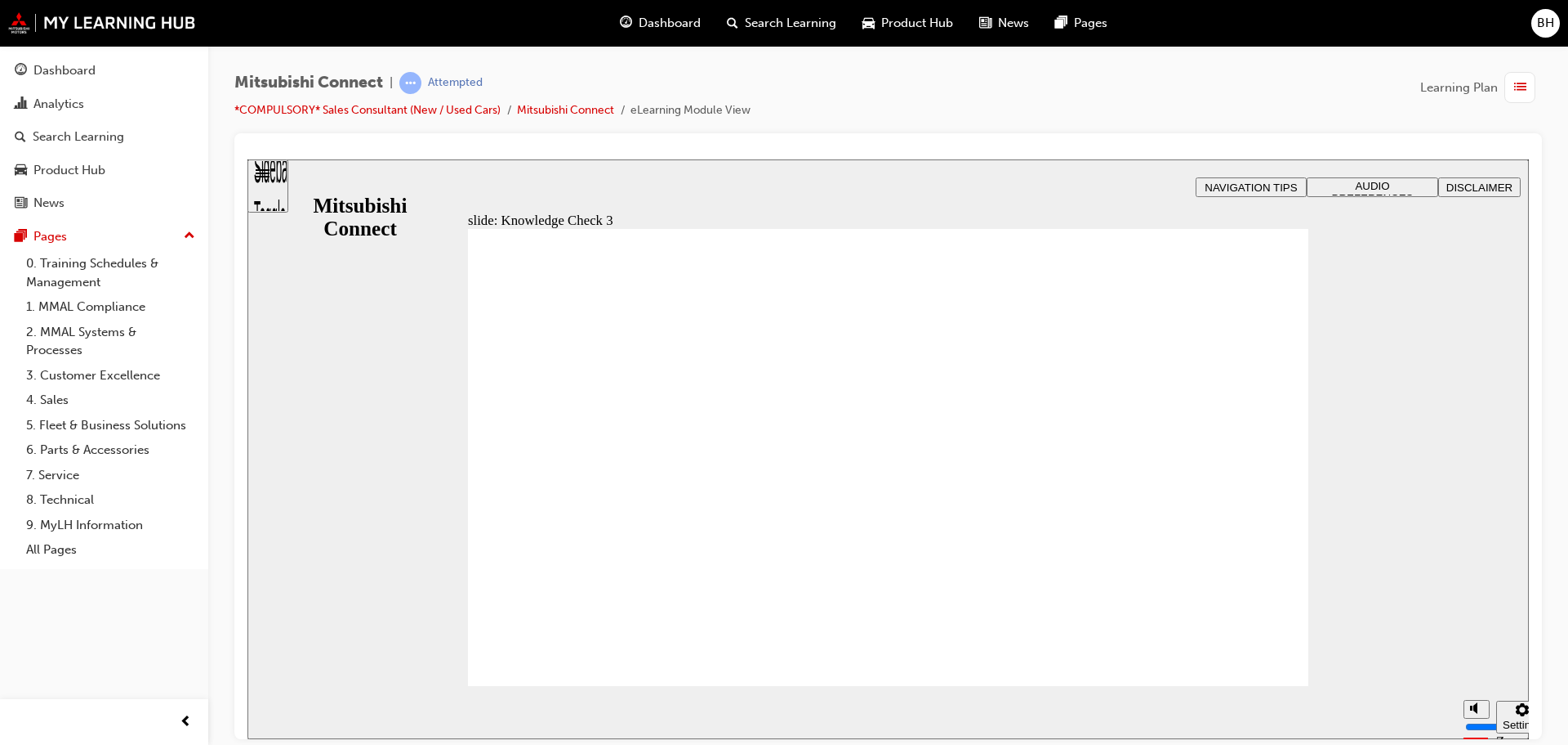
checkbox input "false"
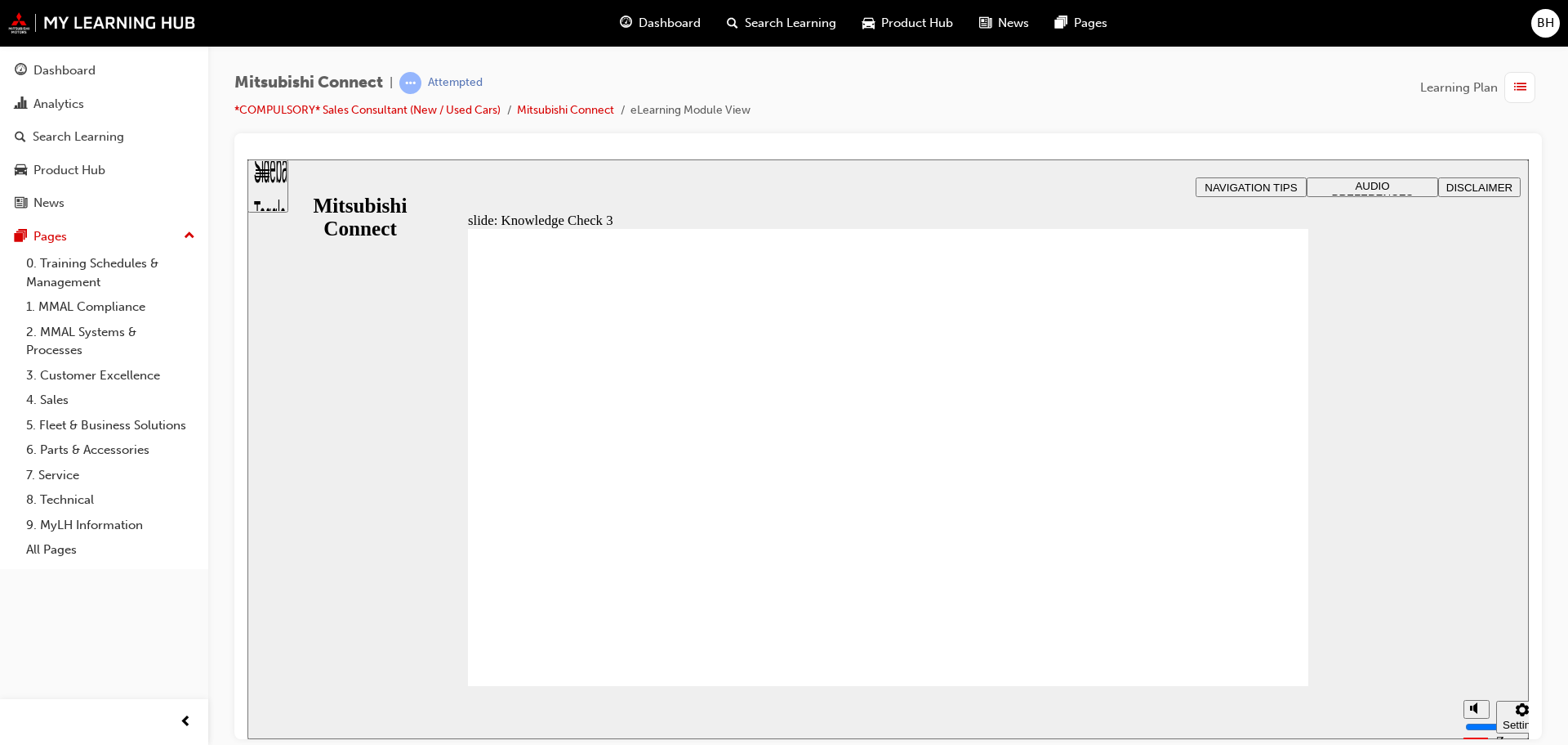
checkbox input "false"
checkbox input "true"
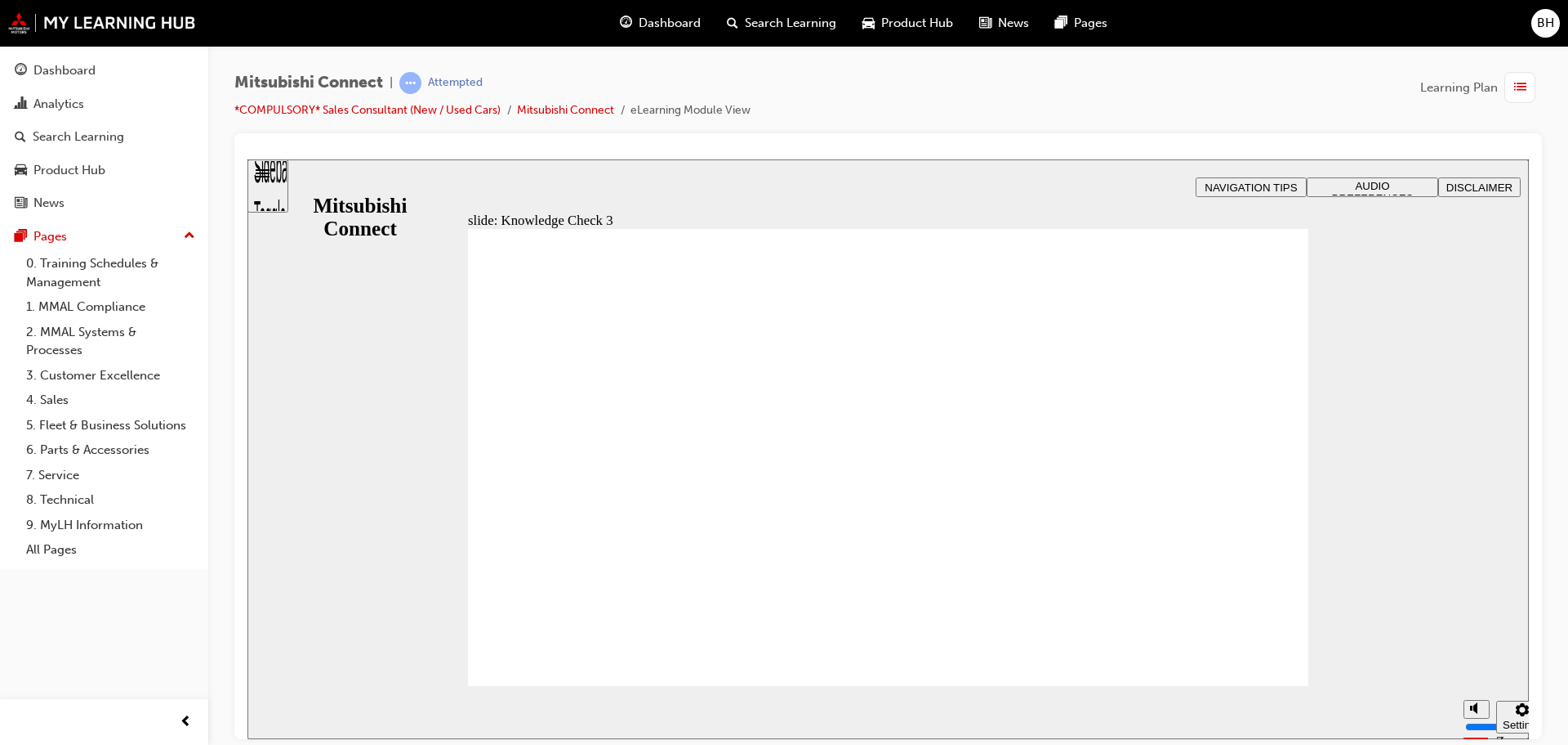
checkbox input "false"
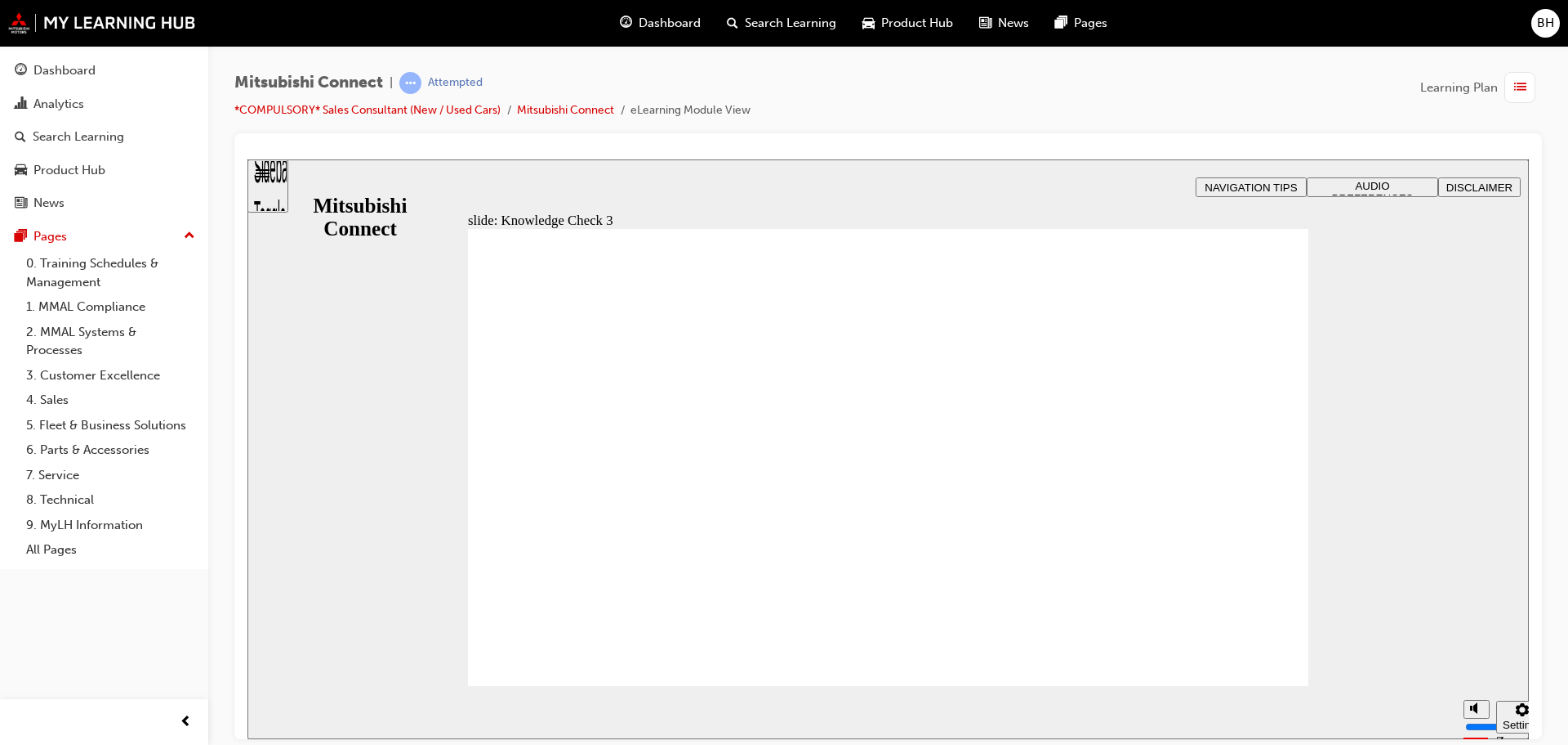
checkbox input "false"
checkbox input "true"
drag, startPoint x: 510, startPoint y: 491, endPoint x: 518, endPoint y: 508, distance: 18.8
checkbox input "true"
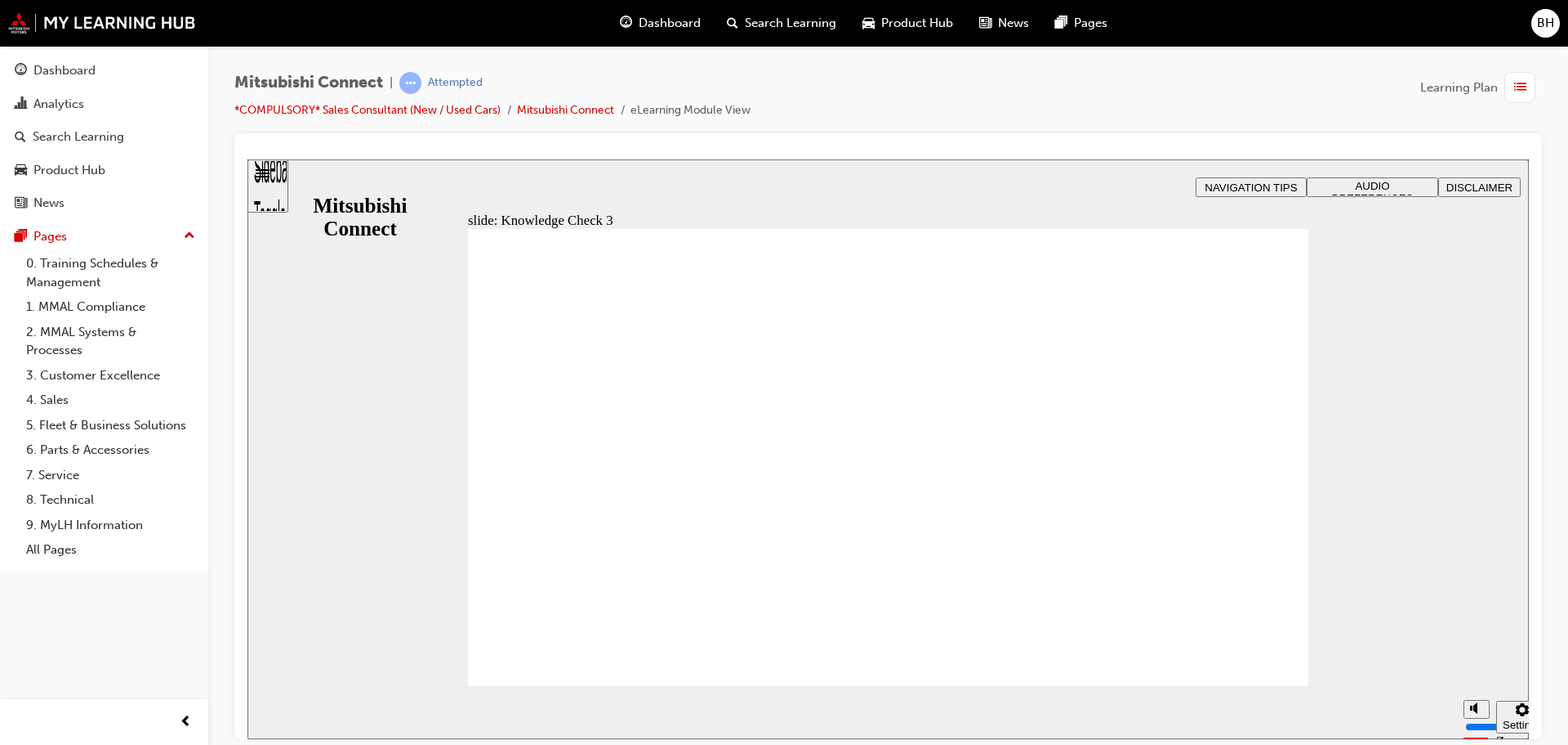
checkbox input "true"
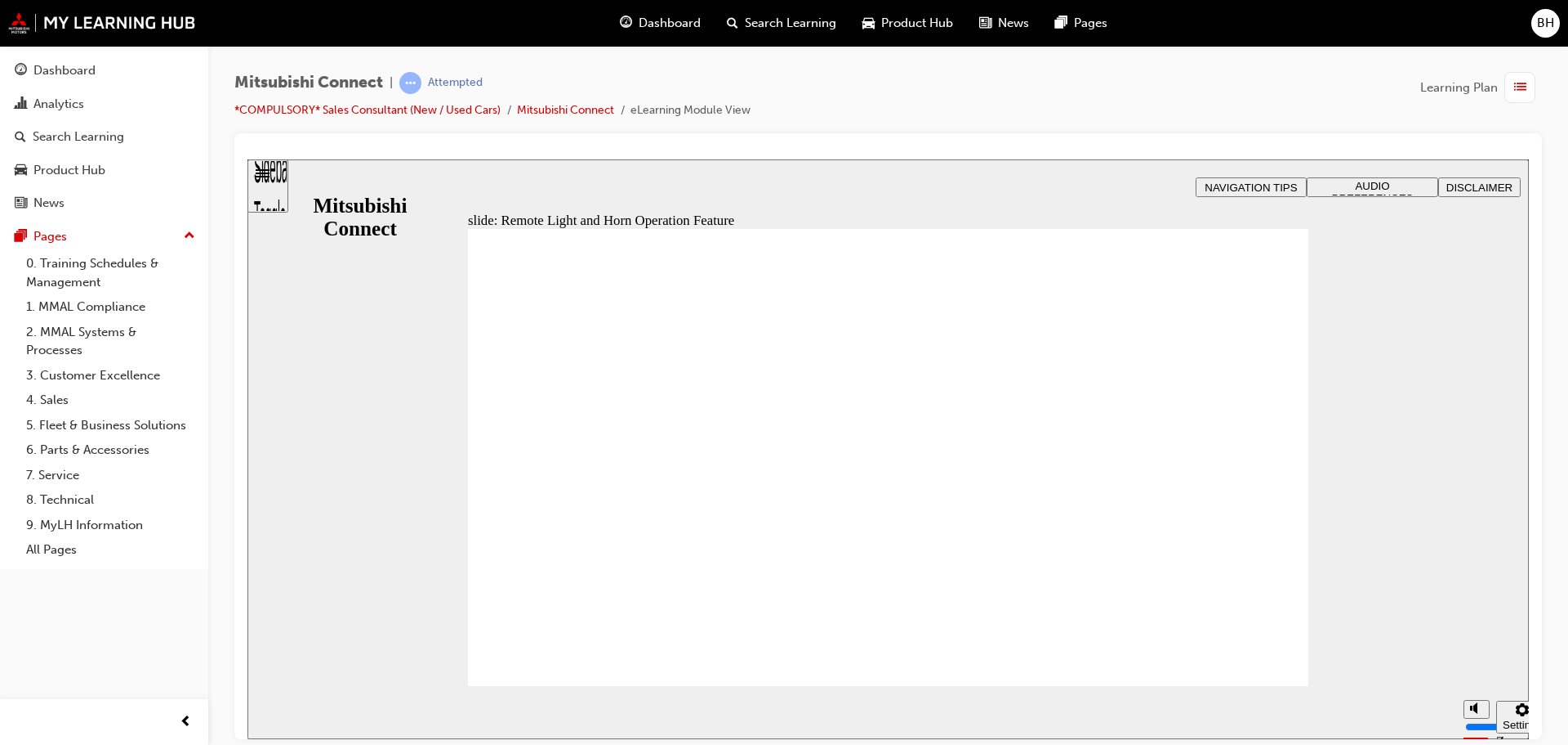
radio input "false"
radio input "true"
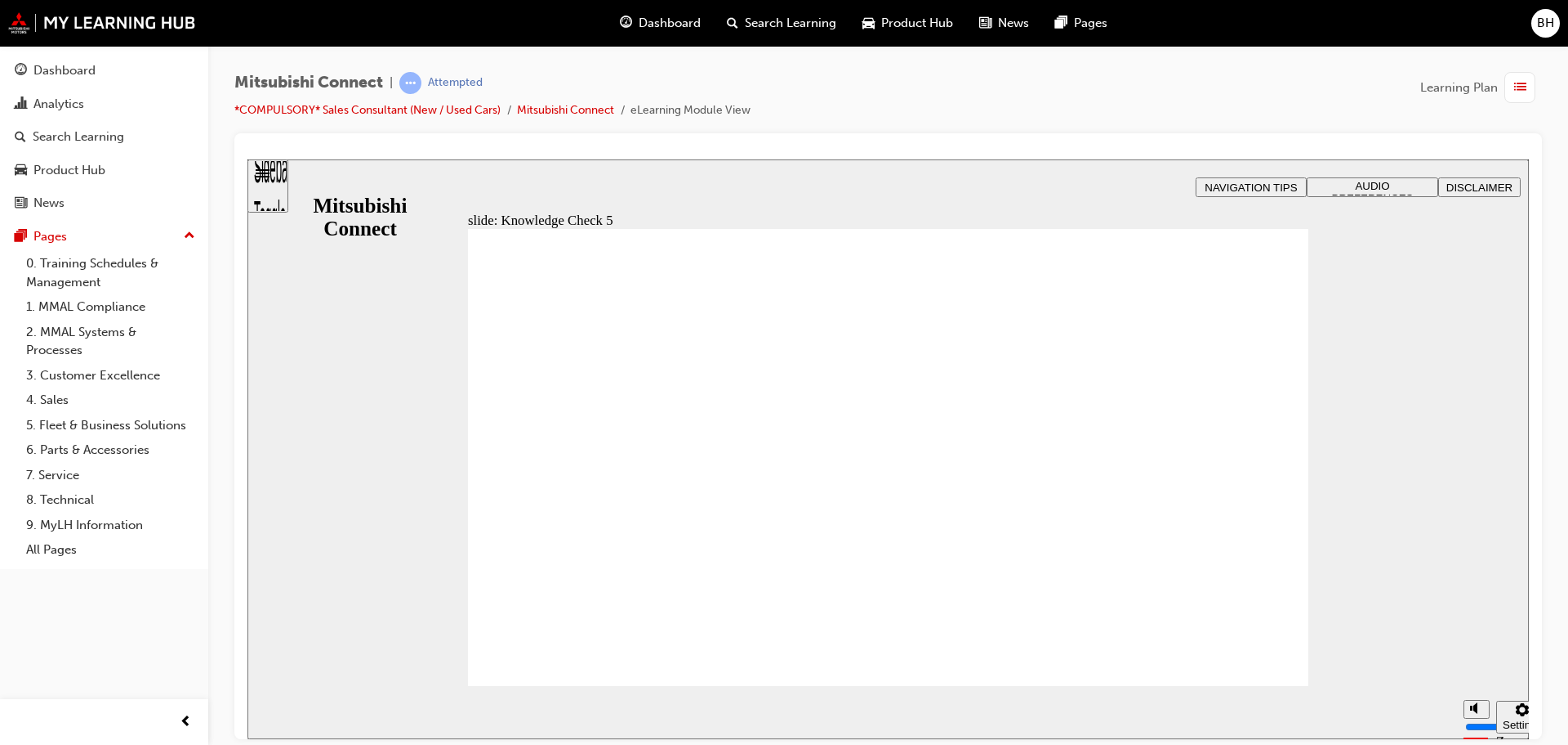
checkbox input "true"
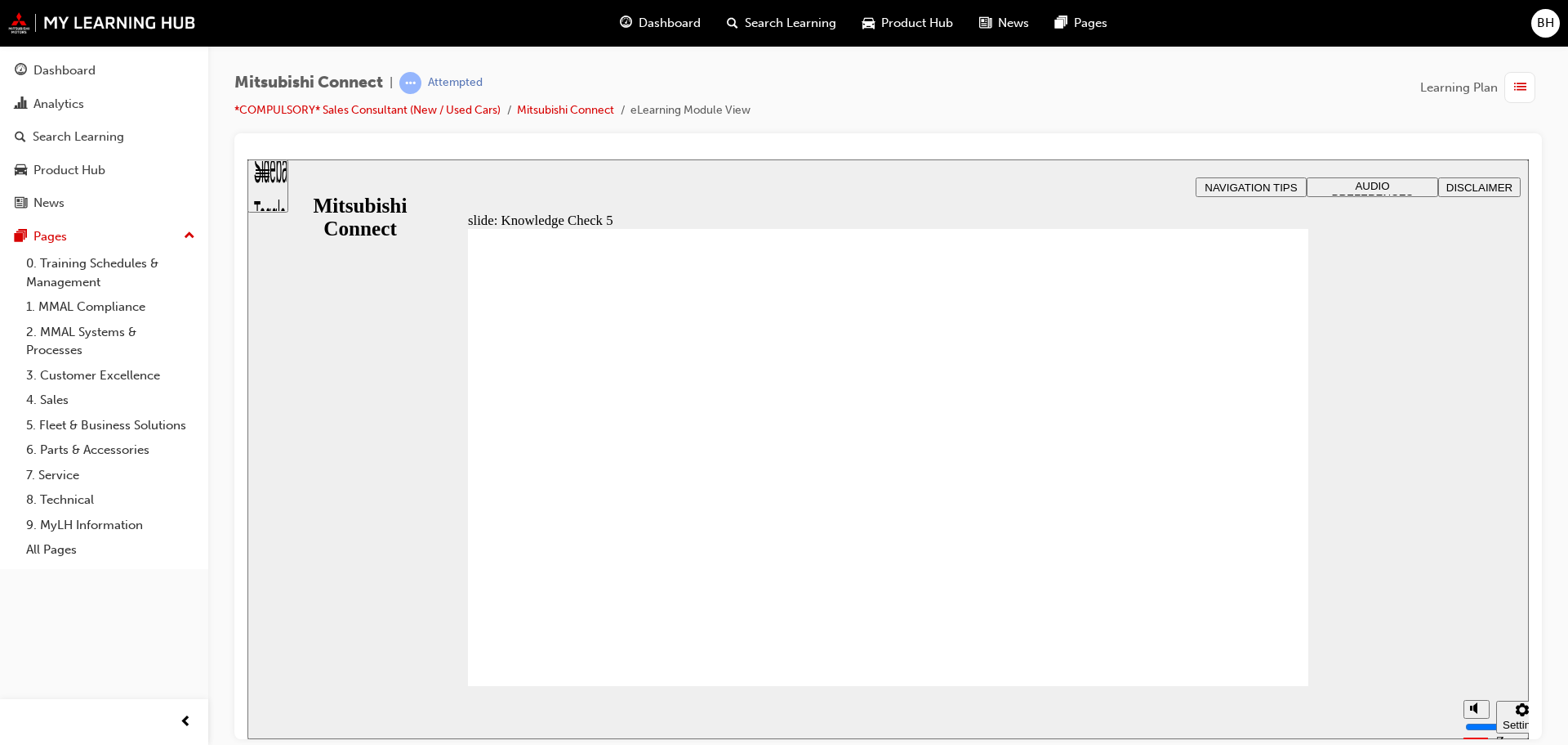
checkbox input "false"
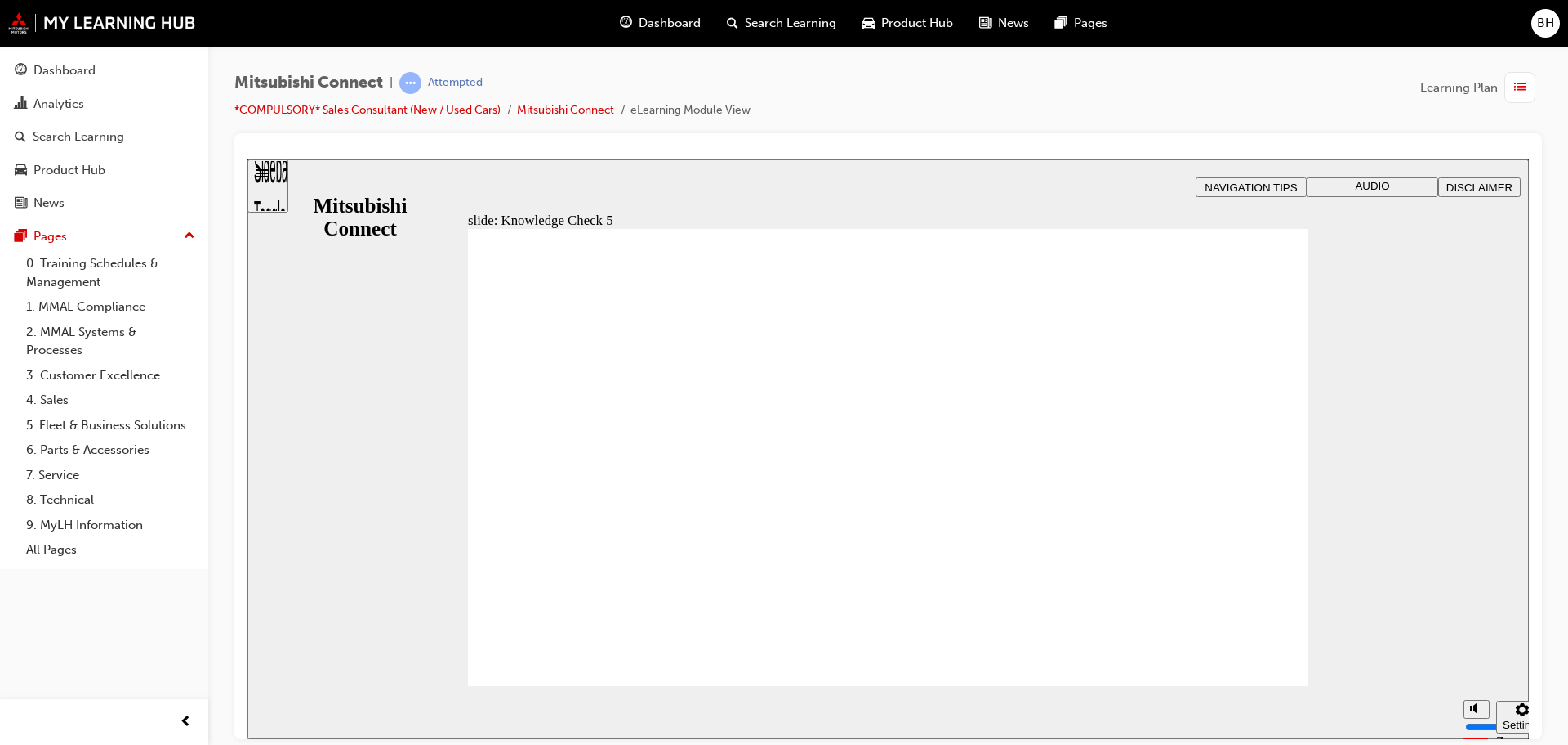
checkbox input "false"
checkbox input "true"
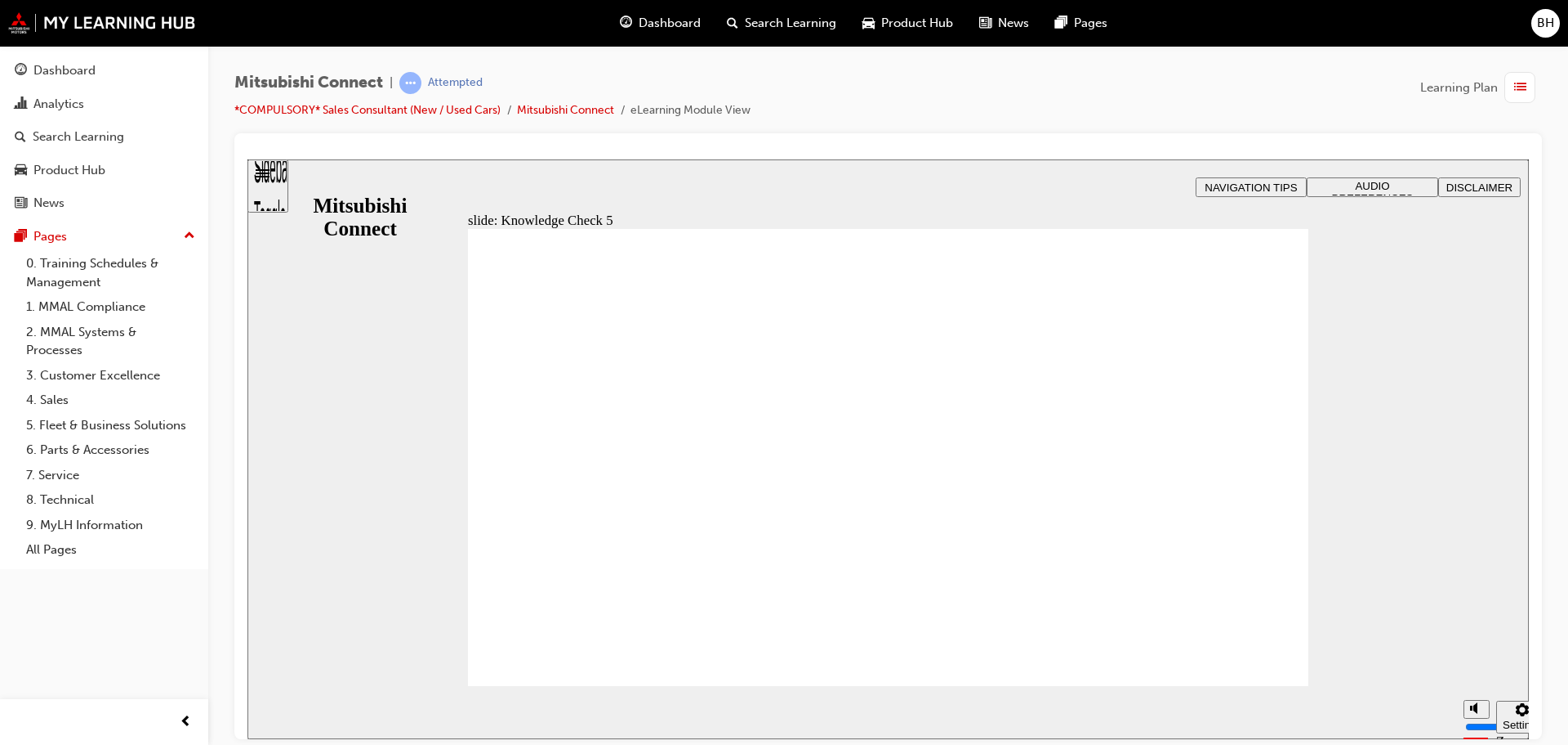
checkbox input "true"
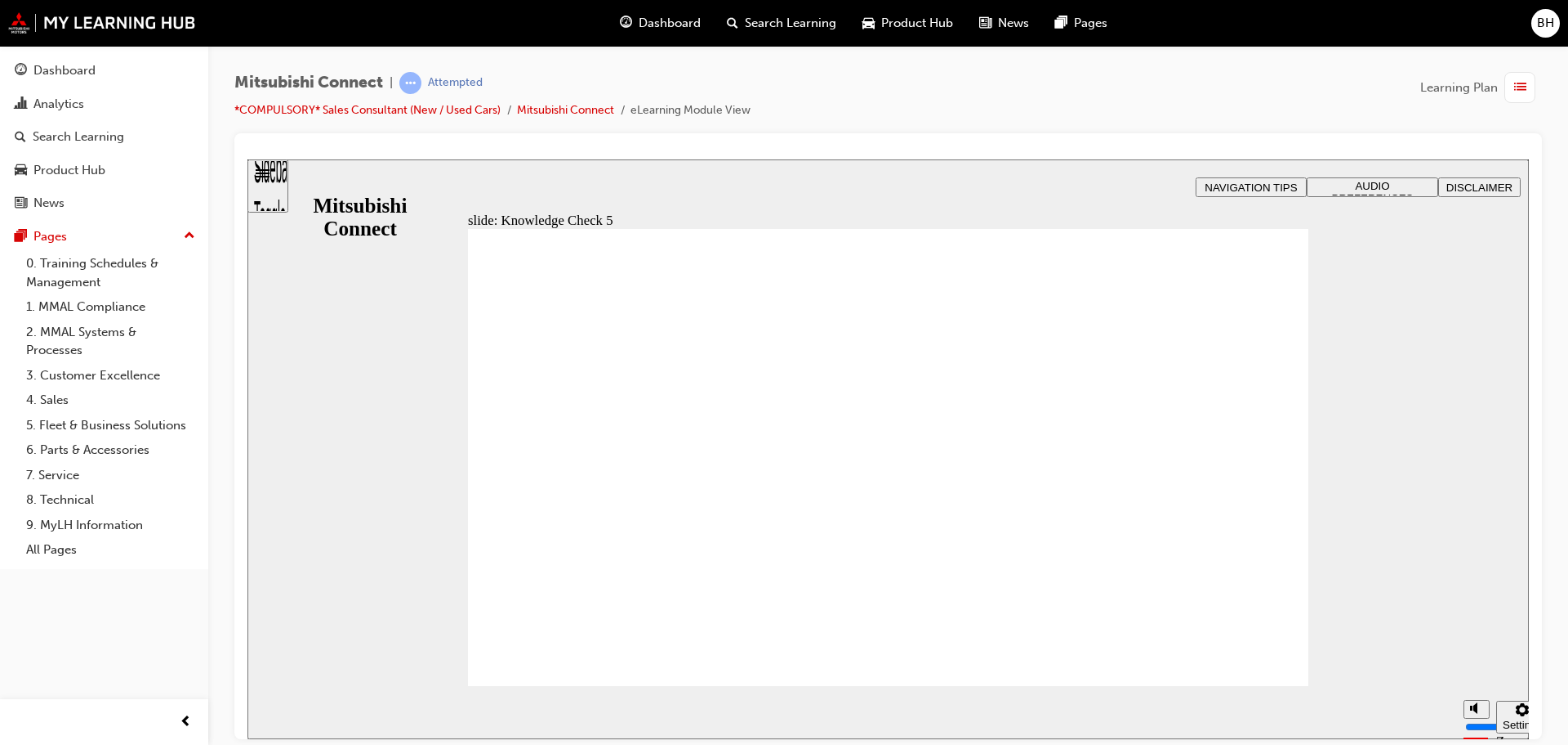
checkbox input "false"
checkbox input "true"
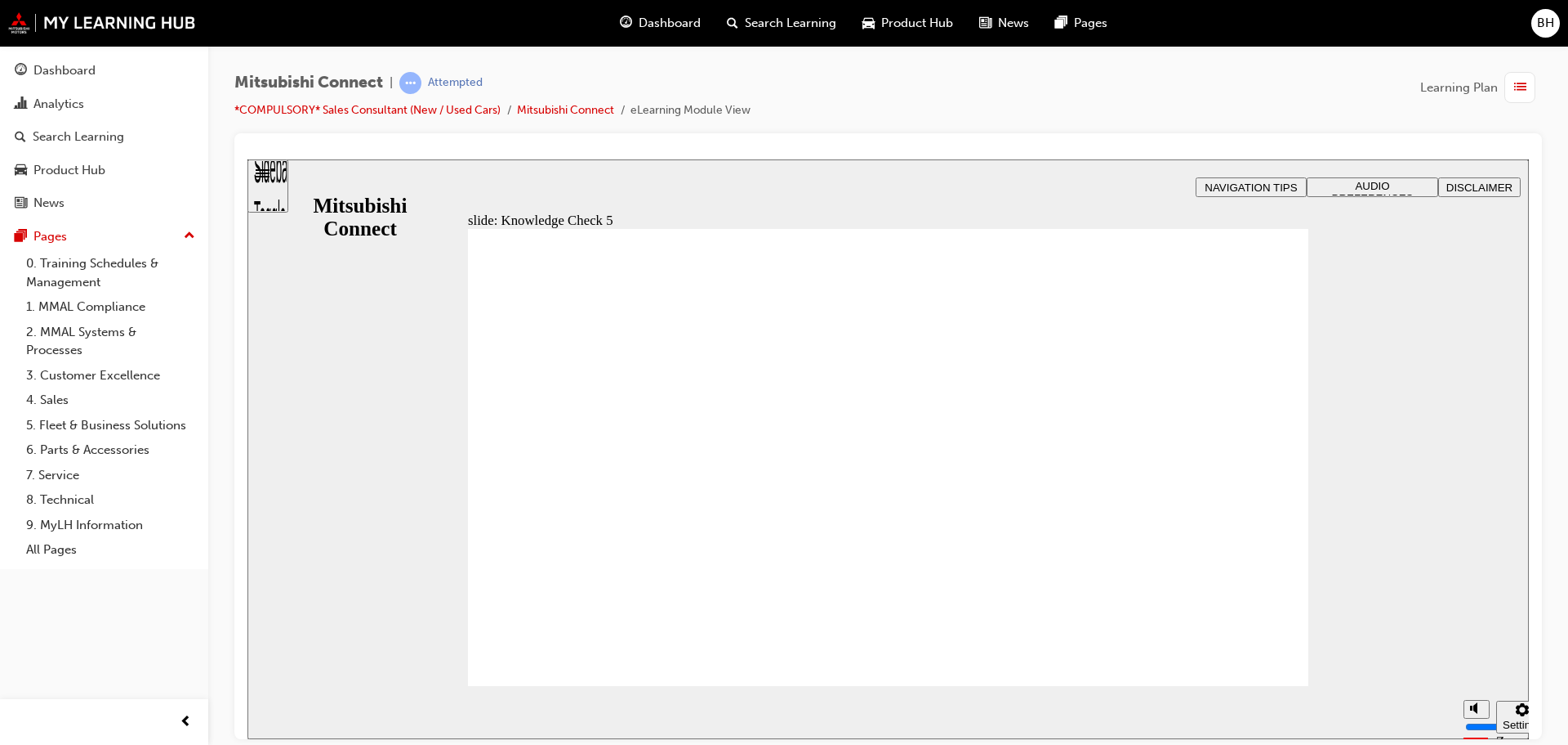
checkbox input "false"
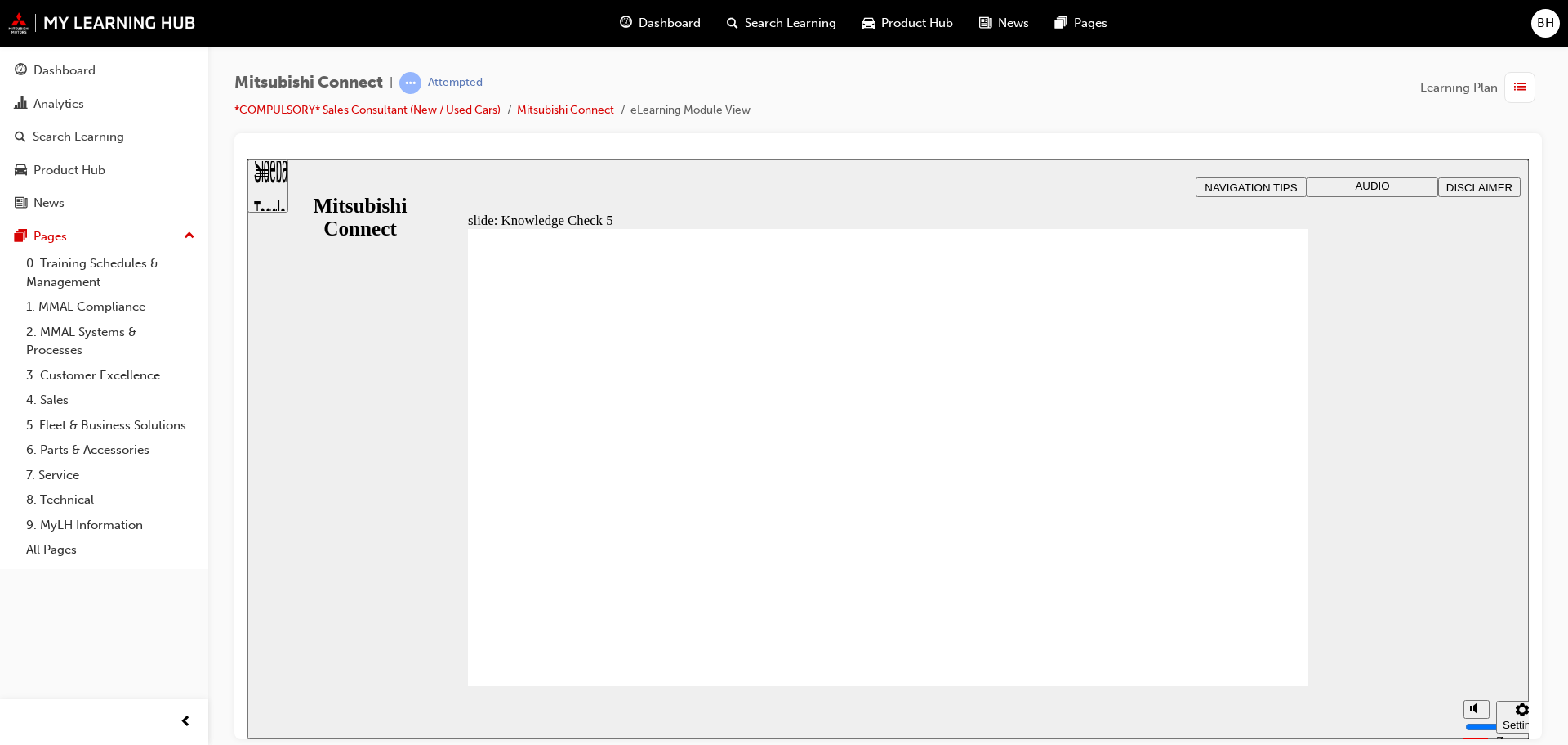
checkbox input "true"
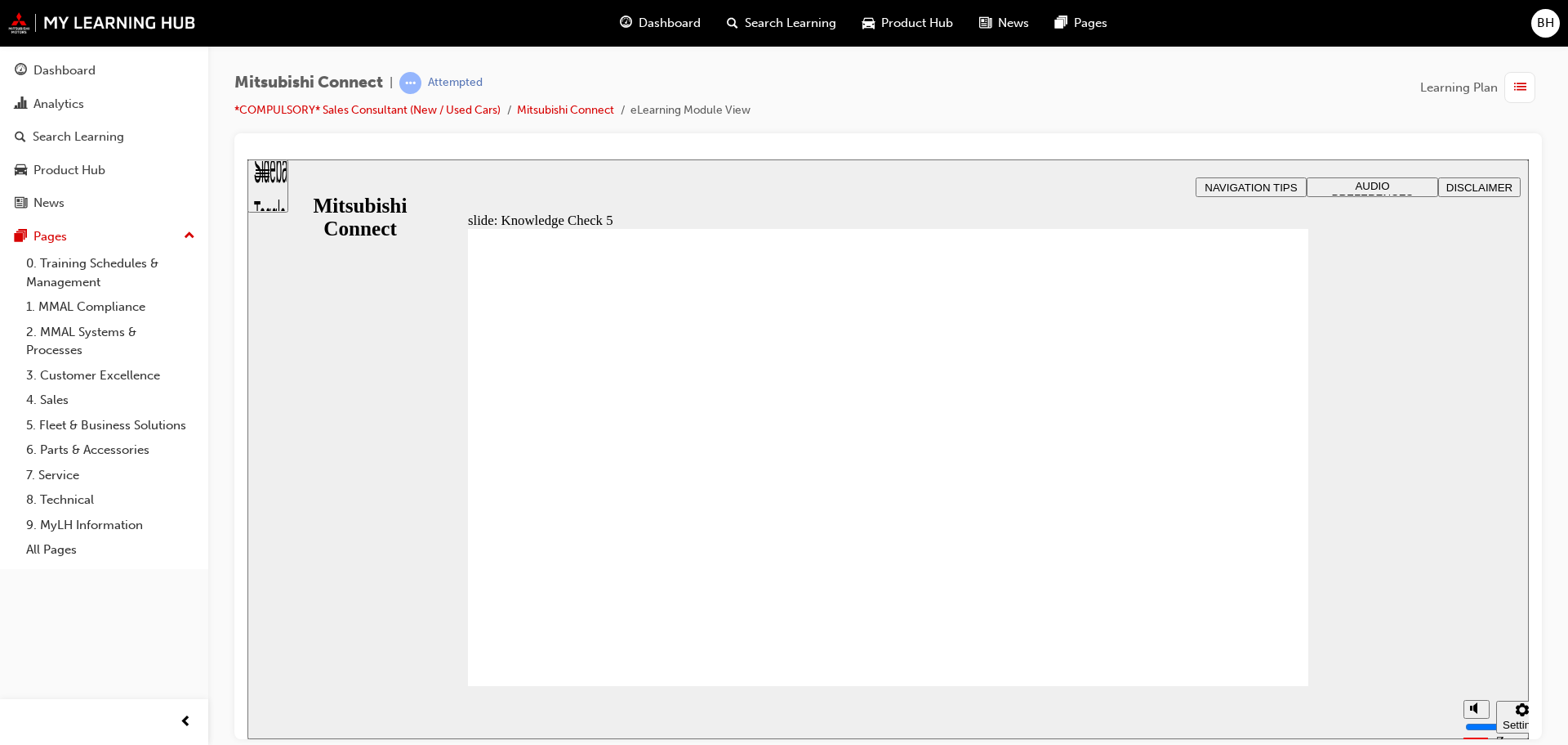
checkbox input "false"
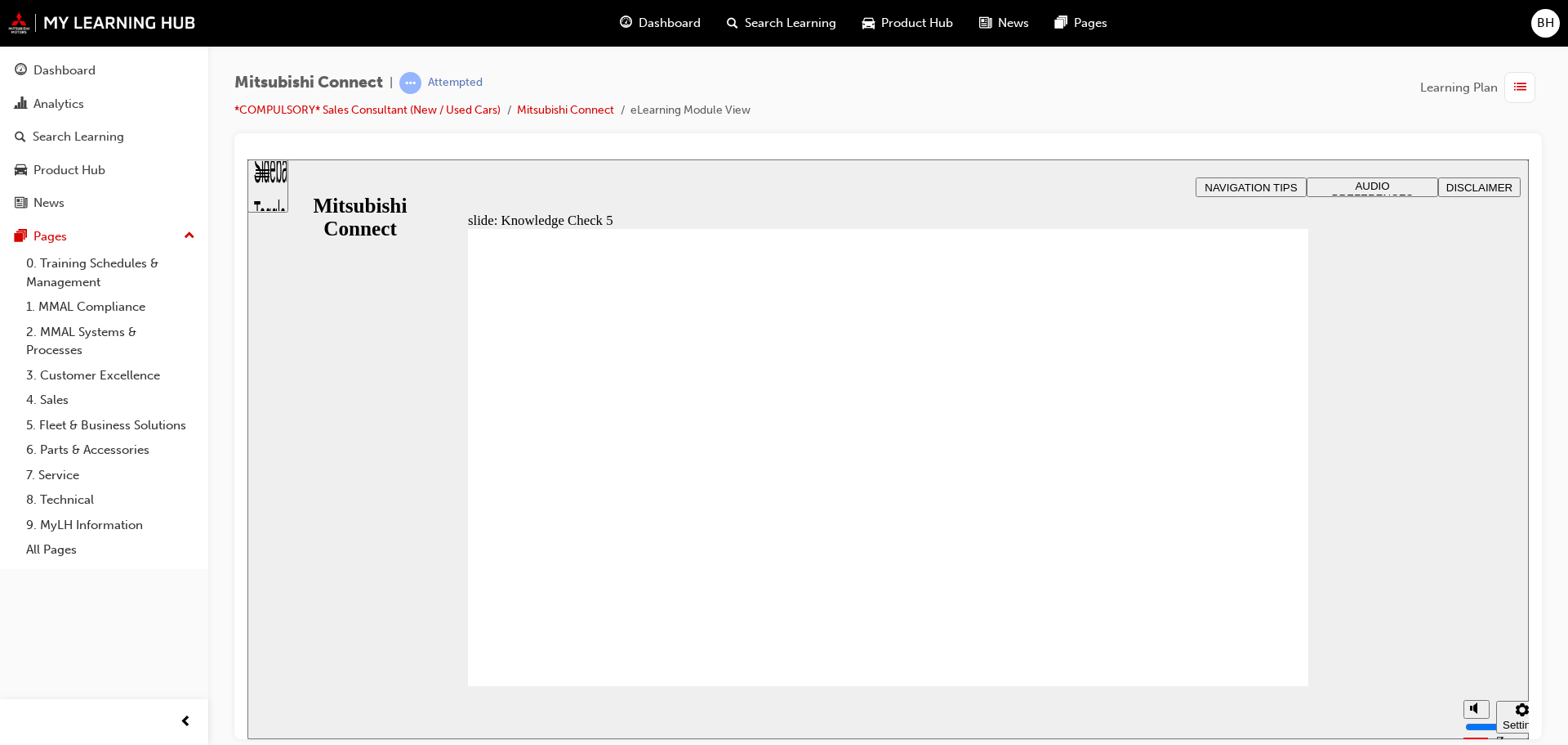
checkbox input "true"
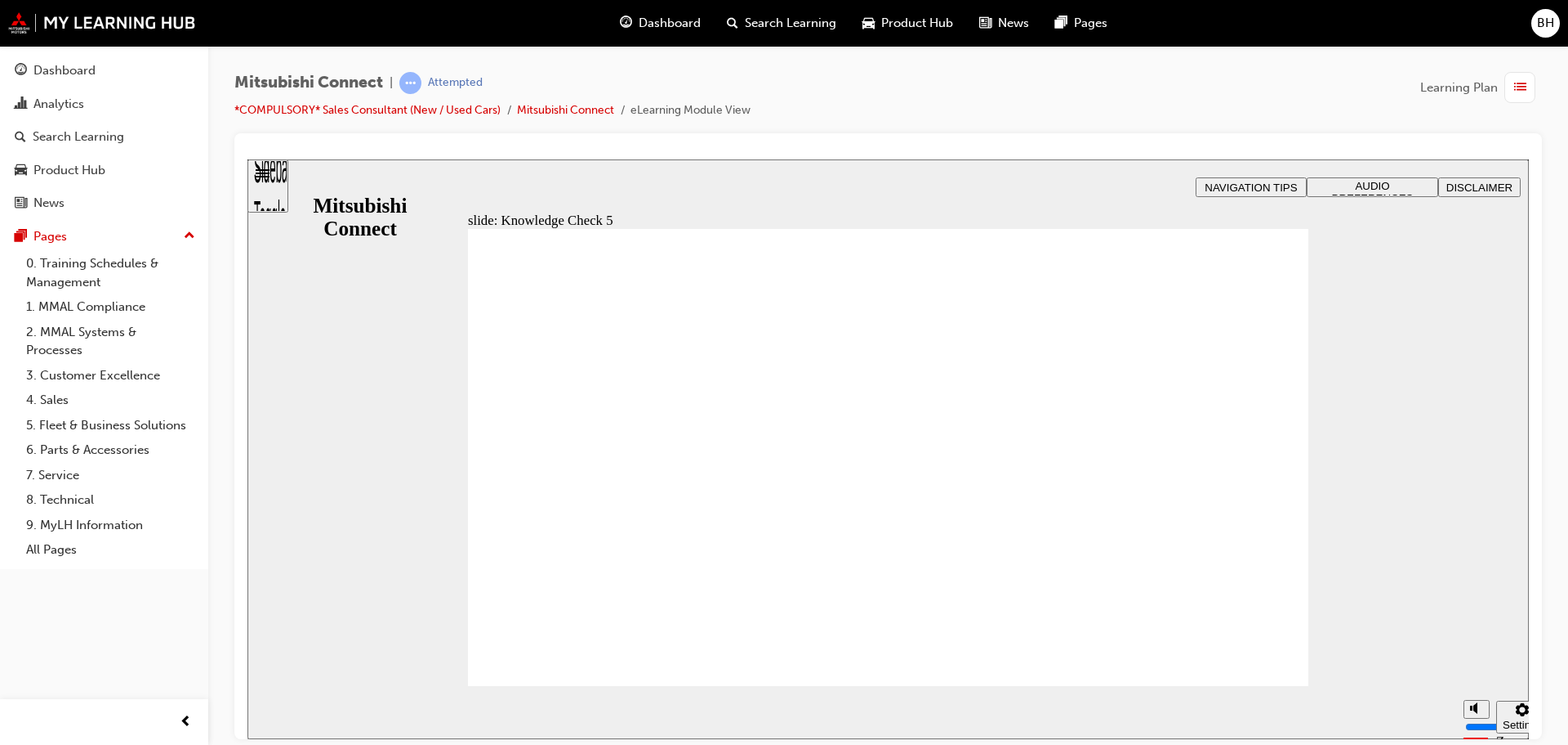
checkbox input "false"
checkbox input "true"
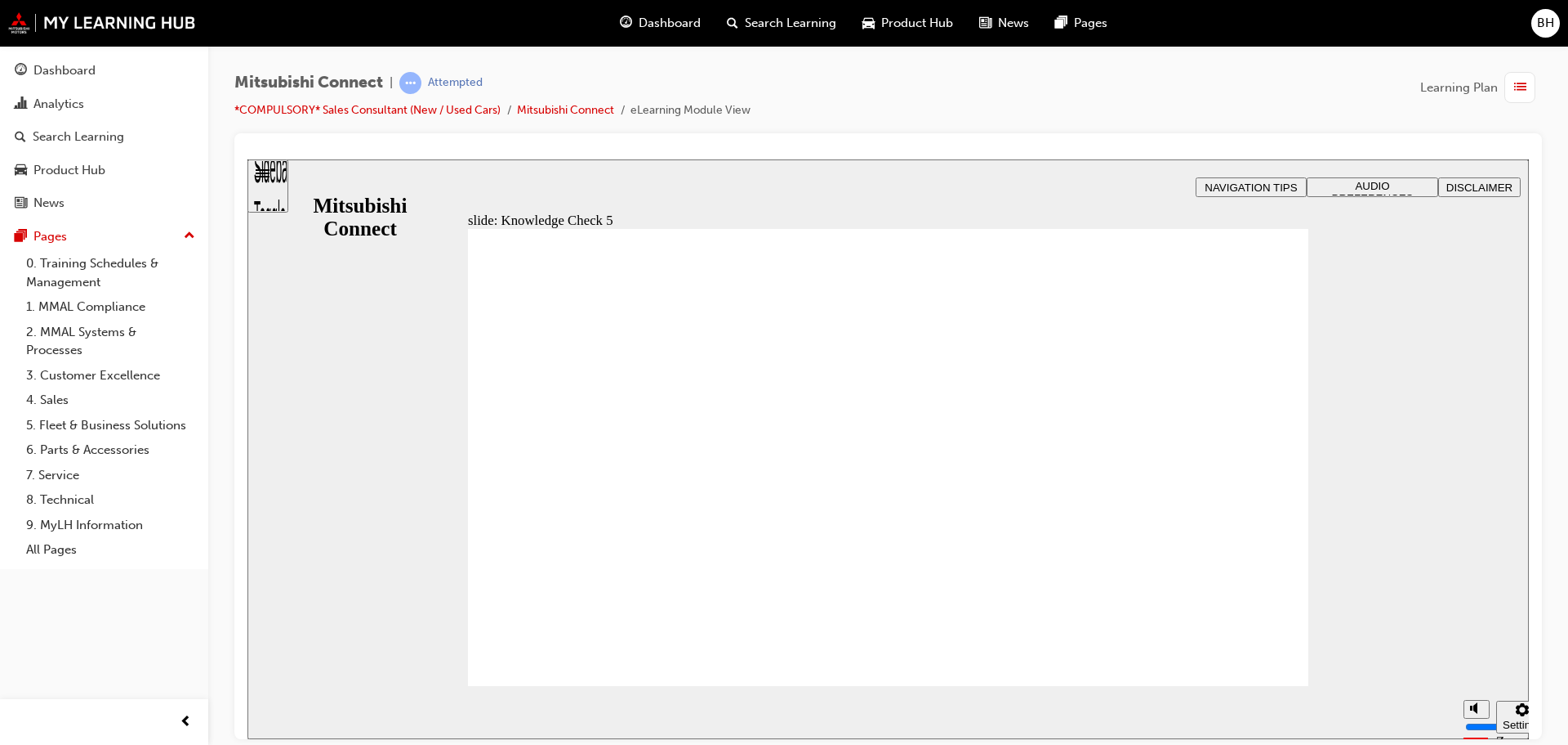
checkbox input "true"
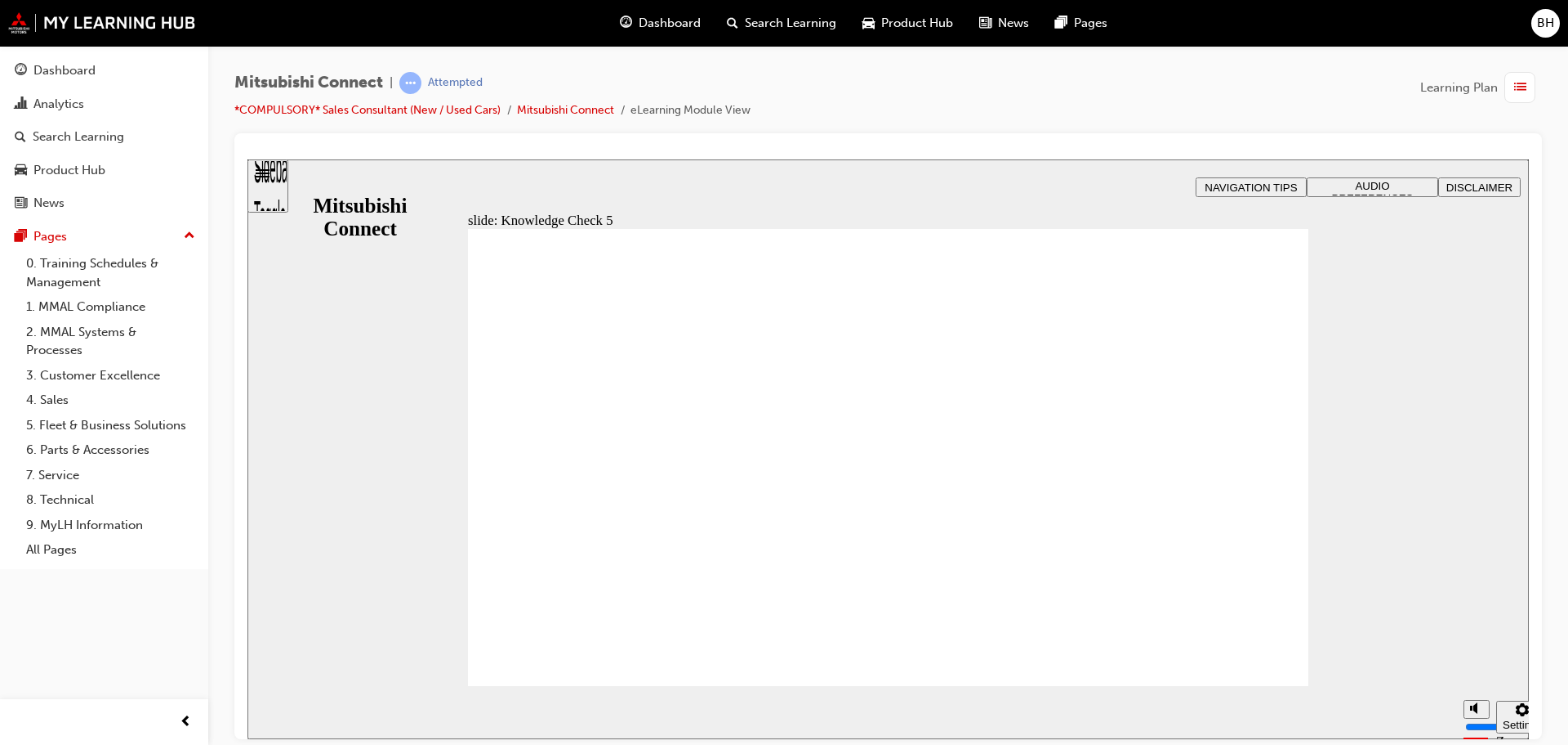
checkbox input "false"
checkbox input "true"
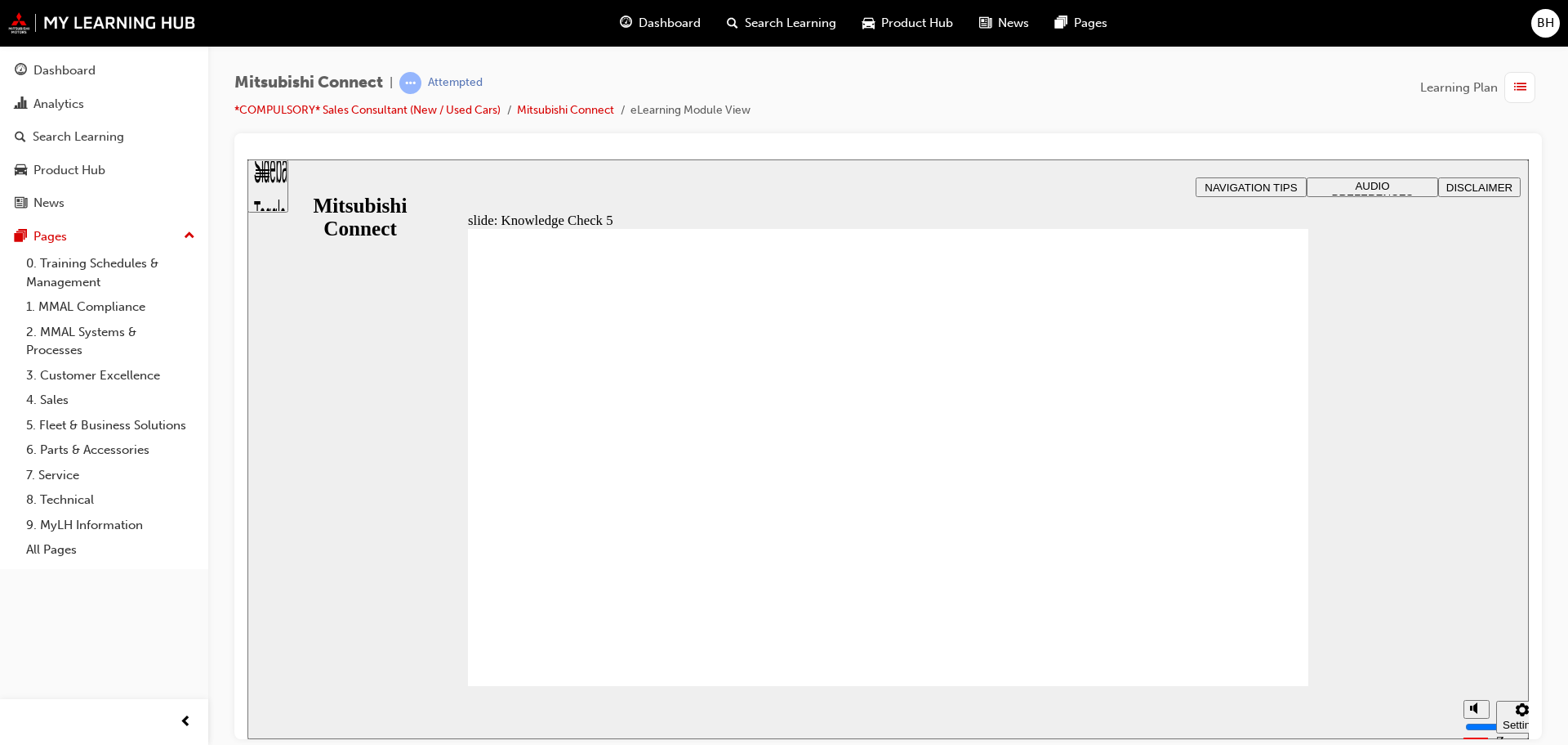
checkbox input "false"
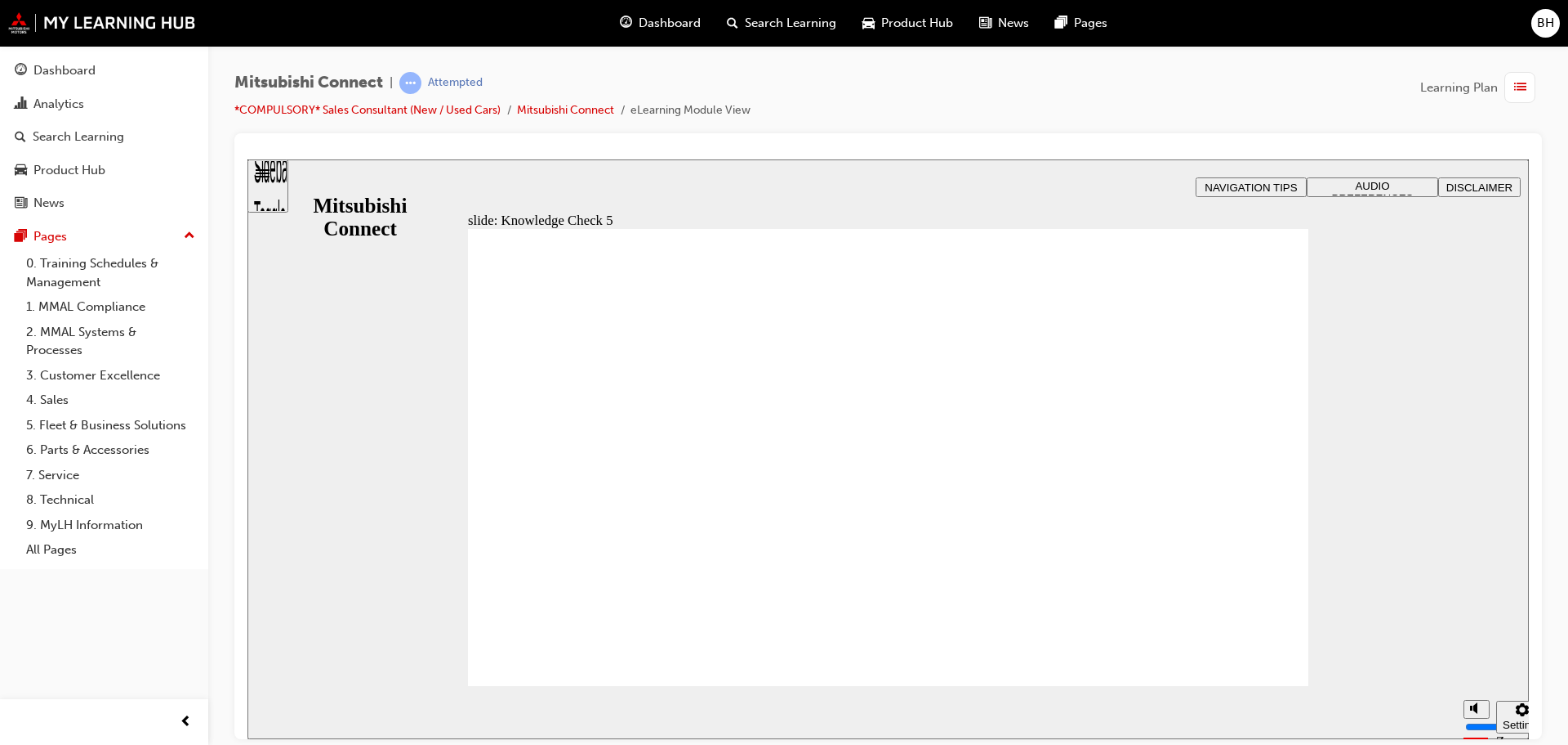
checkbox input "false"
checkbox input "true"
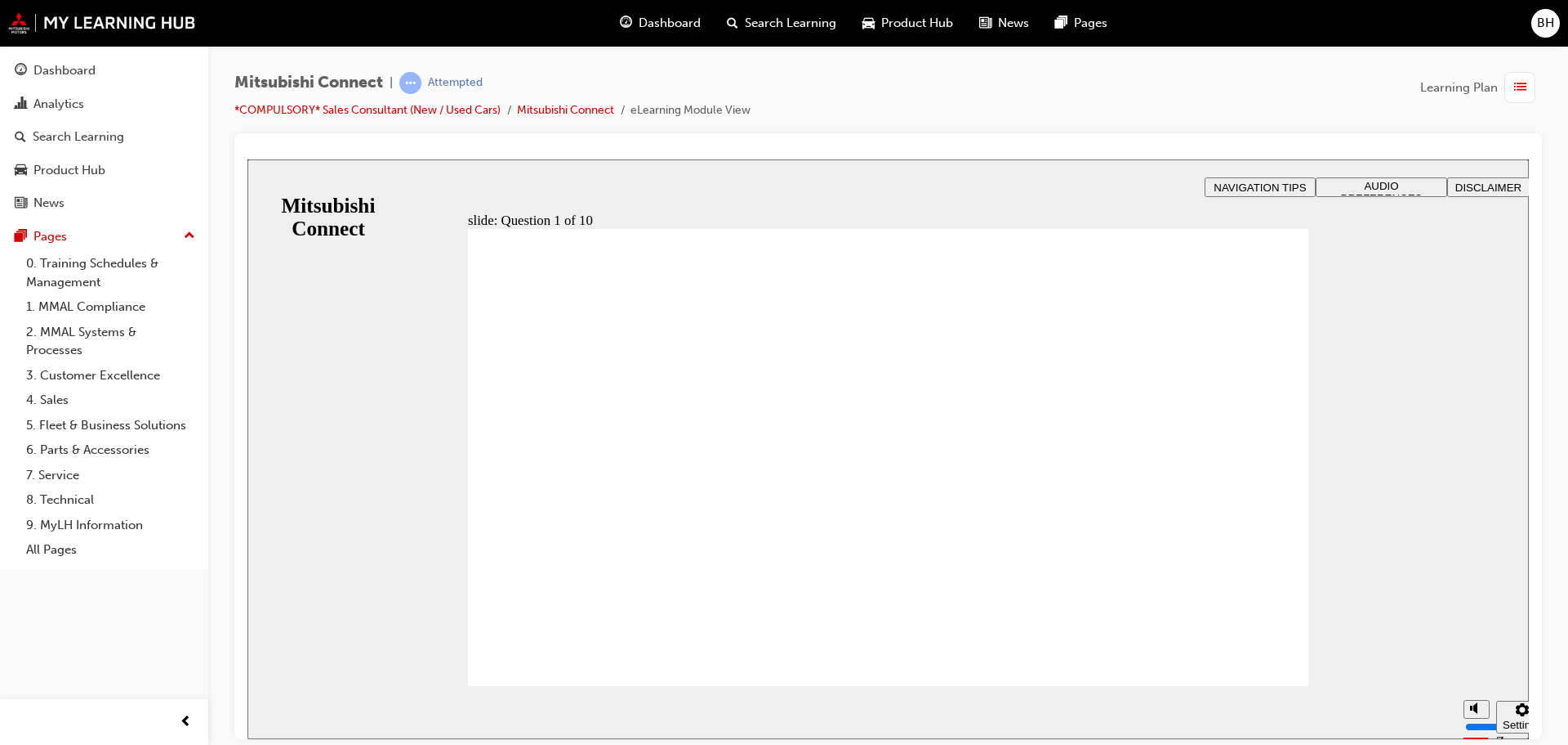
radio input "true"
checkbox input "true"
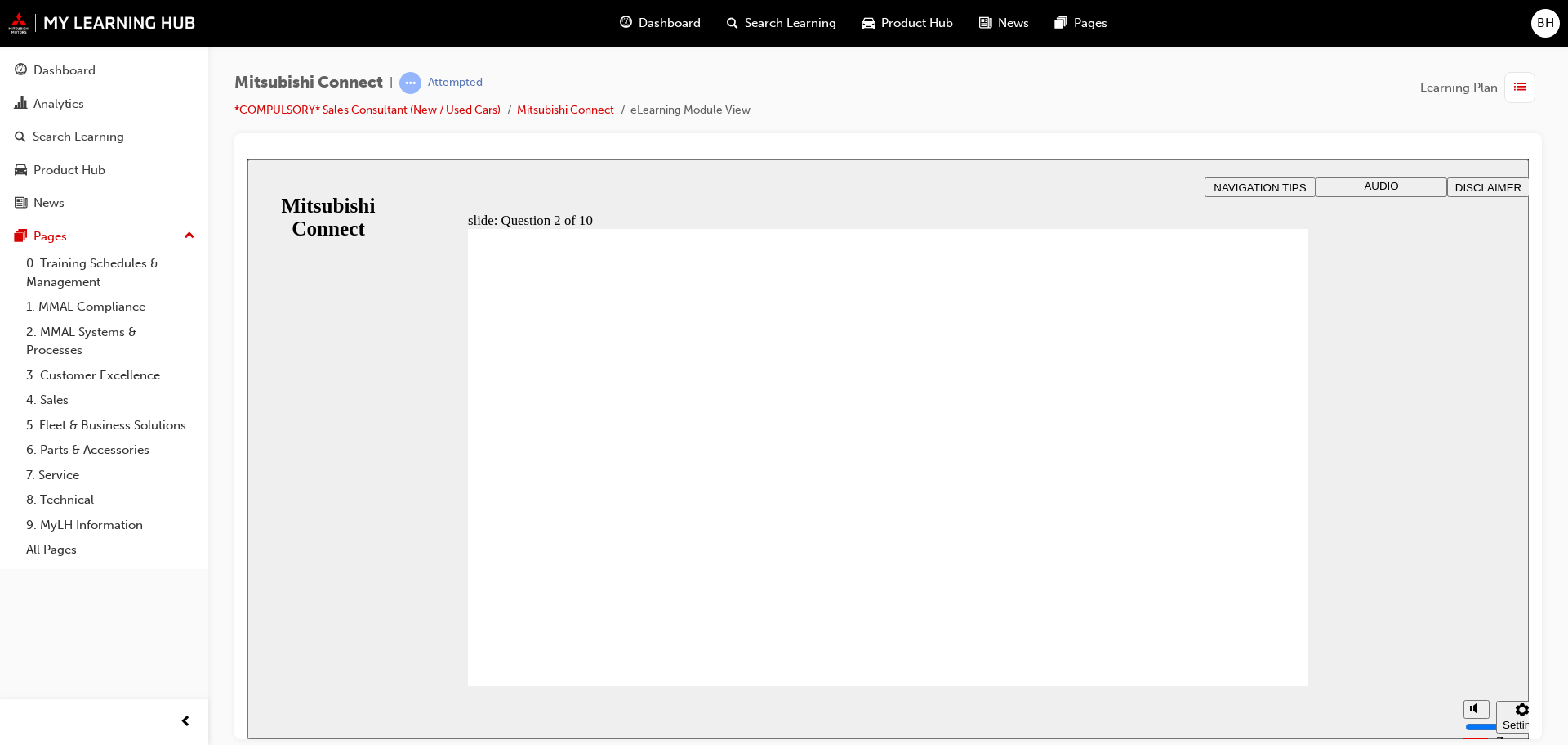
checkbox input "true"
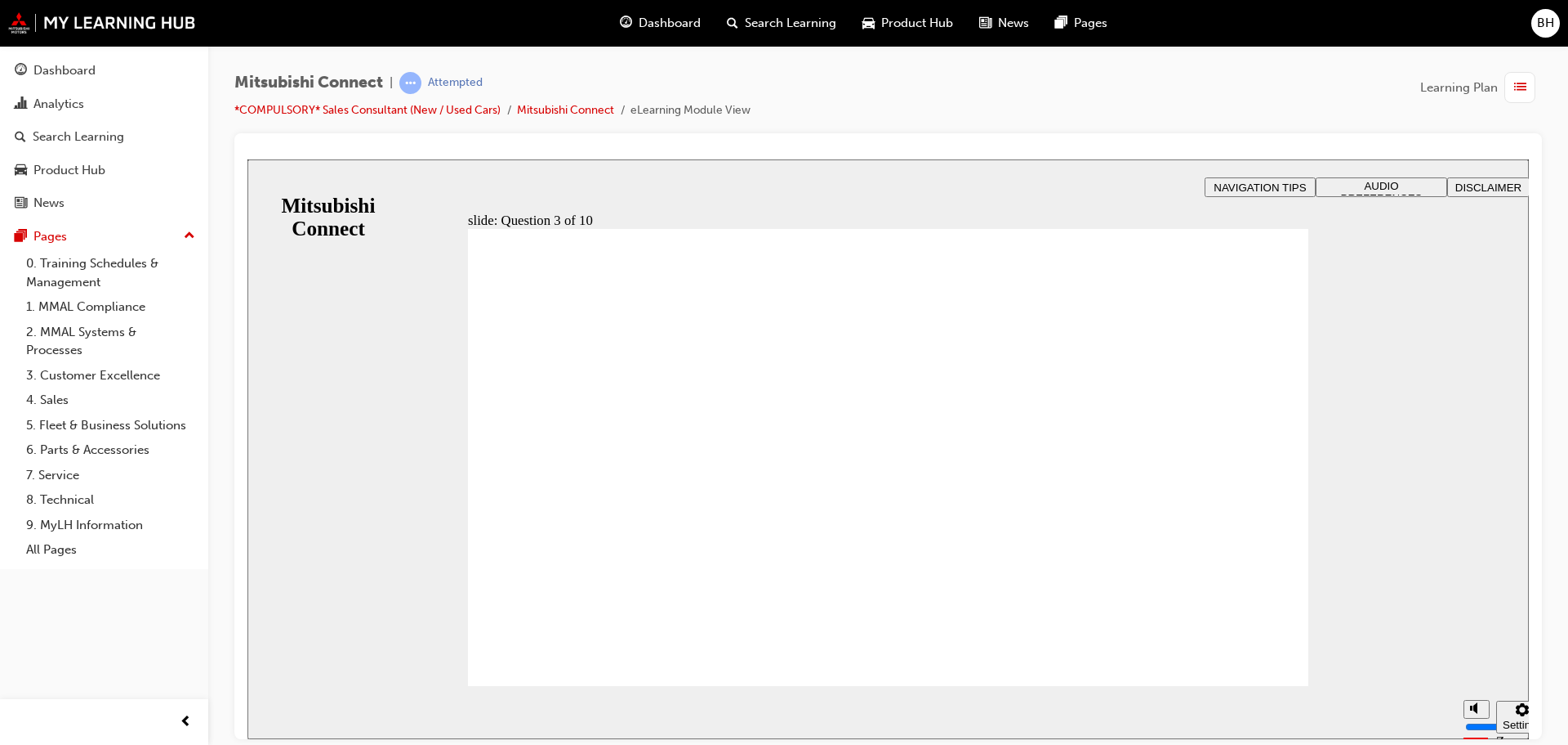
radio input "true"
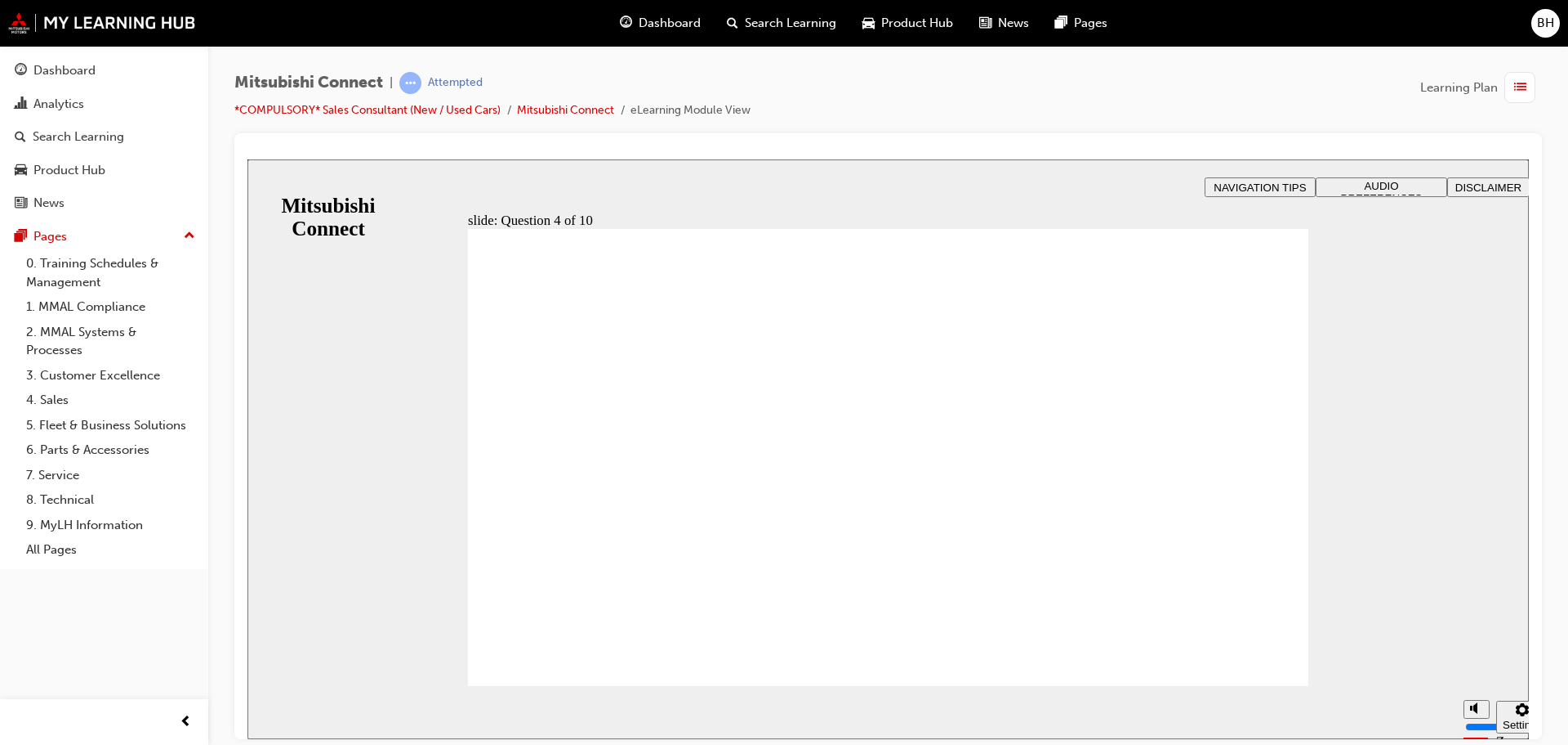
checkbox input "true"
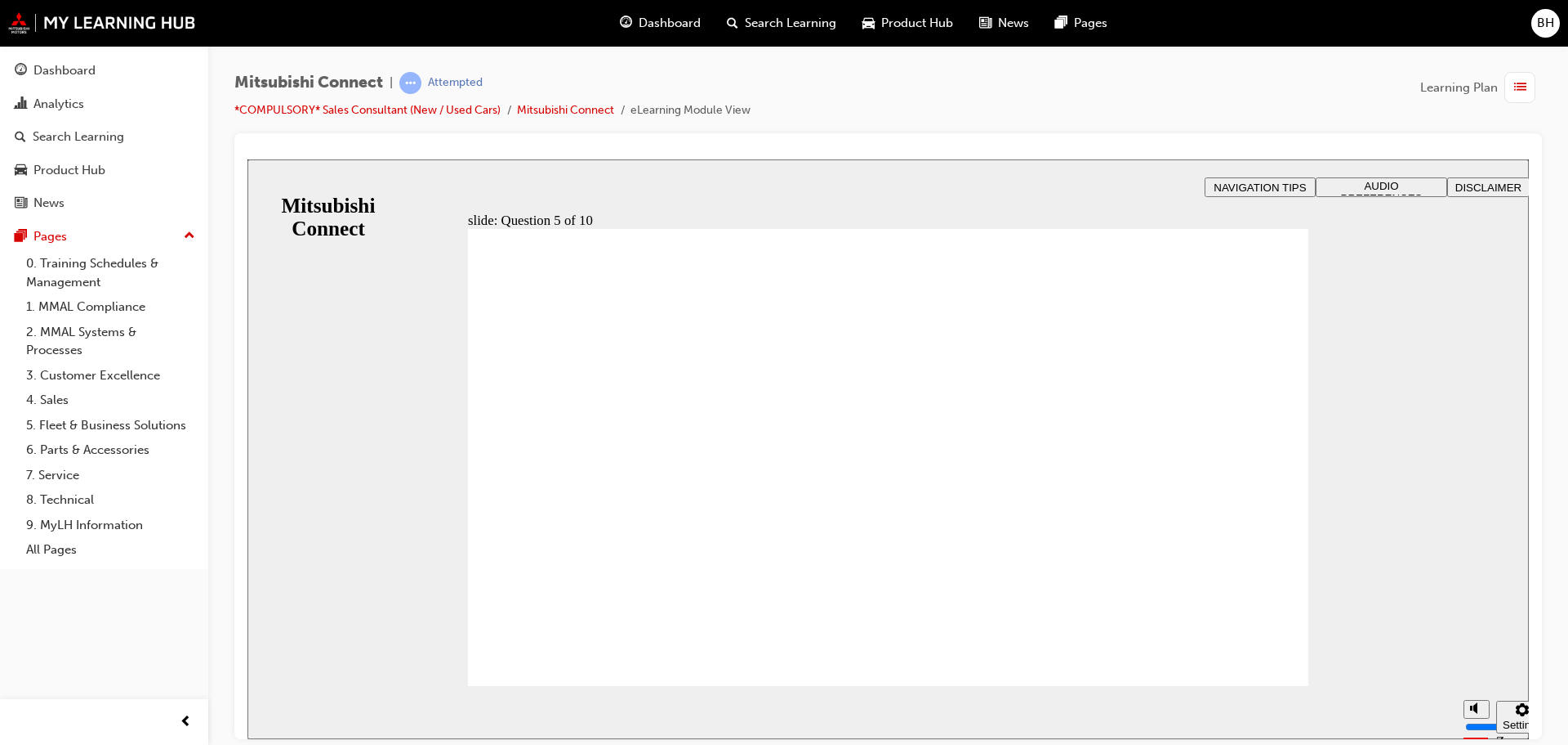
checkbox input "true"
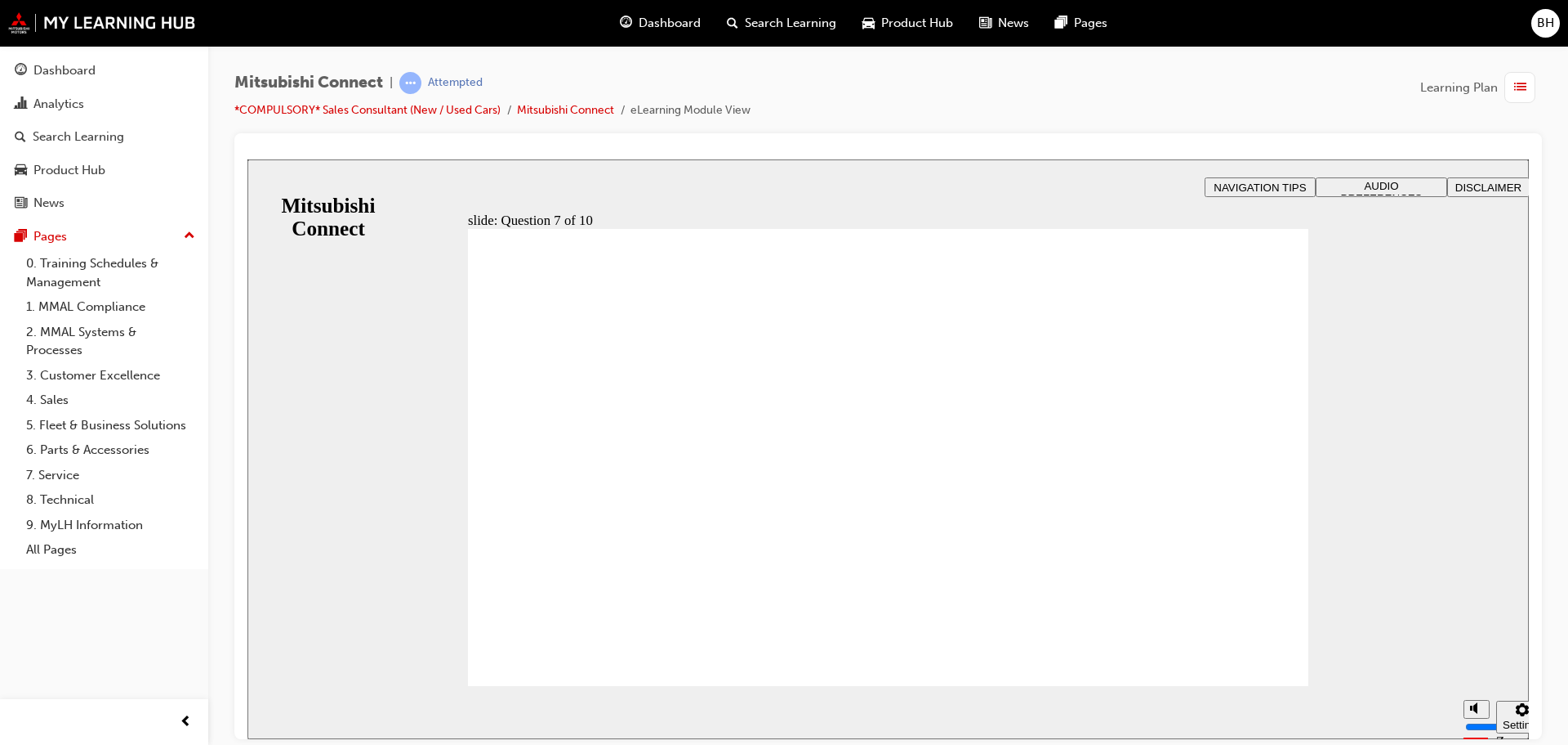
checkbox input "true"
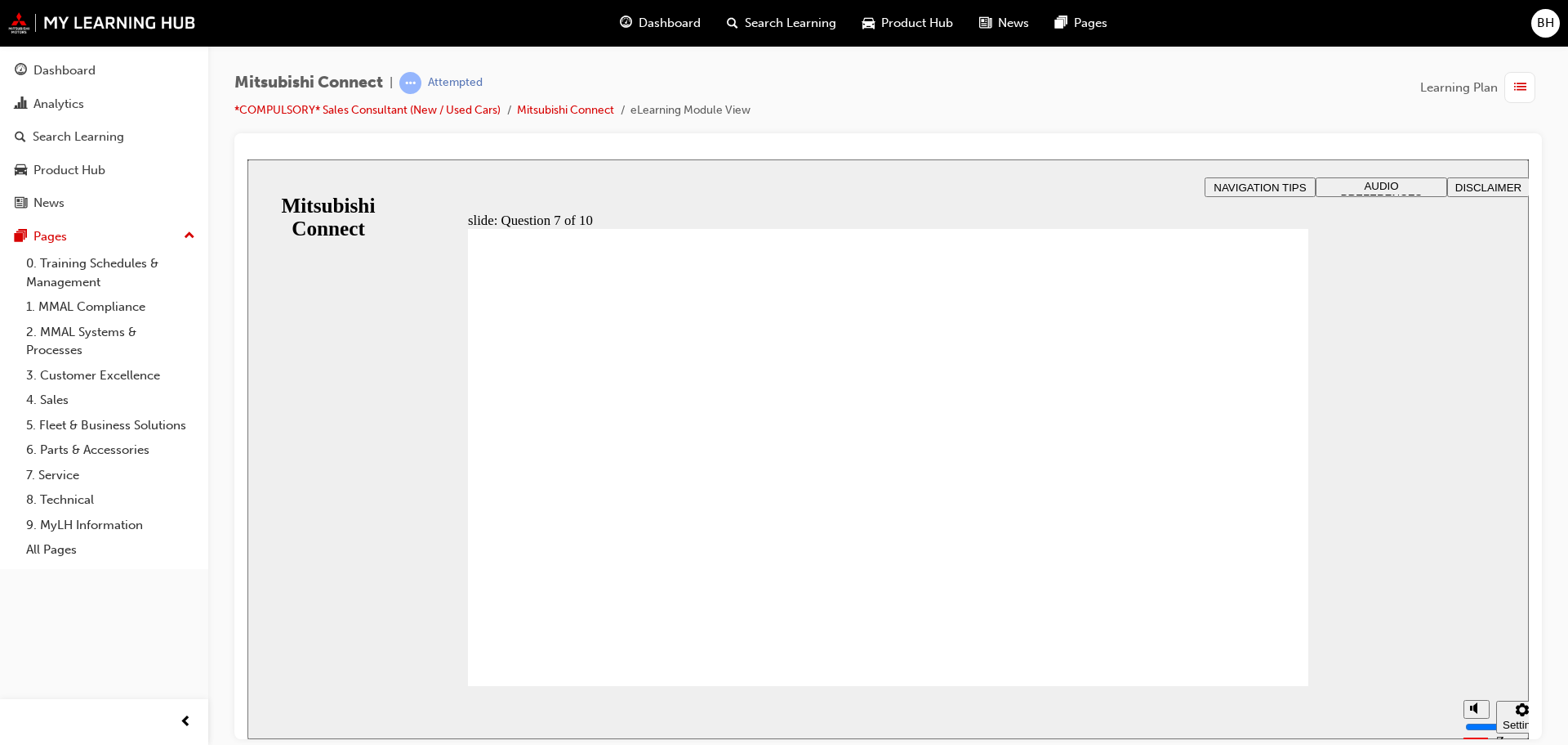
radio input "true"
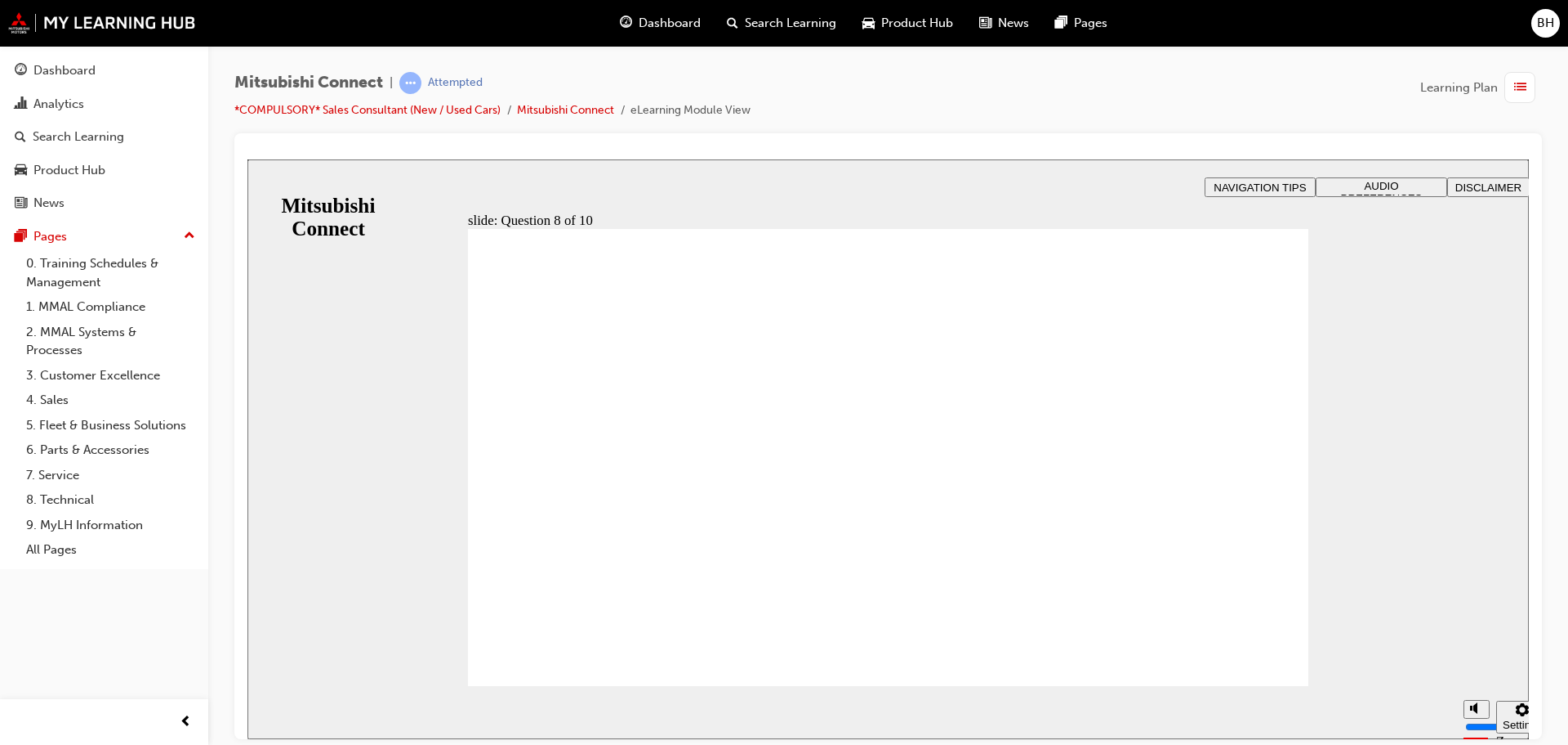
radio input "true"
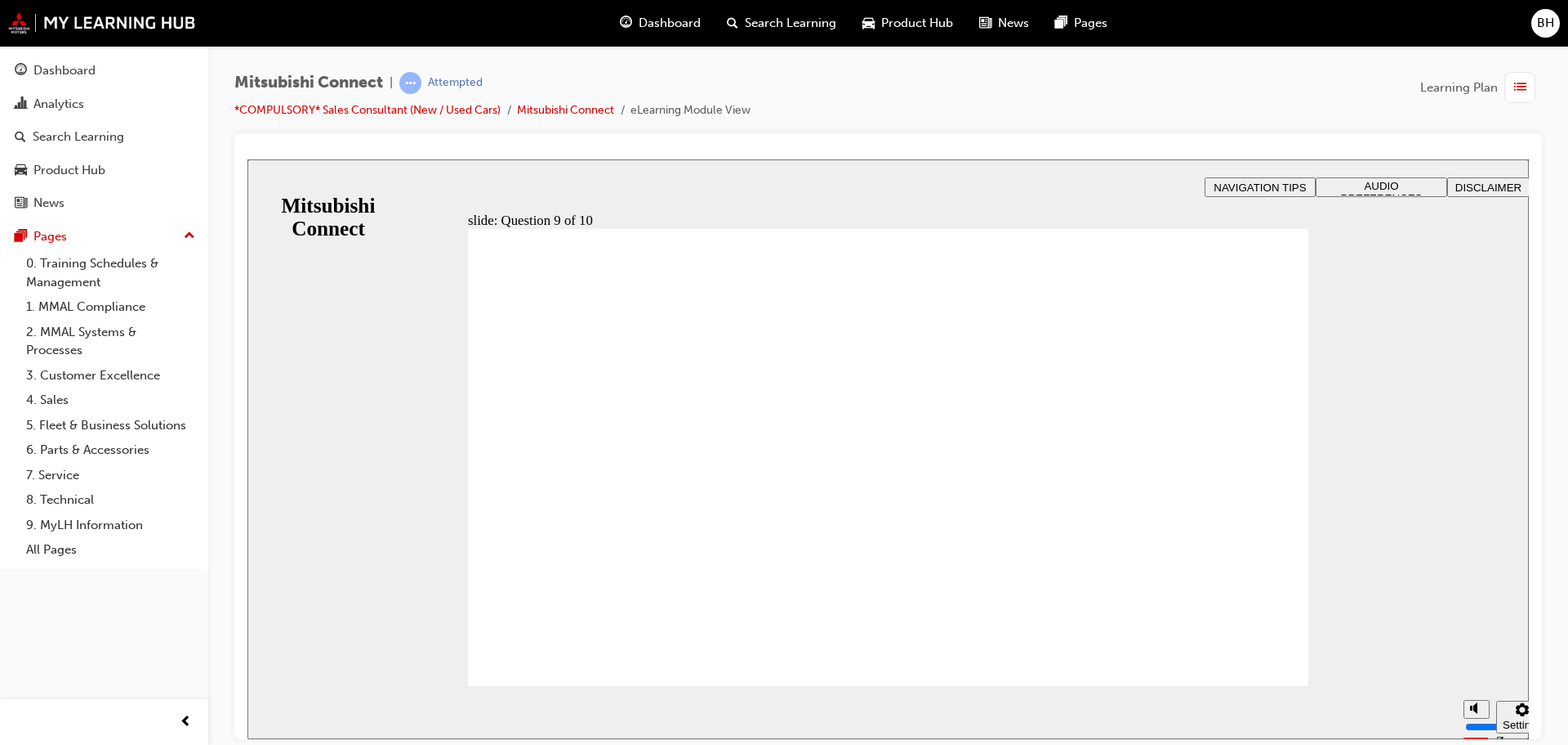
checkbox input "true"
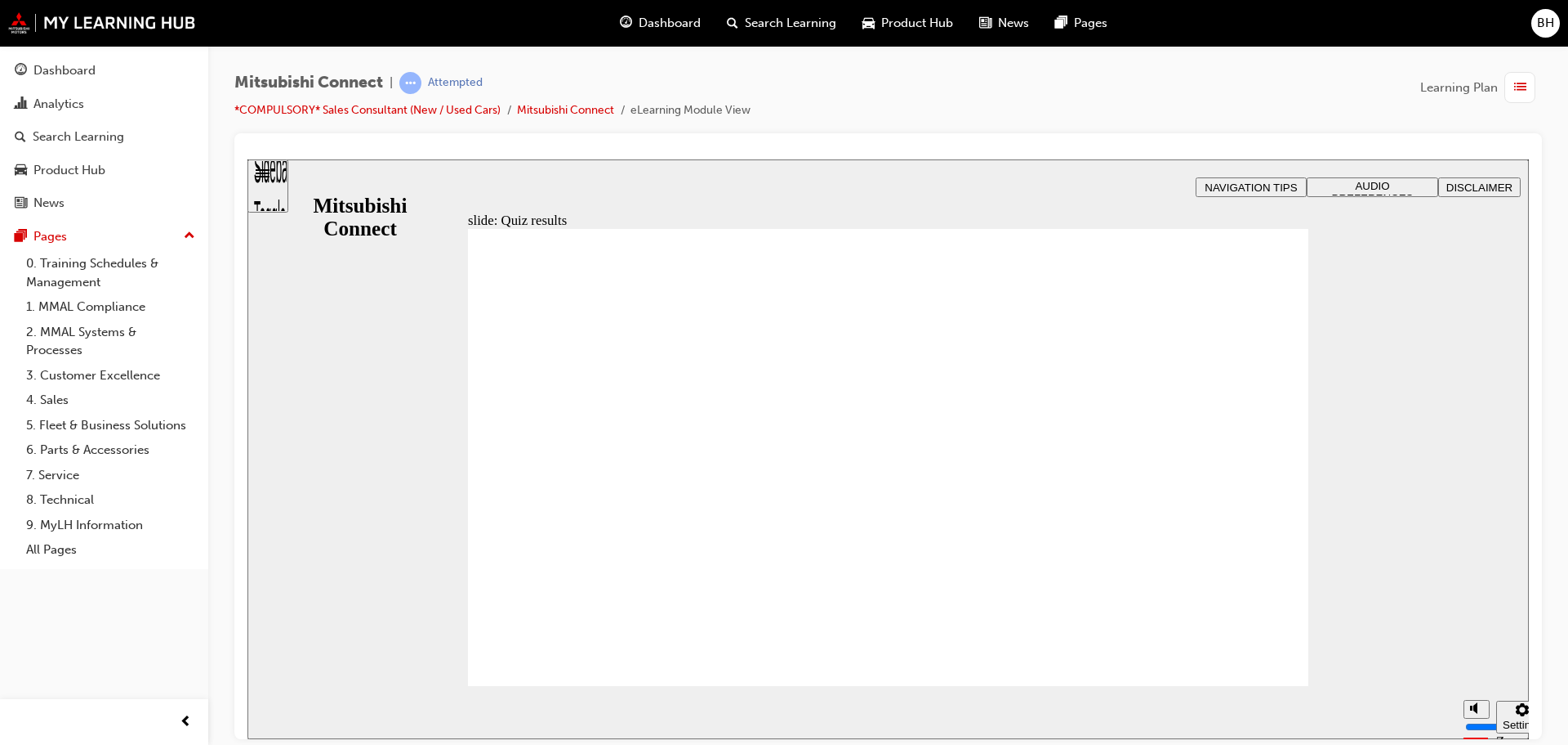
radio input "true"
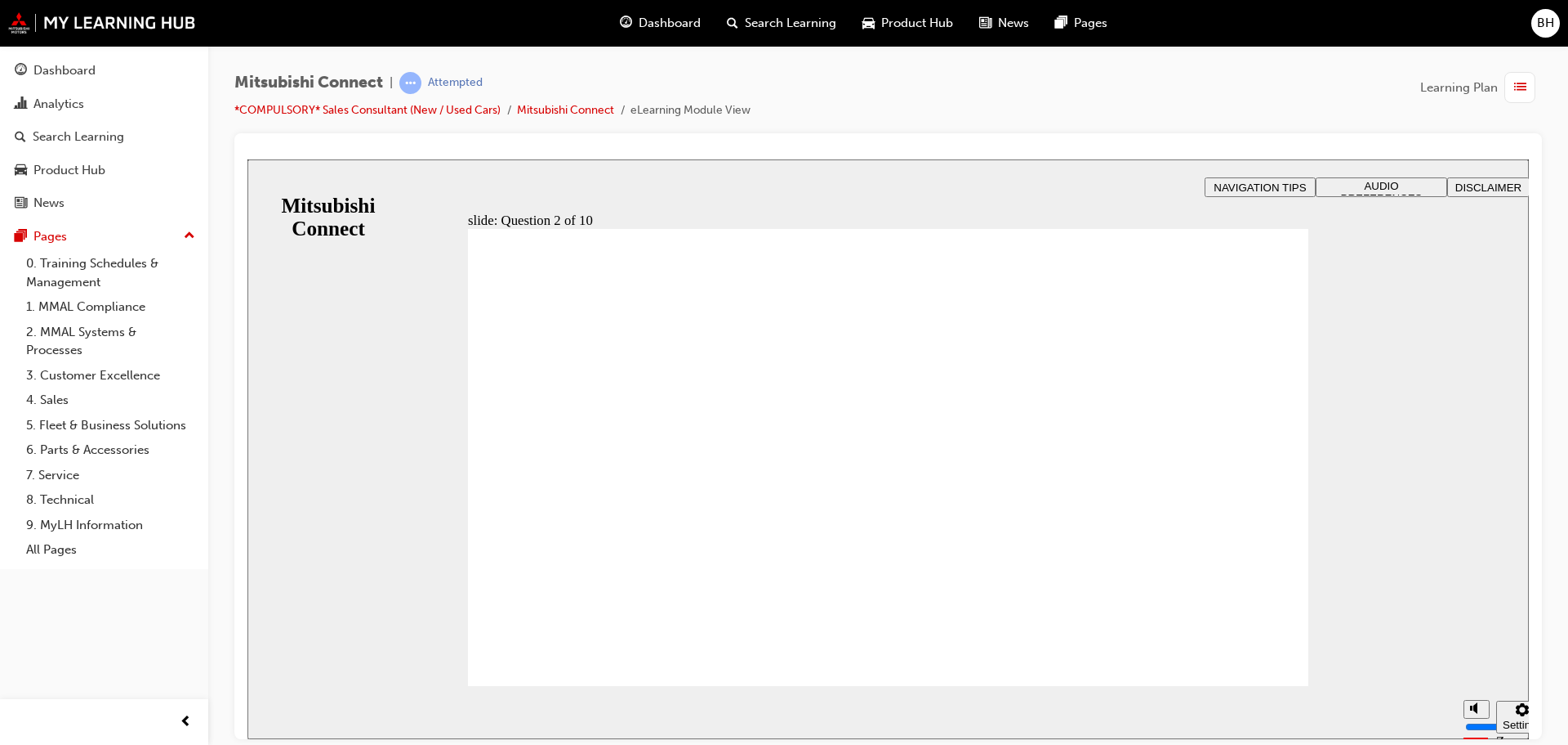
checkbox input "true"
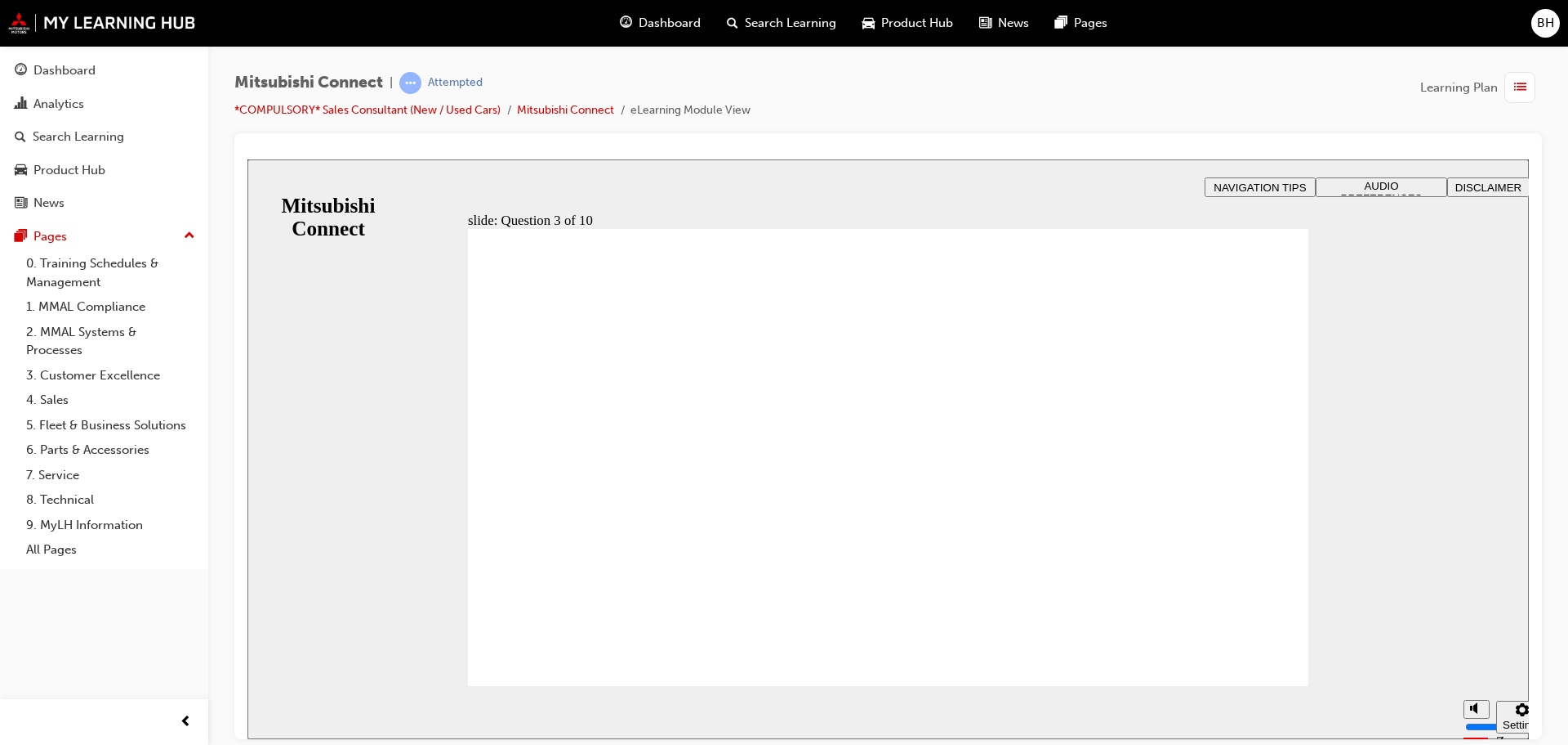
radio input "true"
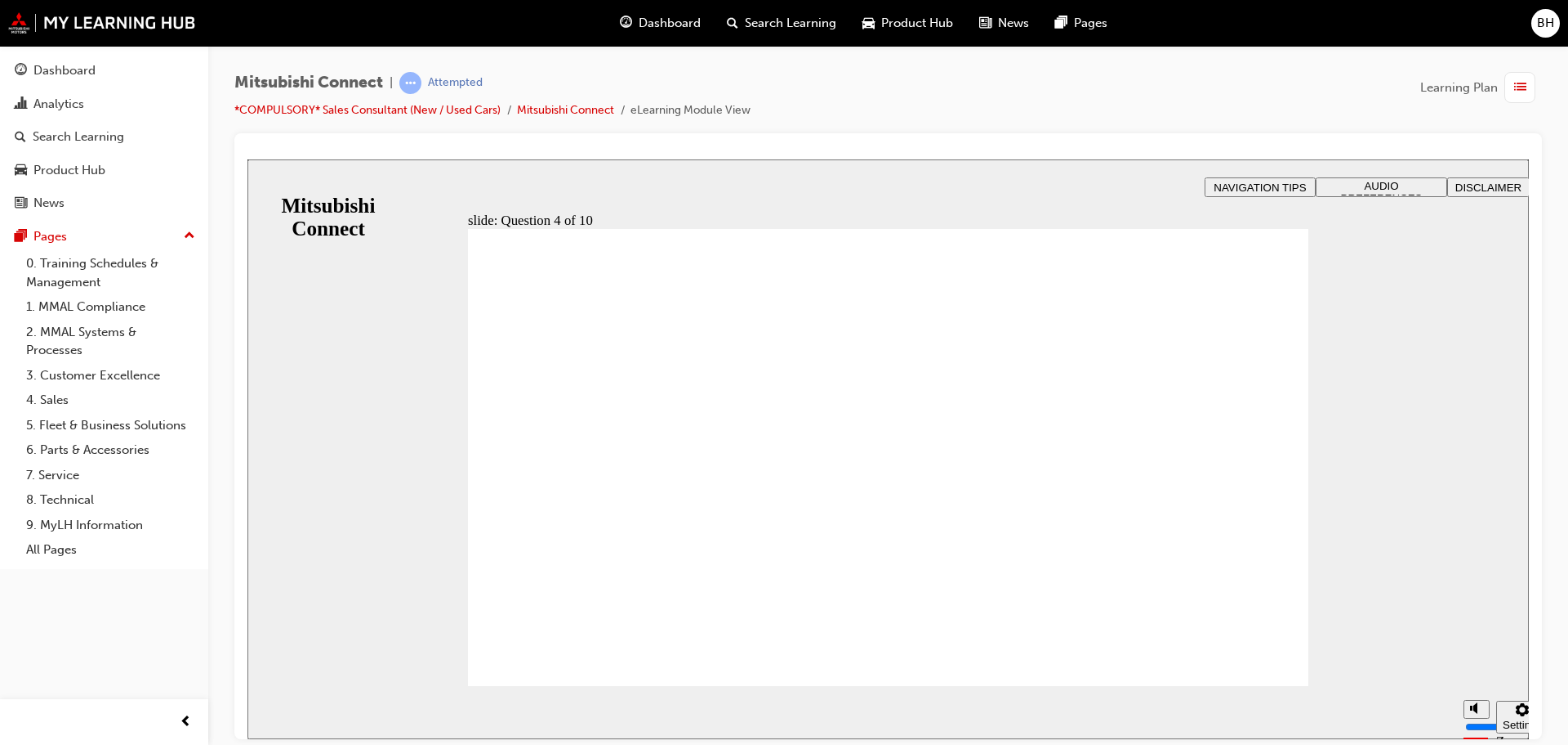
checkbox input "true"
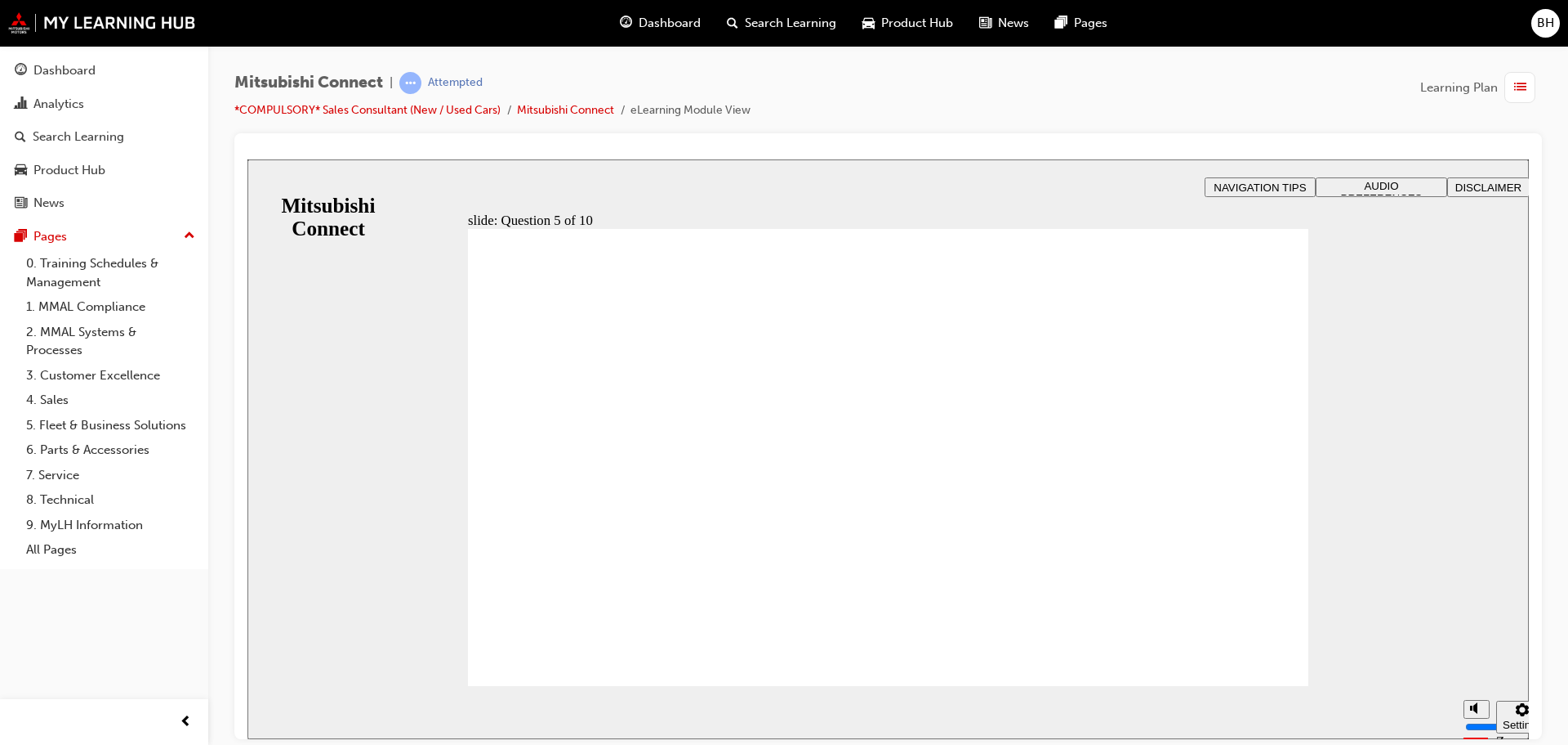
checkbox input "true"
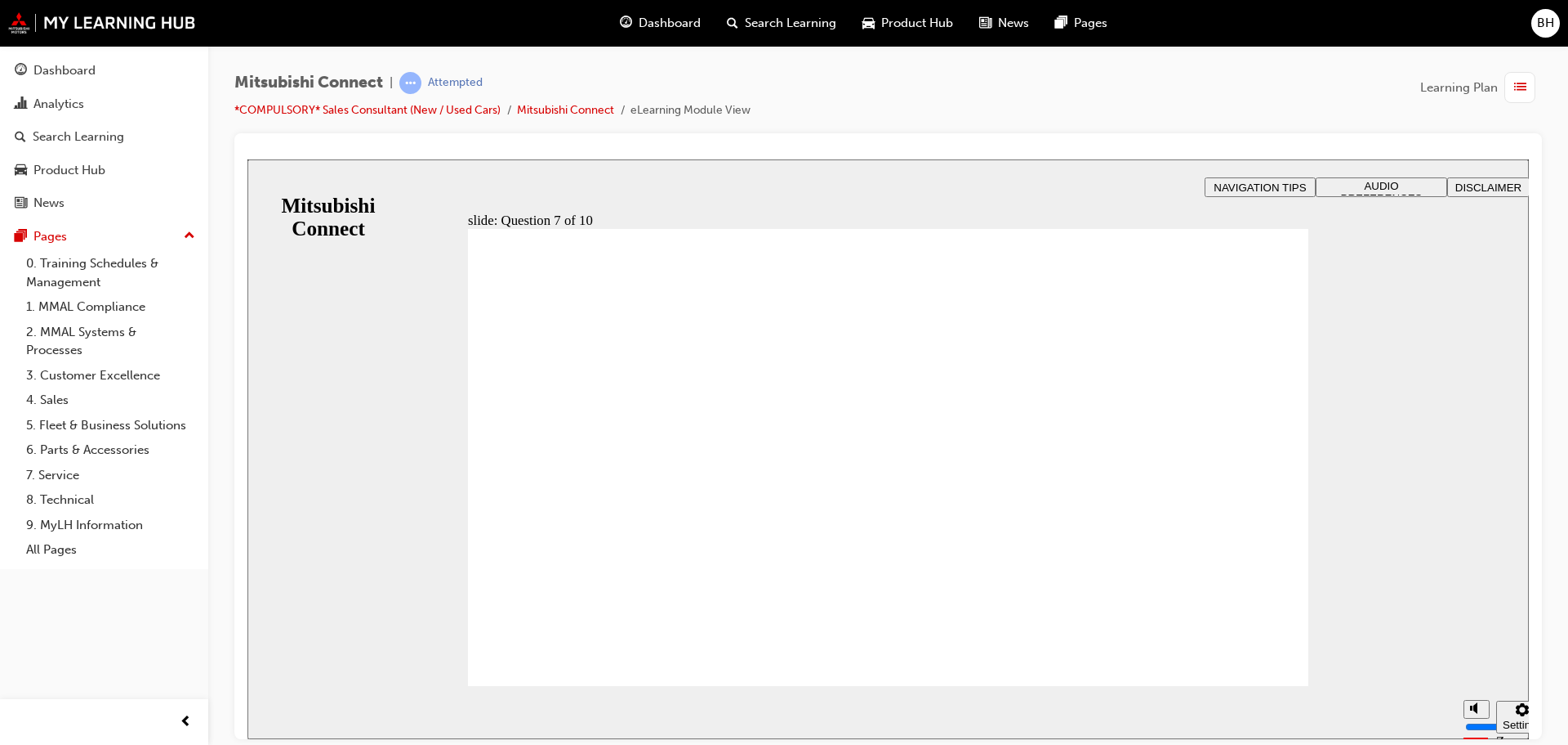
checkbox input "true"
drag, startPoint x: 893, startPoint y: 594, endPoint x: 895, endPoint y: 577, distance: 17.1
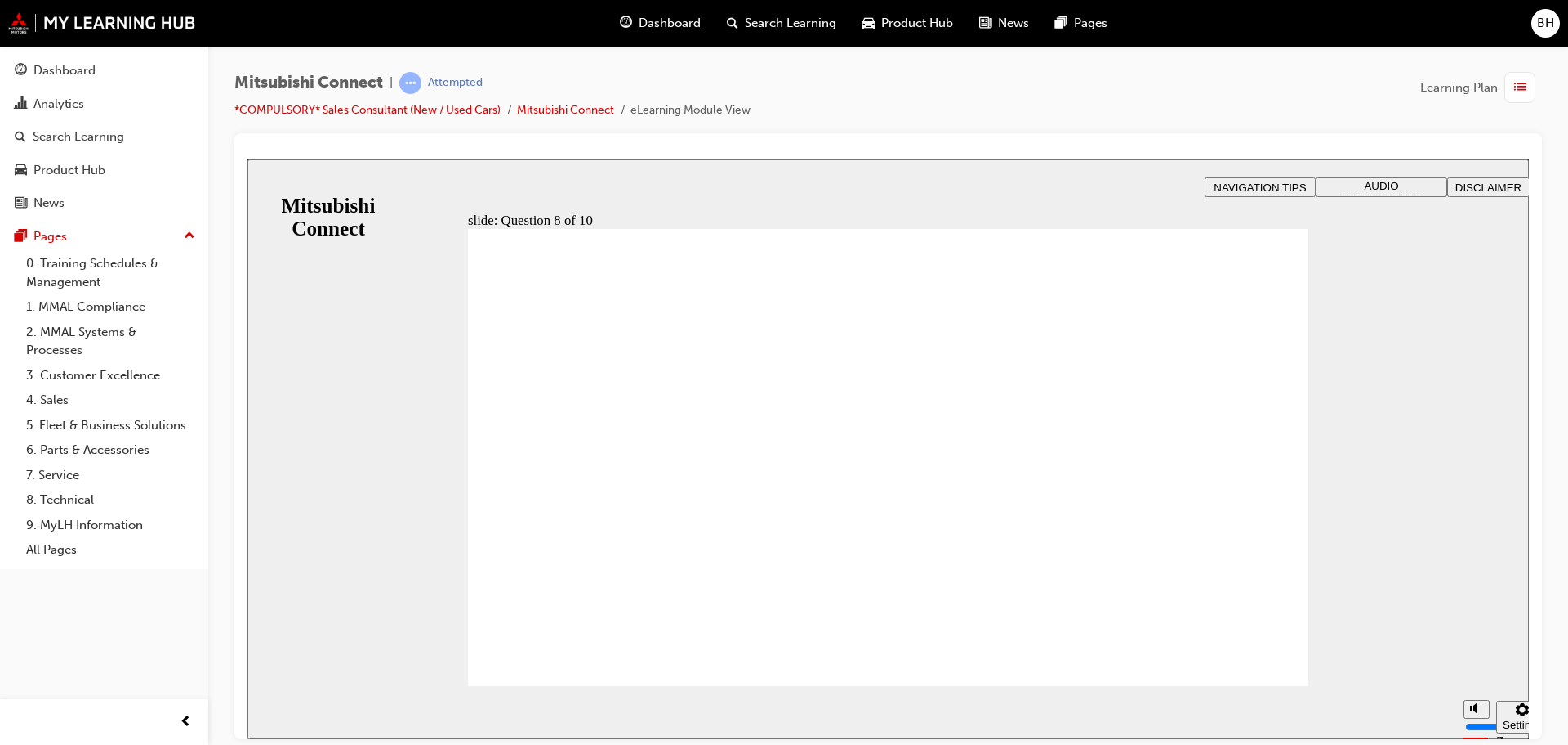
radio input "true"
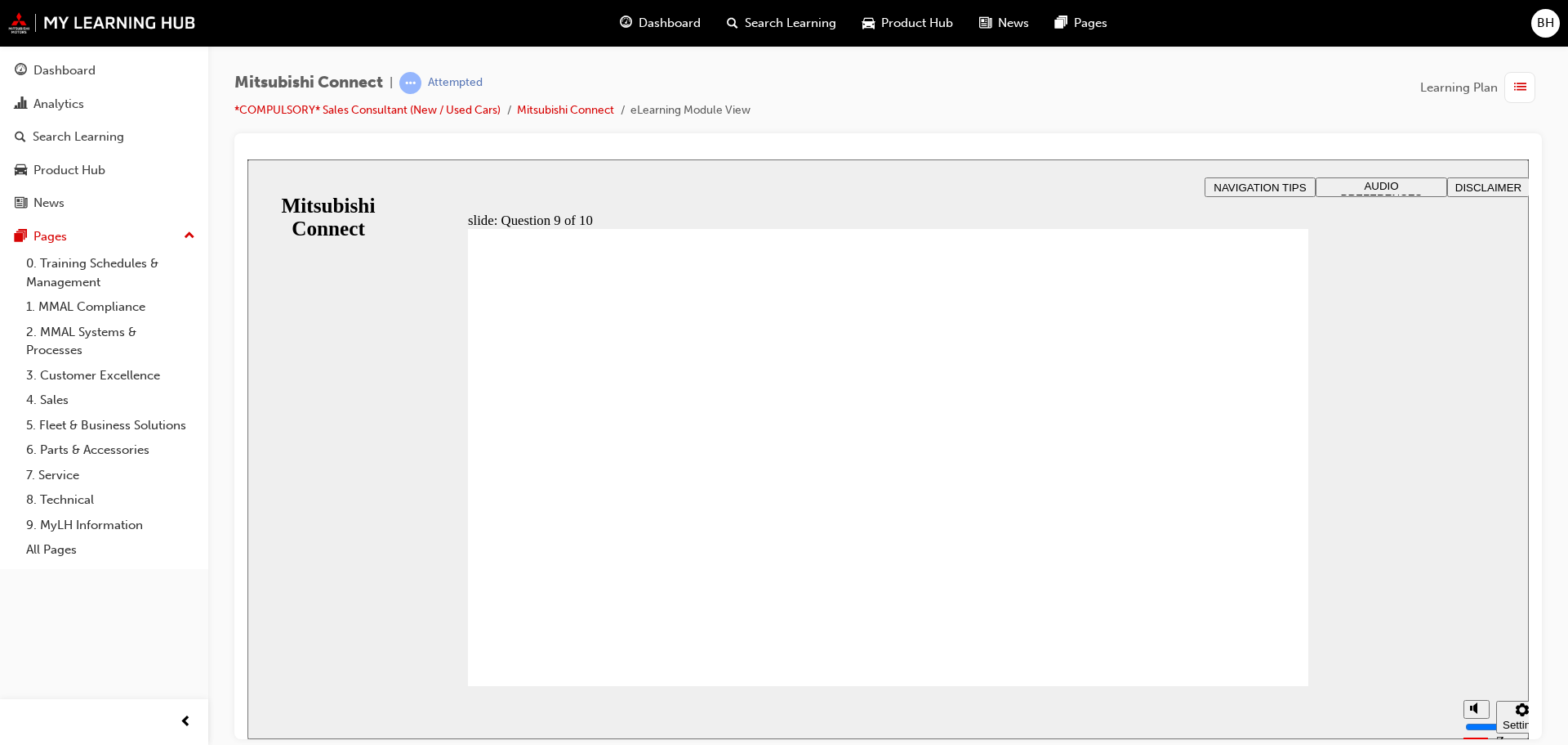
checkbox input "true"
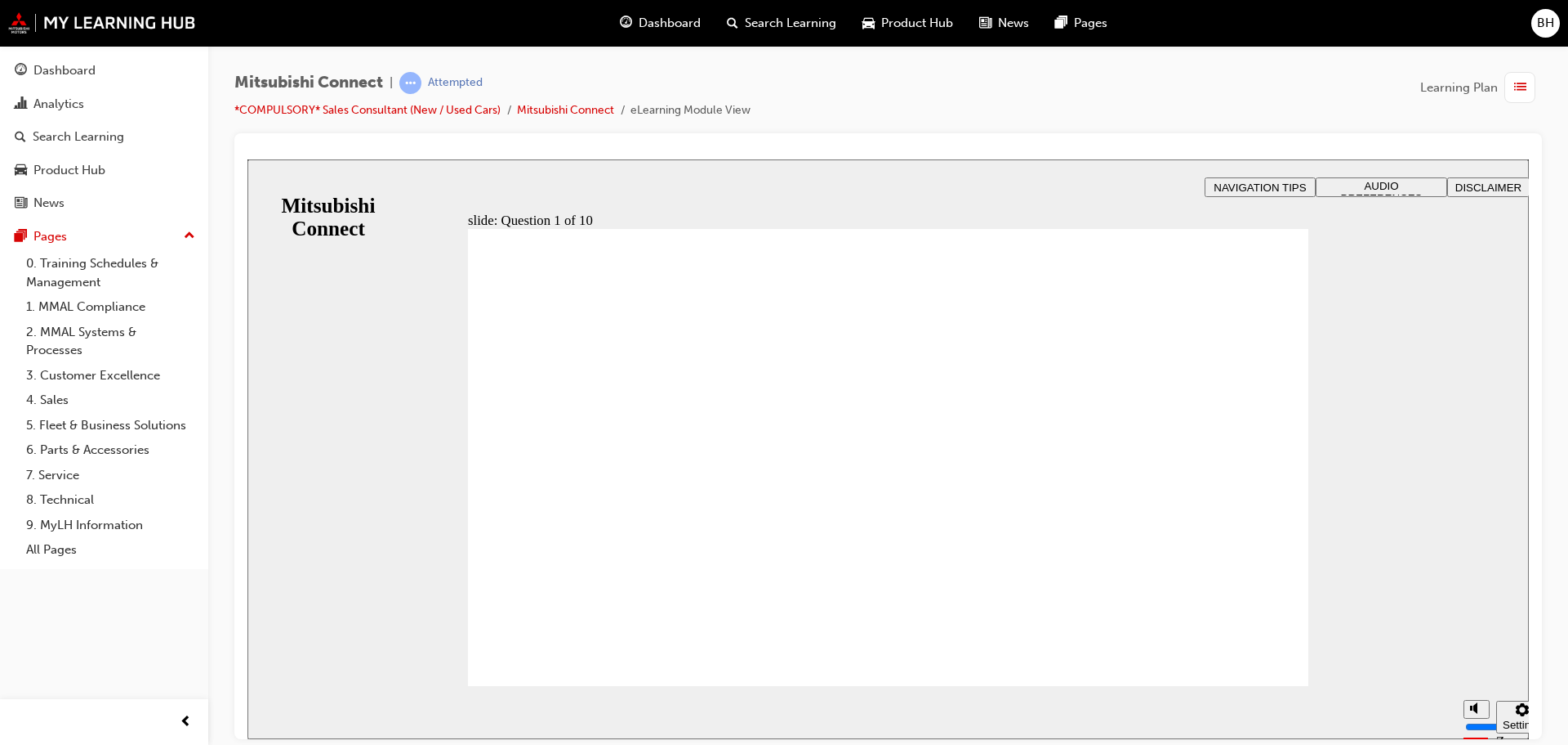
radio input "true"
checkbox input "true"
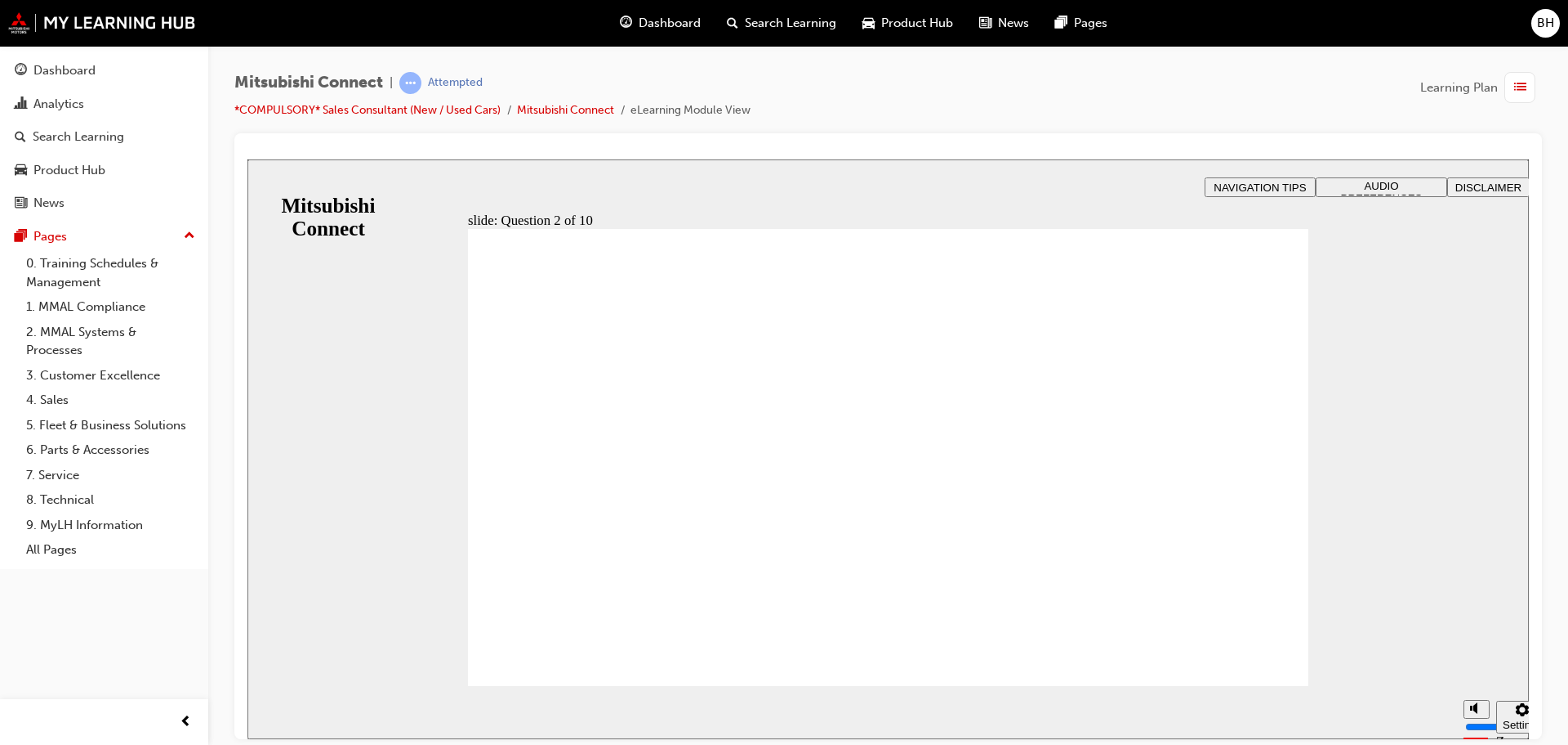
checkbox input "true"
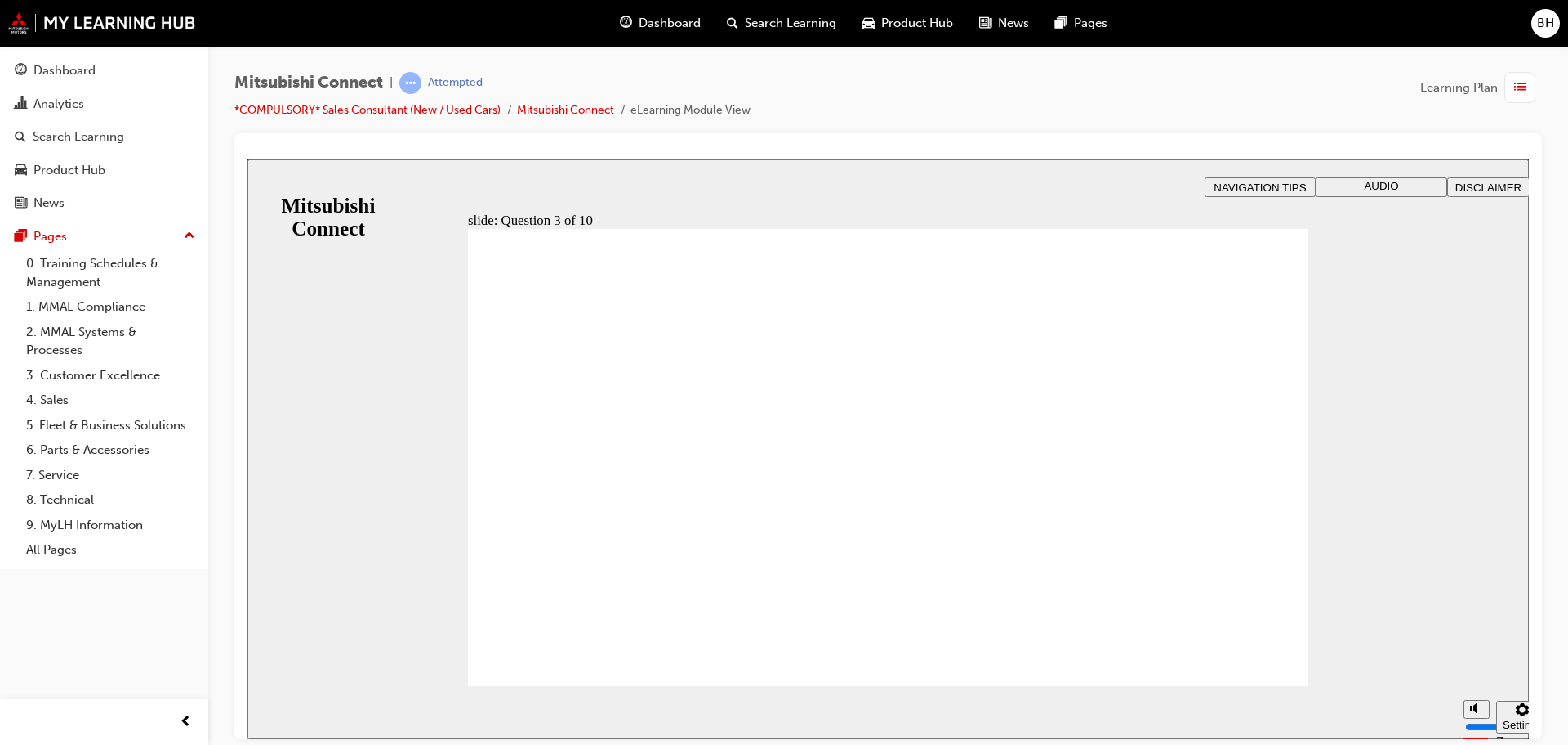
radio input "true"
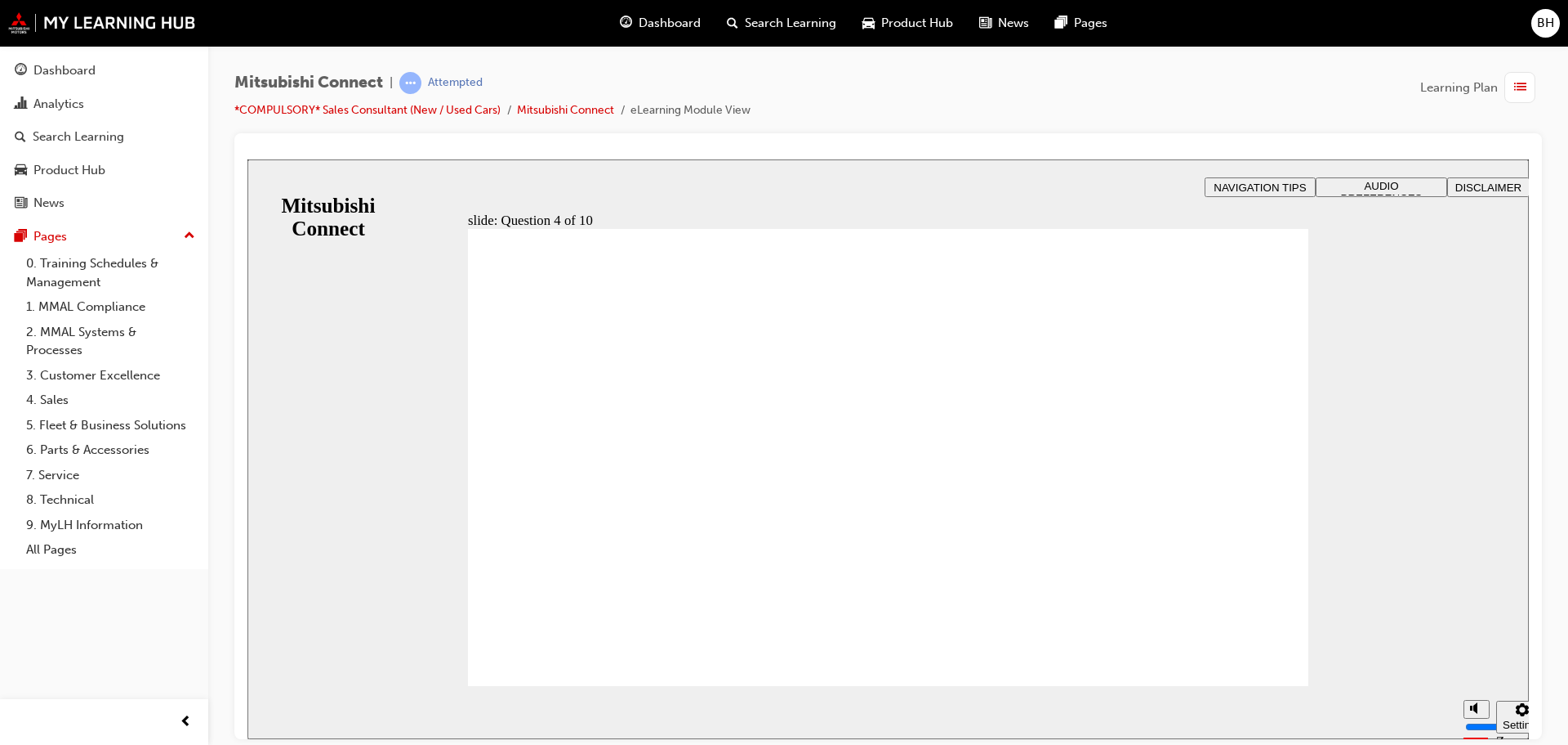
checkbox input "false"
checkbox input "true"
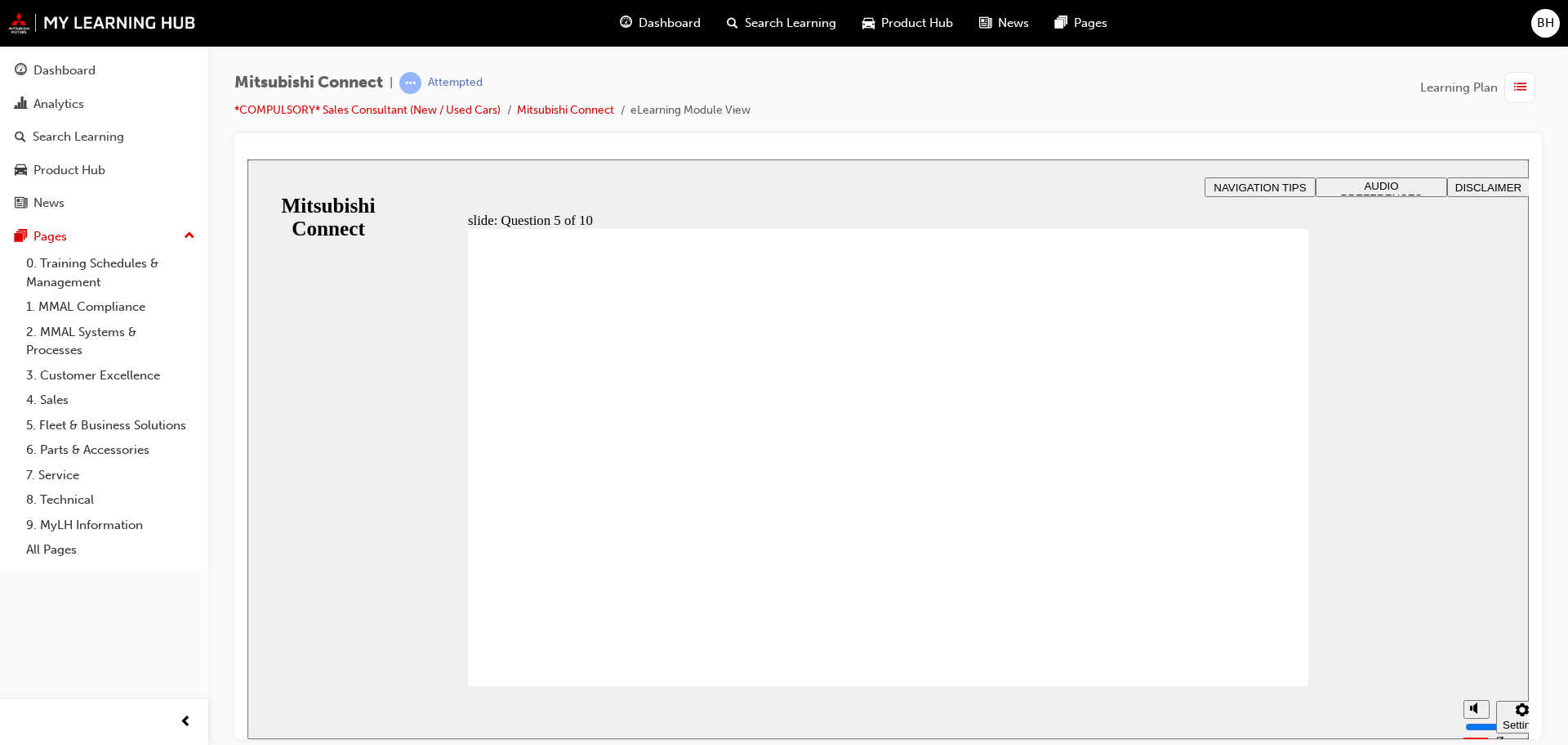
checkbox input "true"
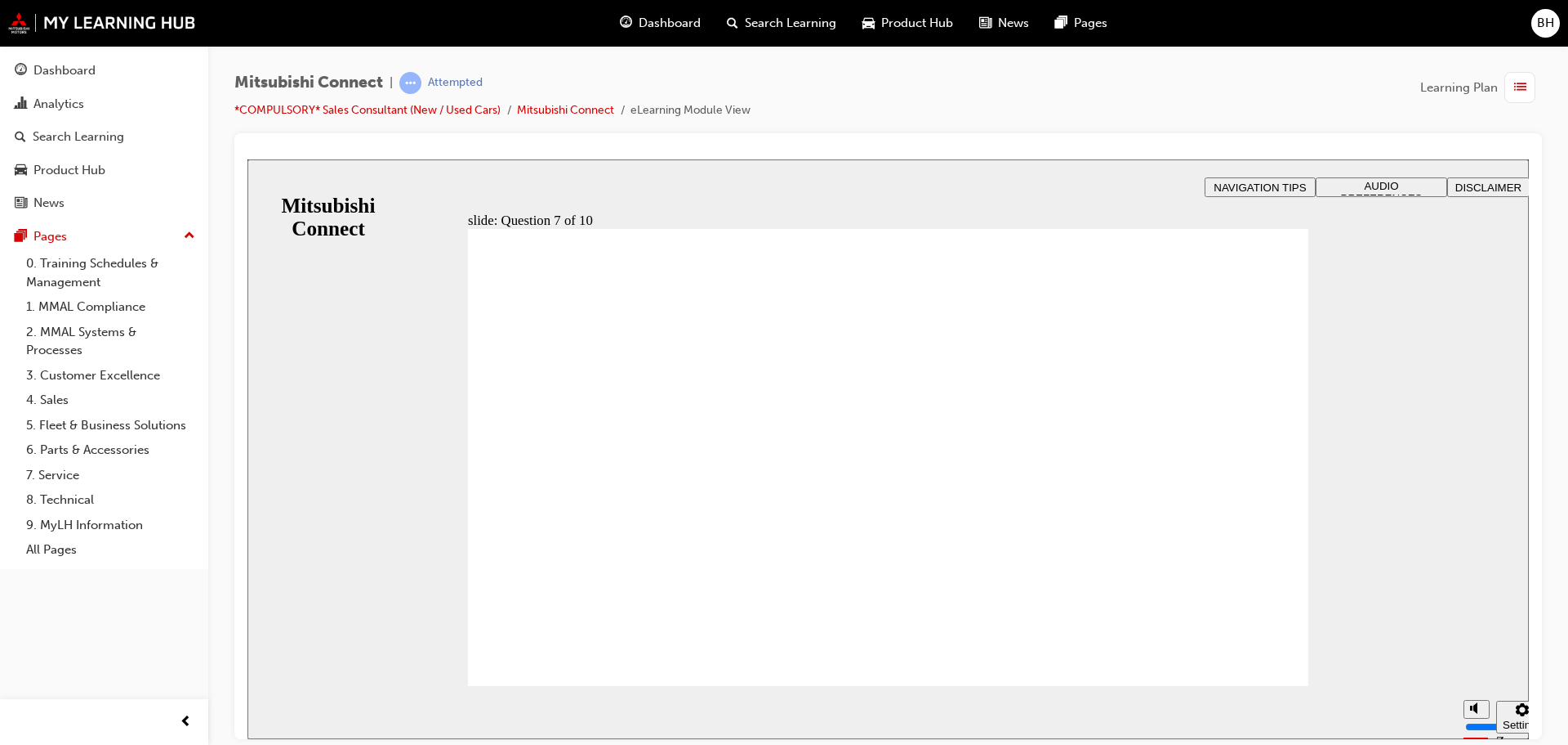
checkbox input "true"
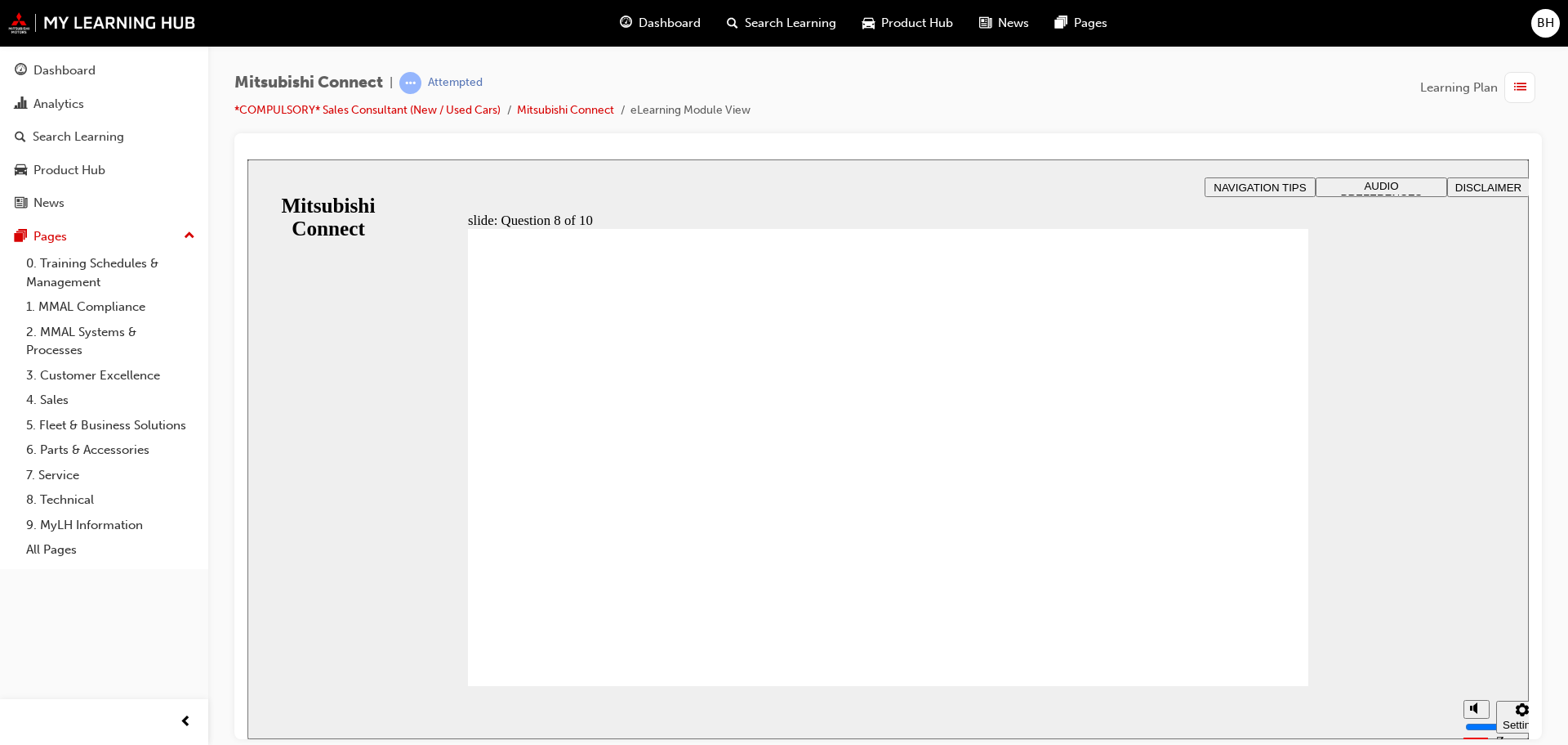
radio input "true"
drag, startPoint x: 897, startPoint y: 594, endPoint x: 902, endPoint y: 567, distance: 27.5
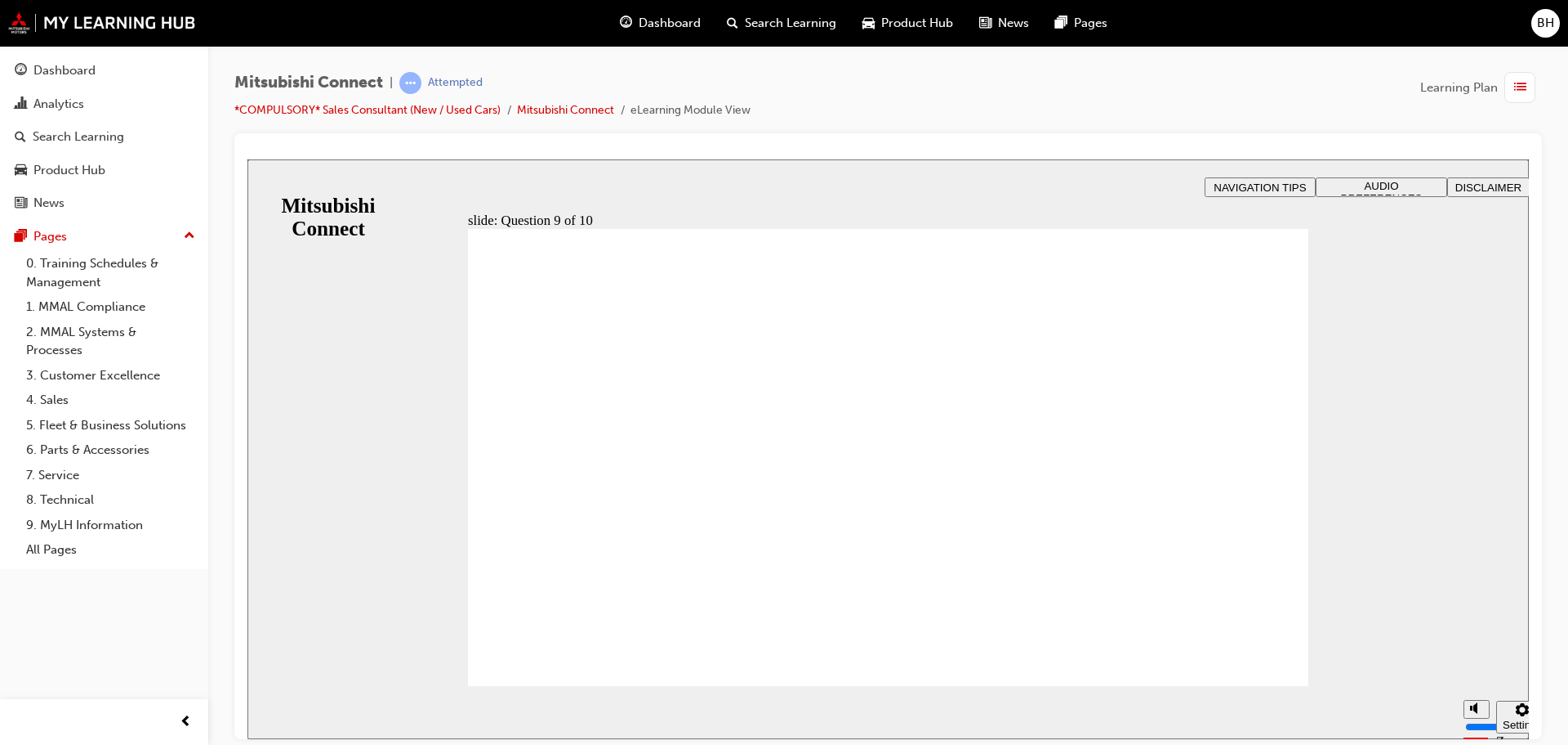
radio input "true"
checkbox input "true"
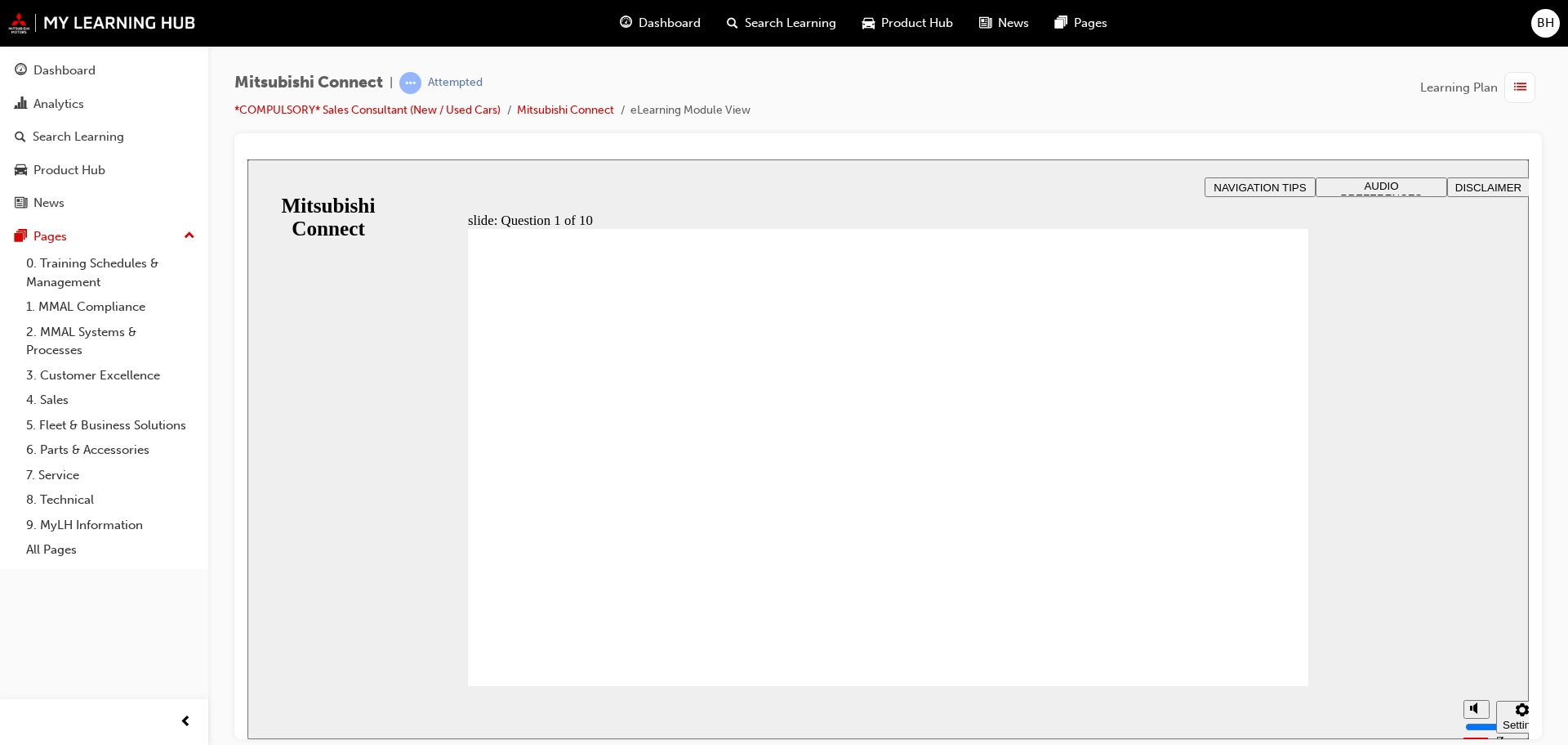
radio input "true"
checkbox input "true"
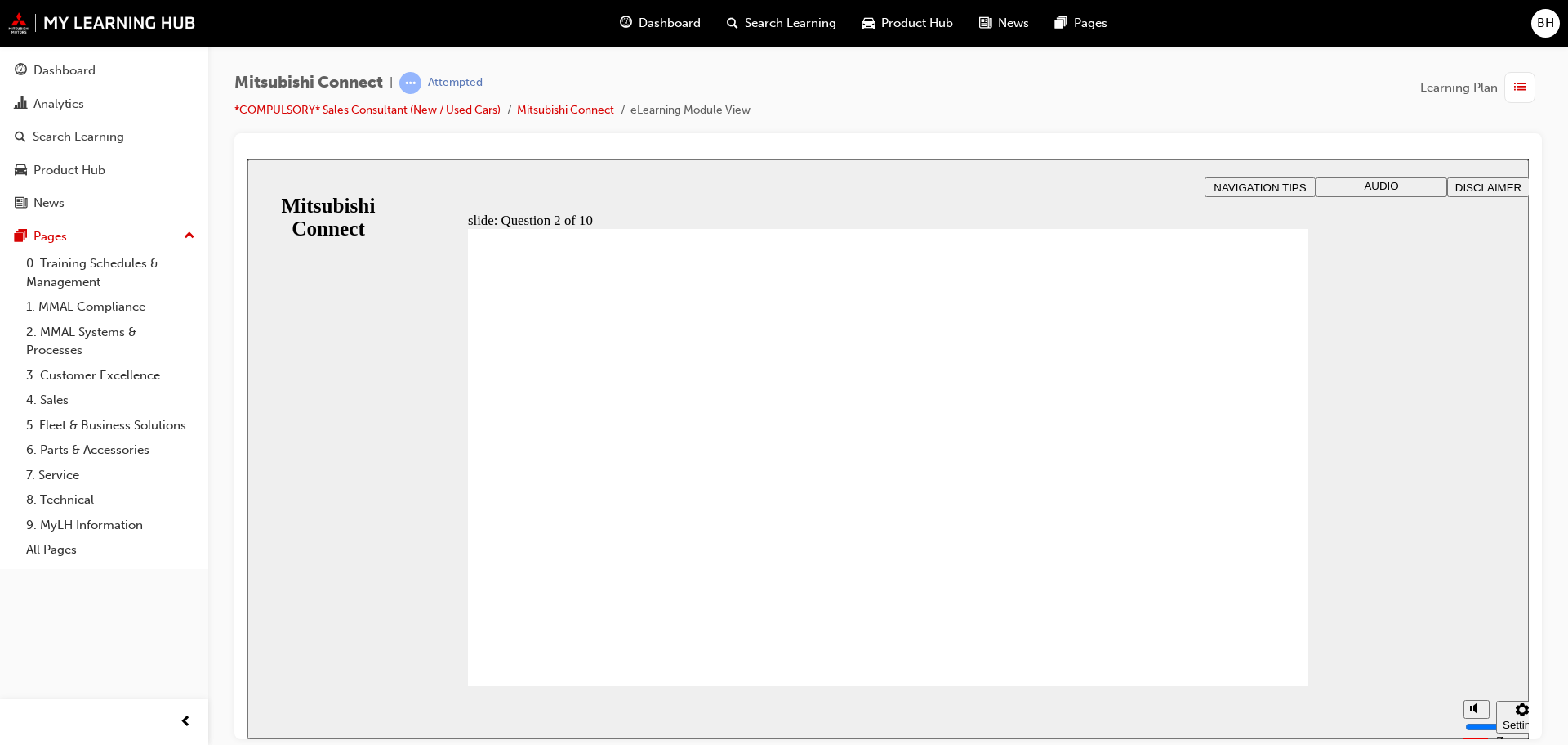
checkbox input "true"
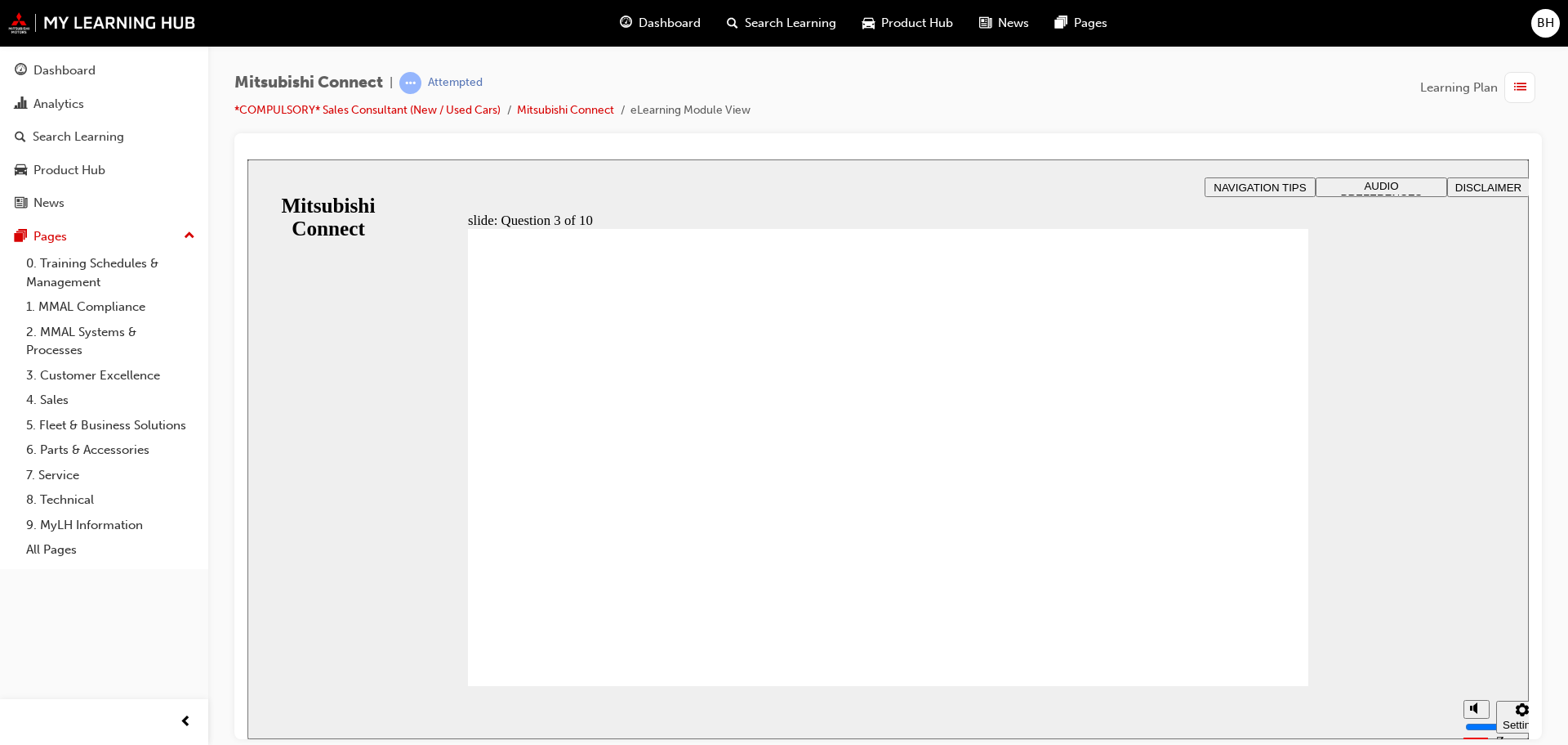
radio input "true"
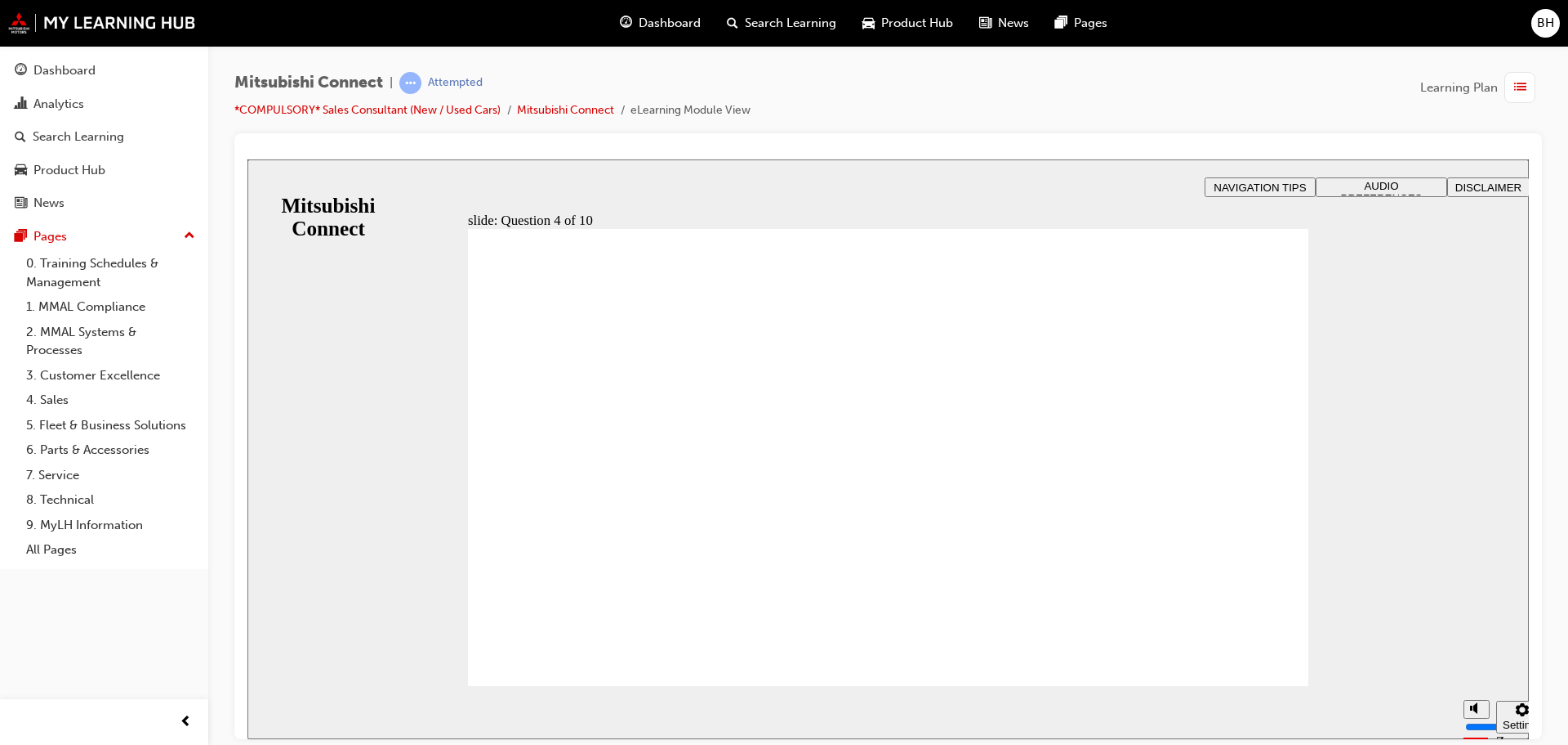
checkbox input "true"
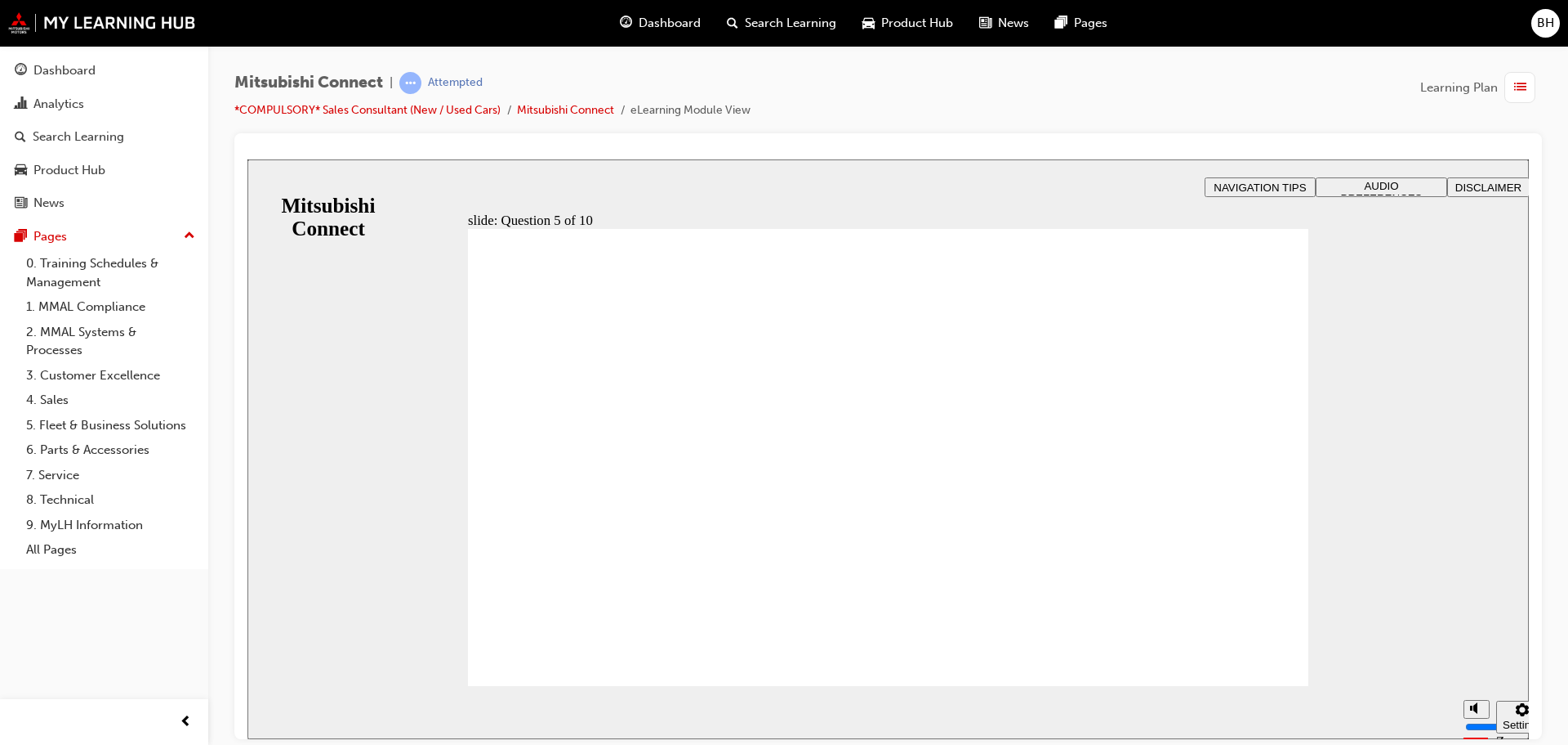
checkbox input "true"
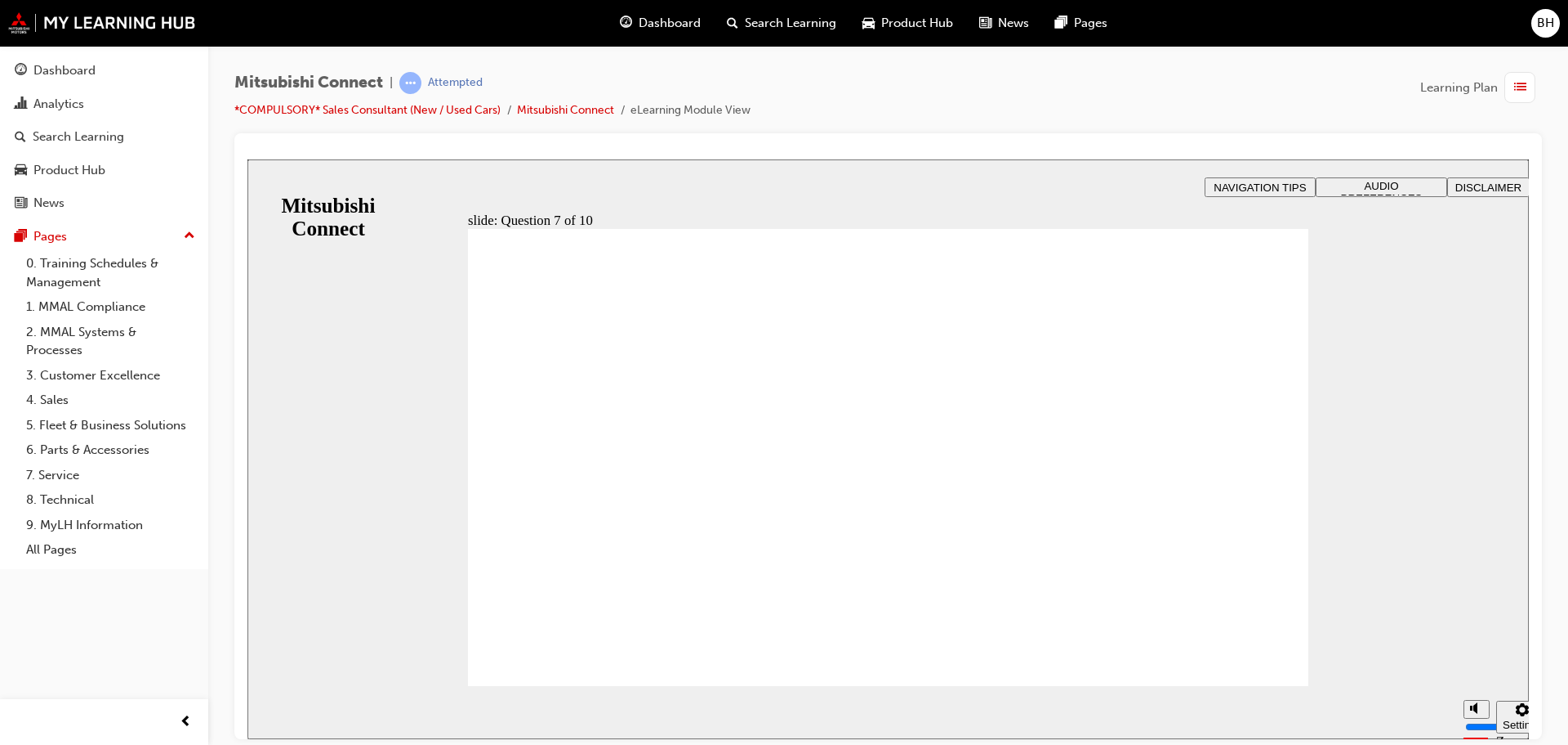
checkbox input "true"
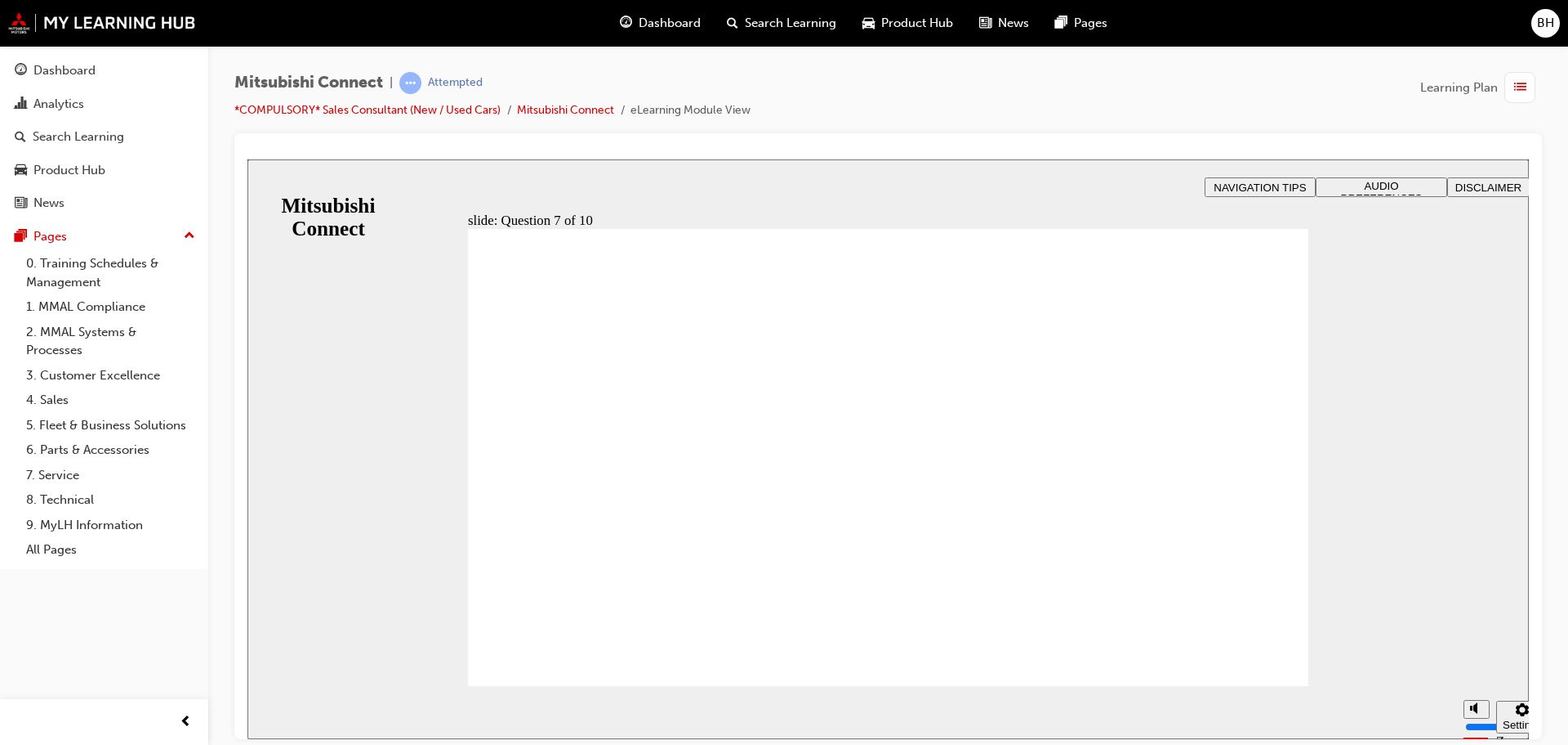
radio input "true"
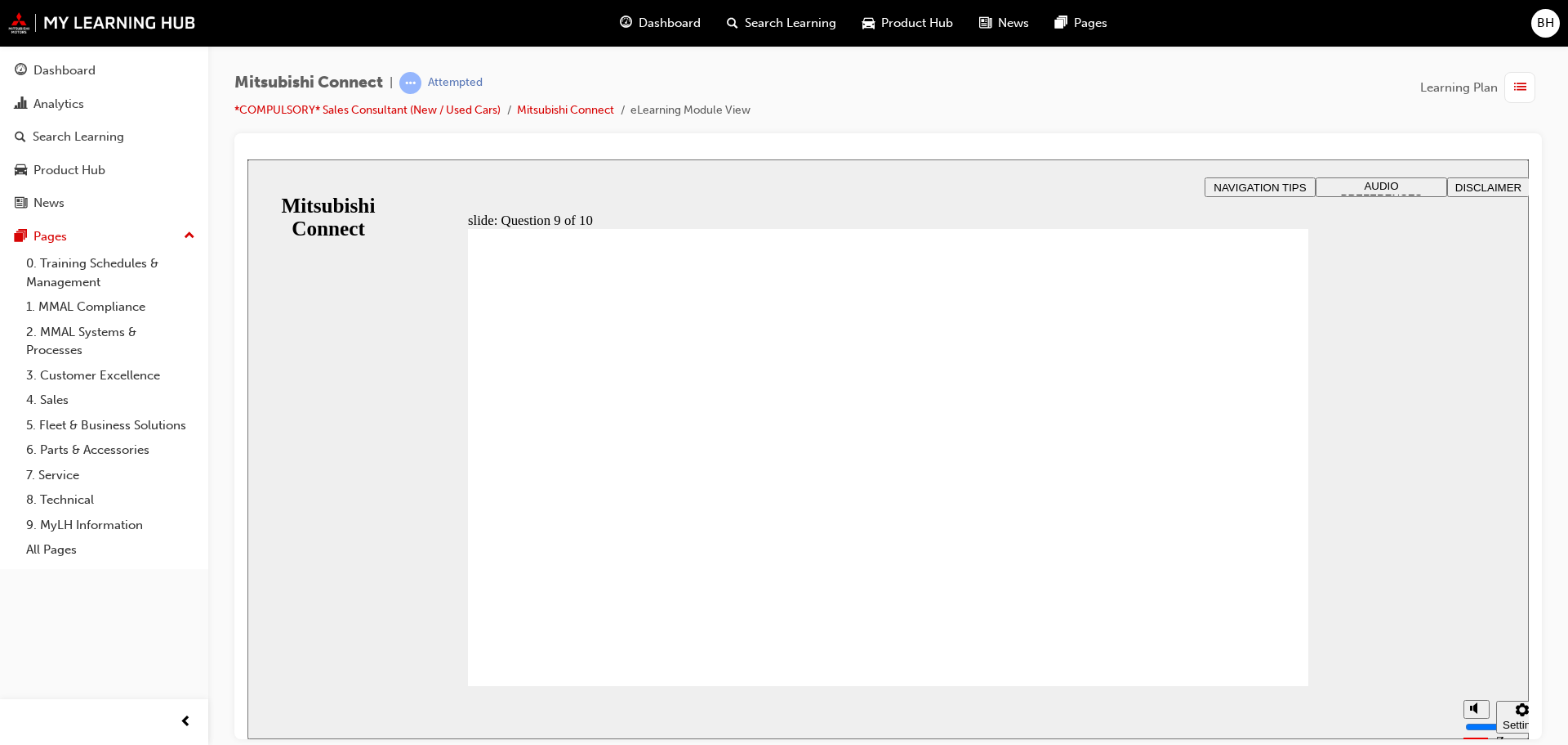
radio input "true"
checkbox input "true"
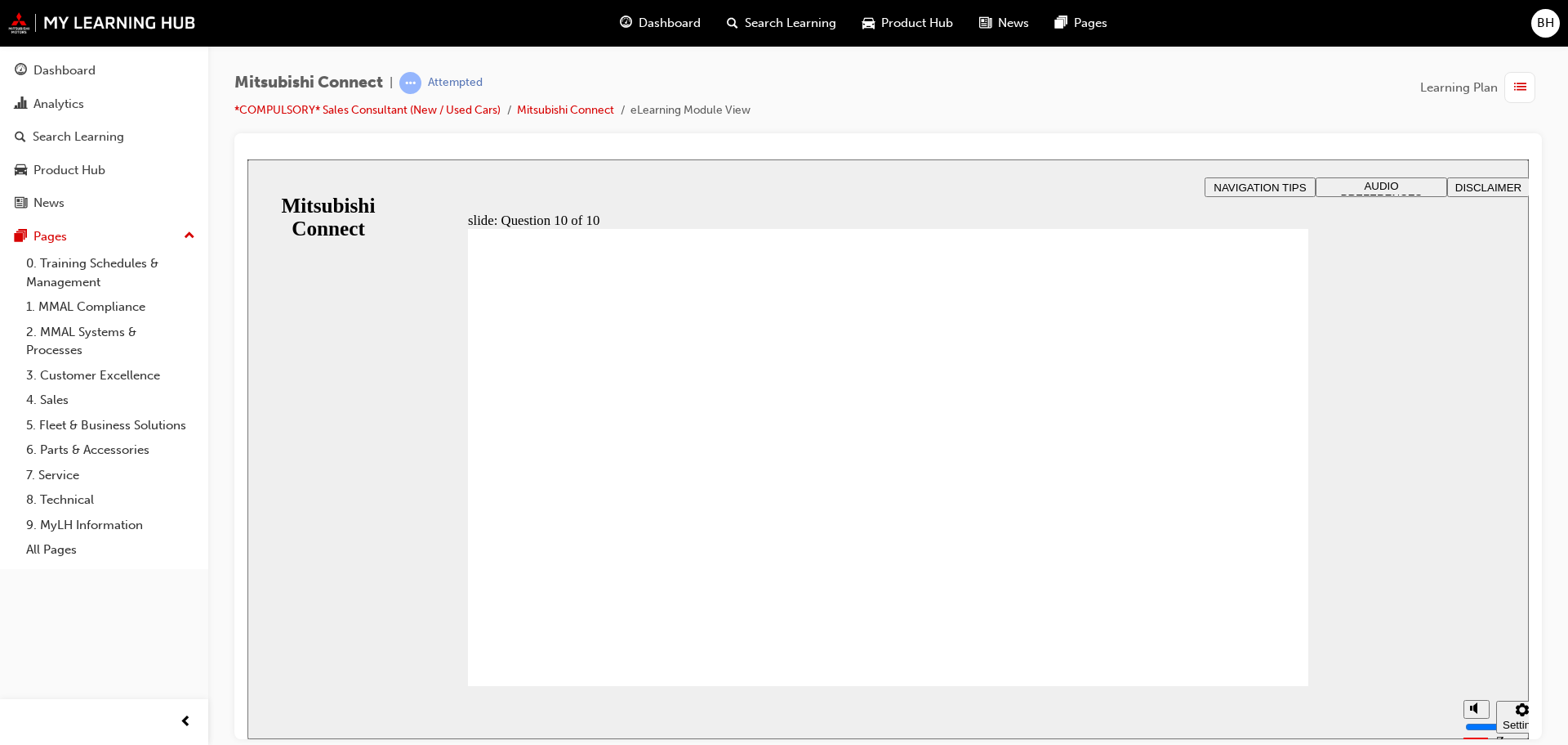
checkbox input "true"
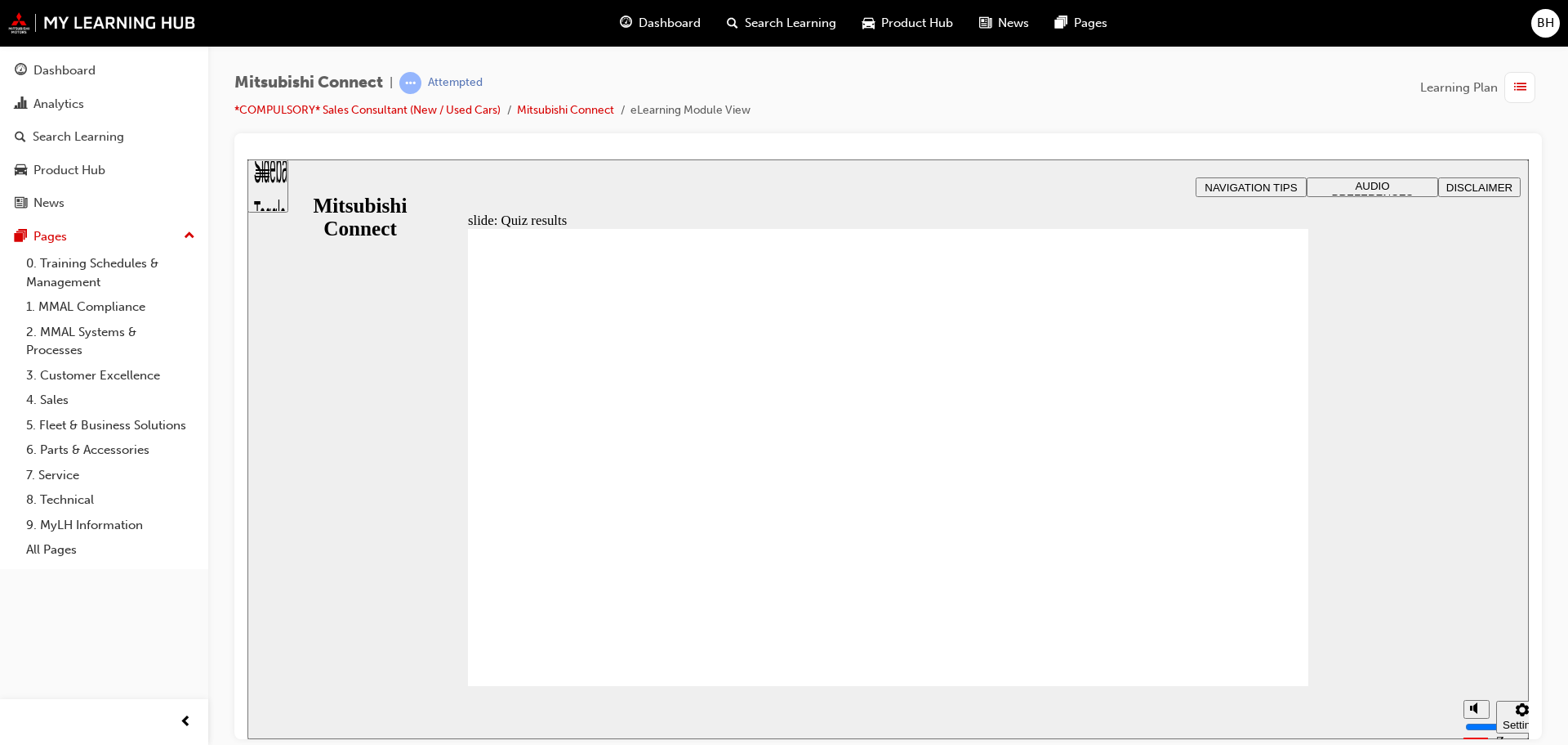
radio input "true"
drag, startPoint x: 871, startPoint y: 594, endPoint x: 908, endPoint y: 573, distance: 42.5
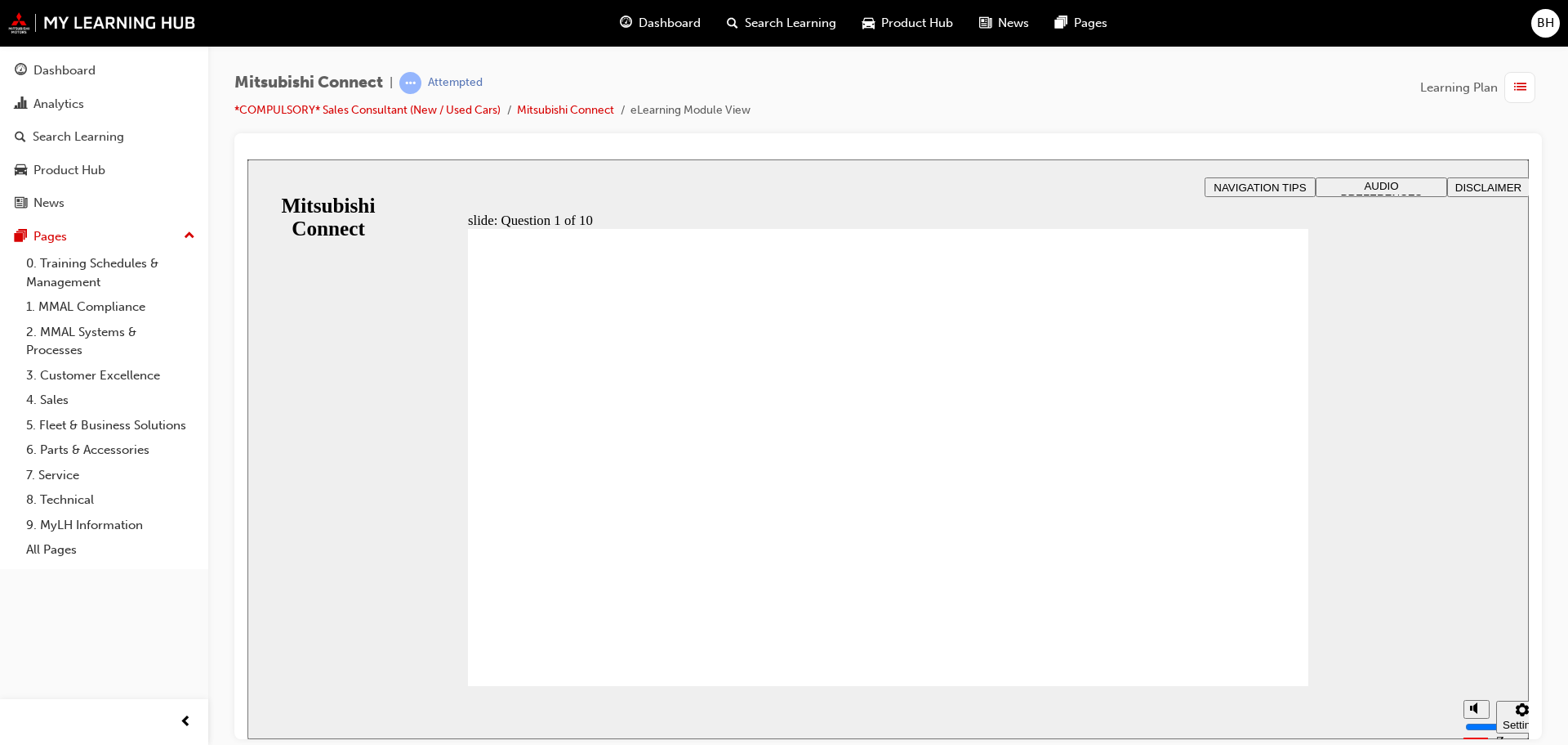
checkbox input "true"
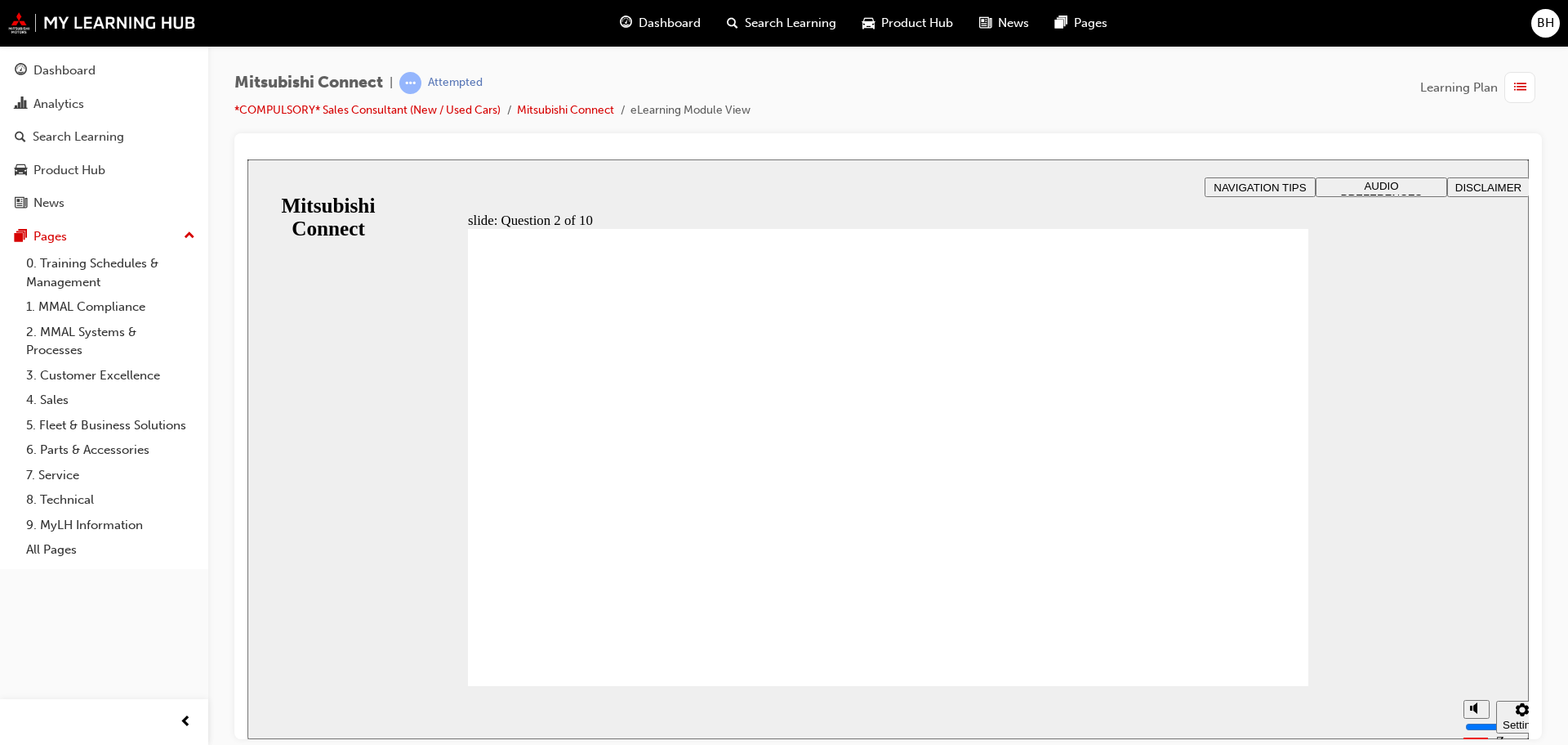
checkbox input "true"
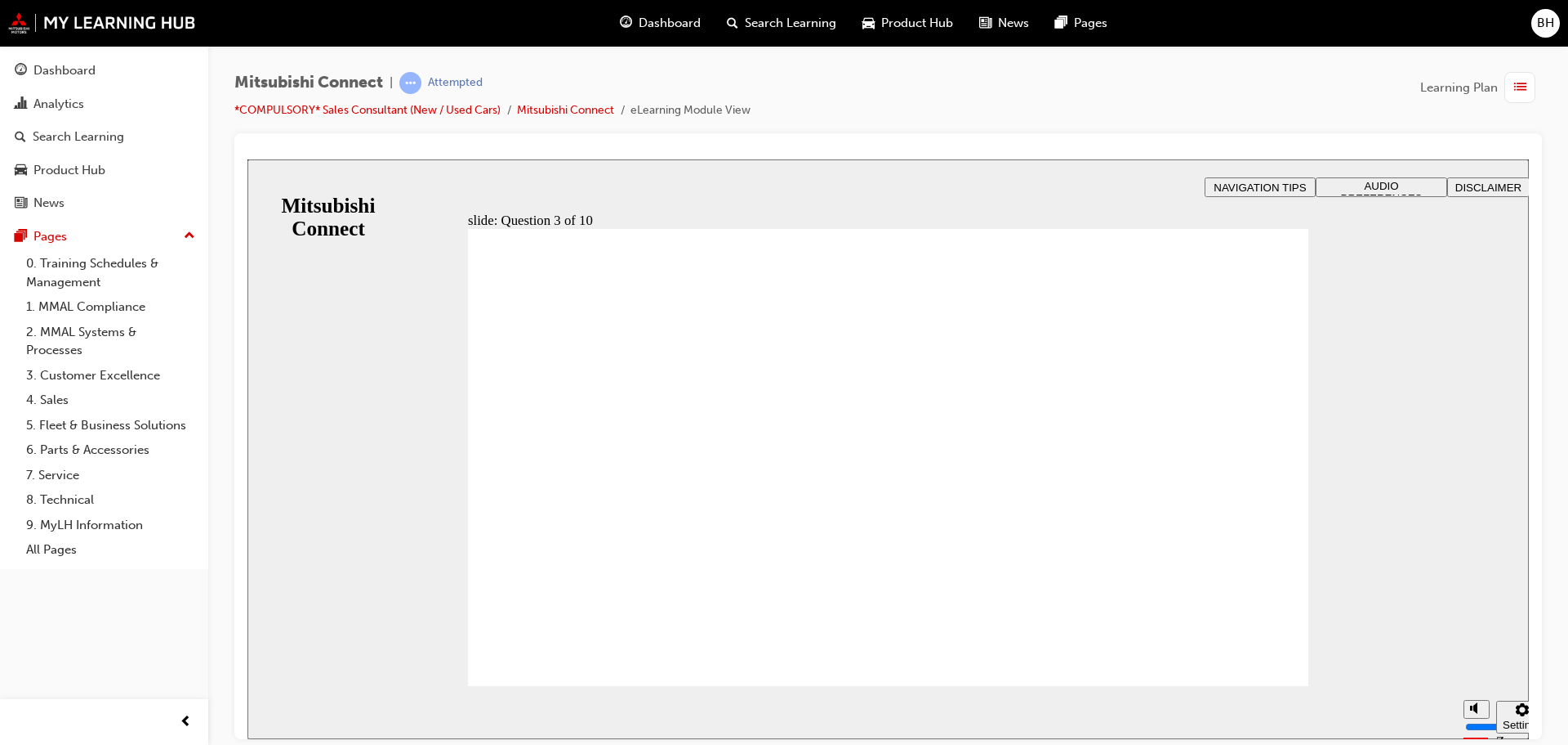
radio input "true"
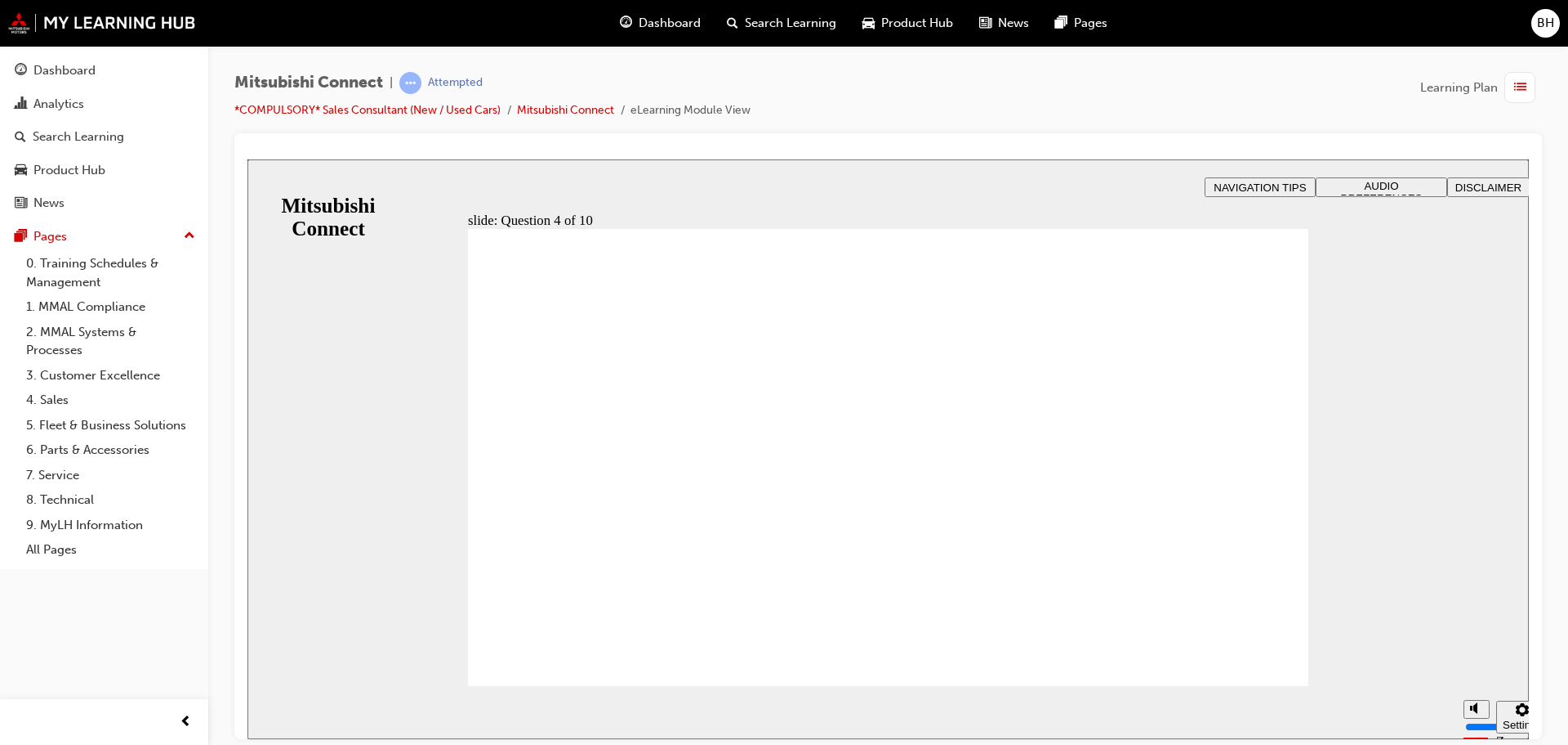
checkbox input "true"
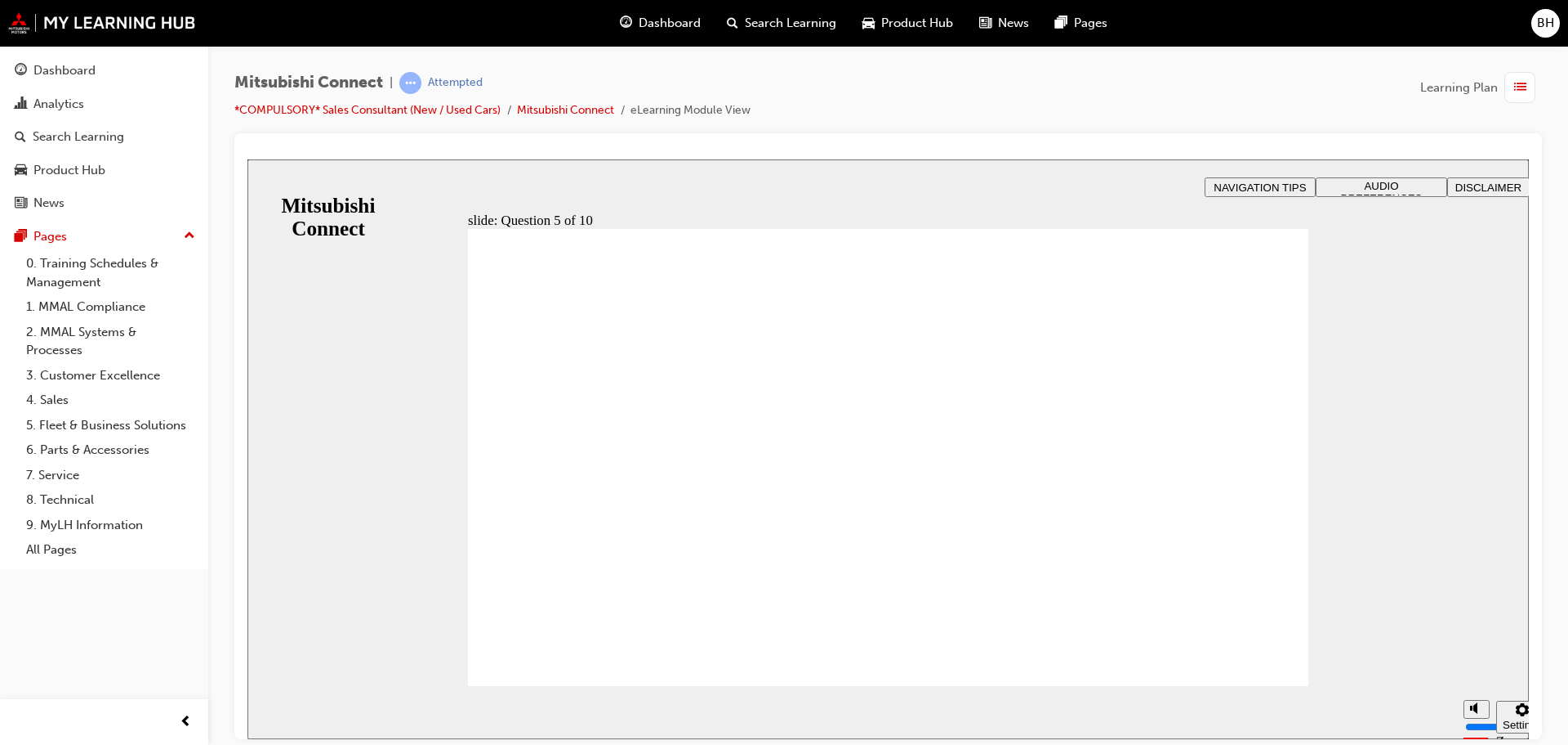
checkbox input "true"
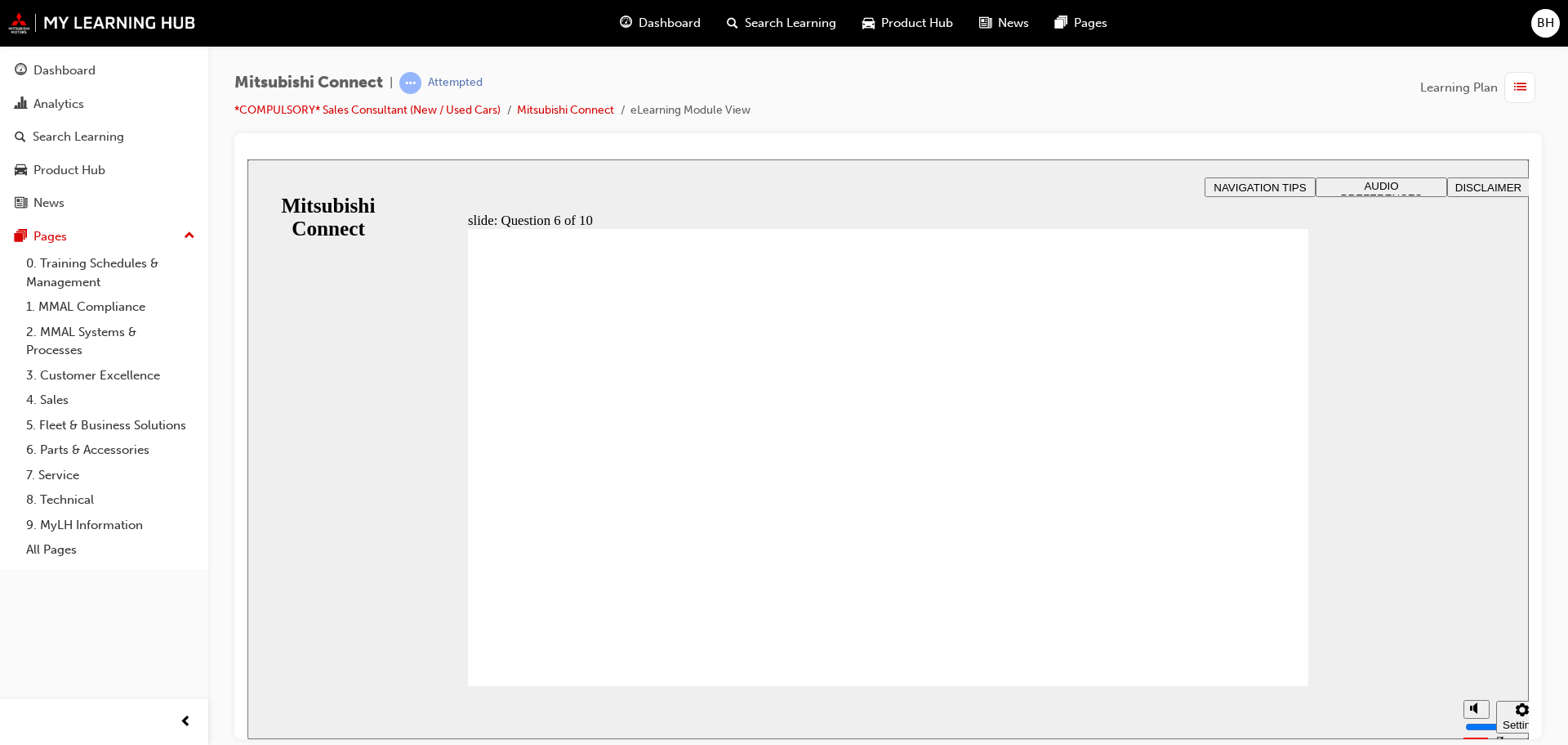
checkbox input "true"
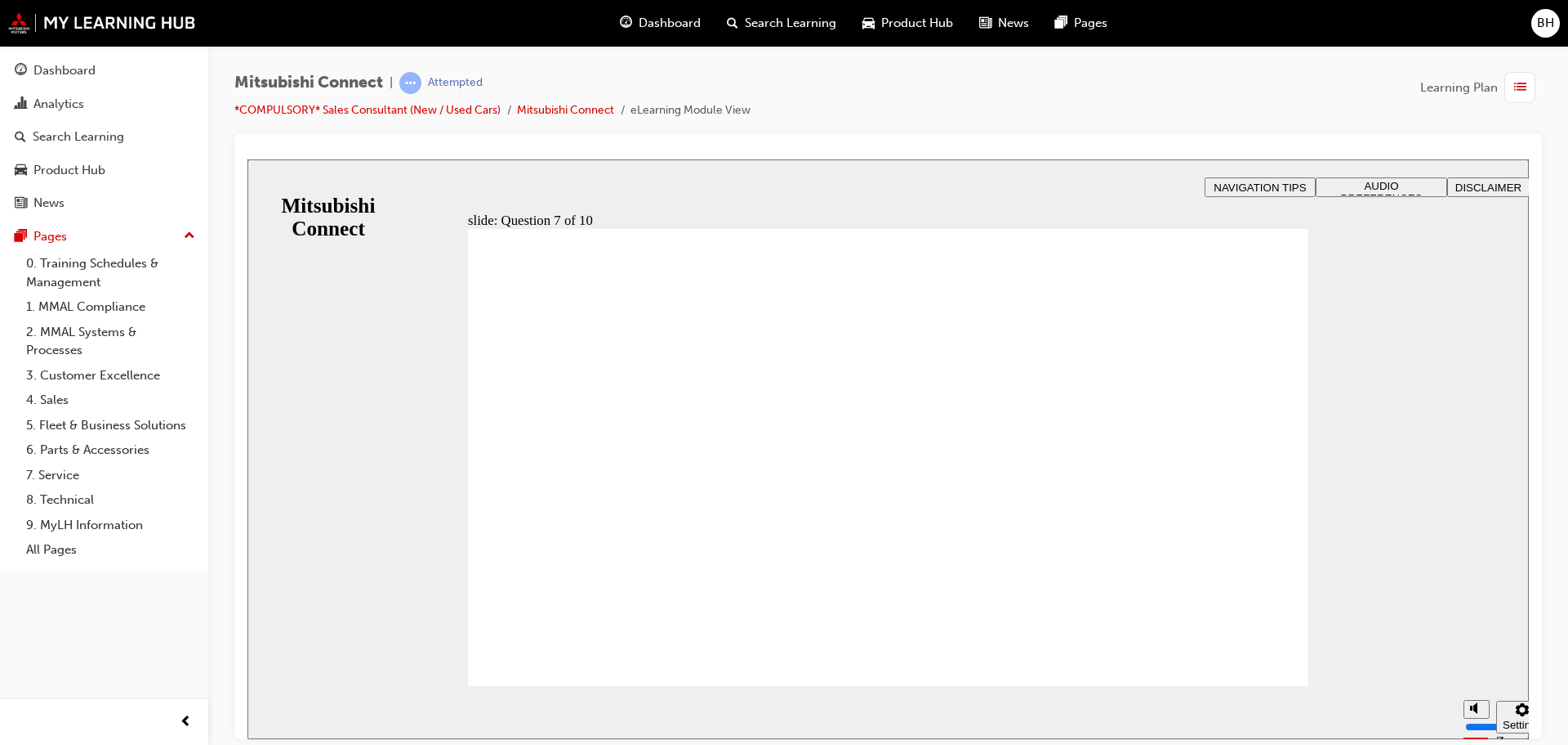
radio input "true"
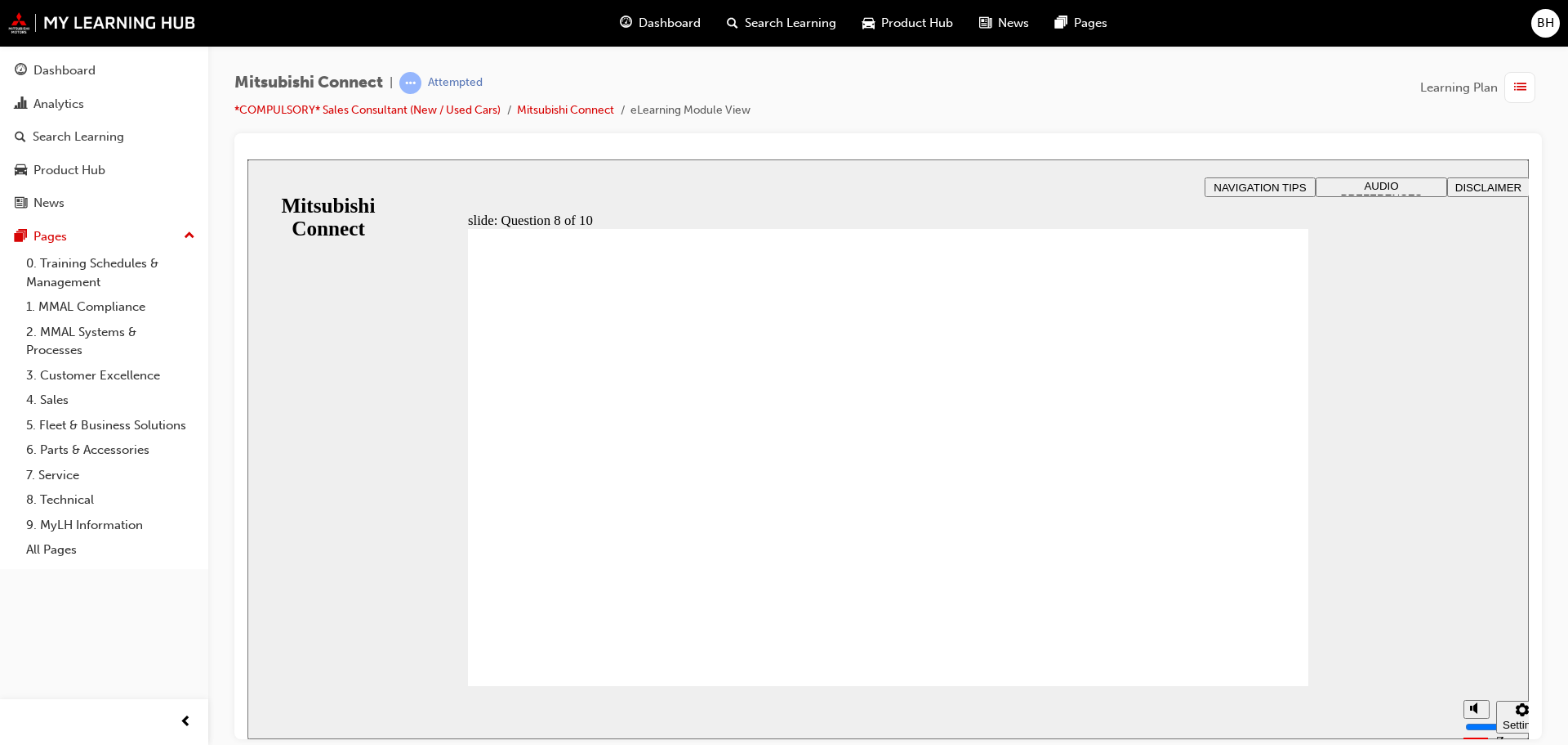
radio input "true"
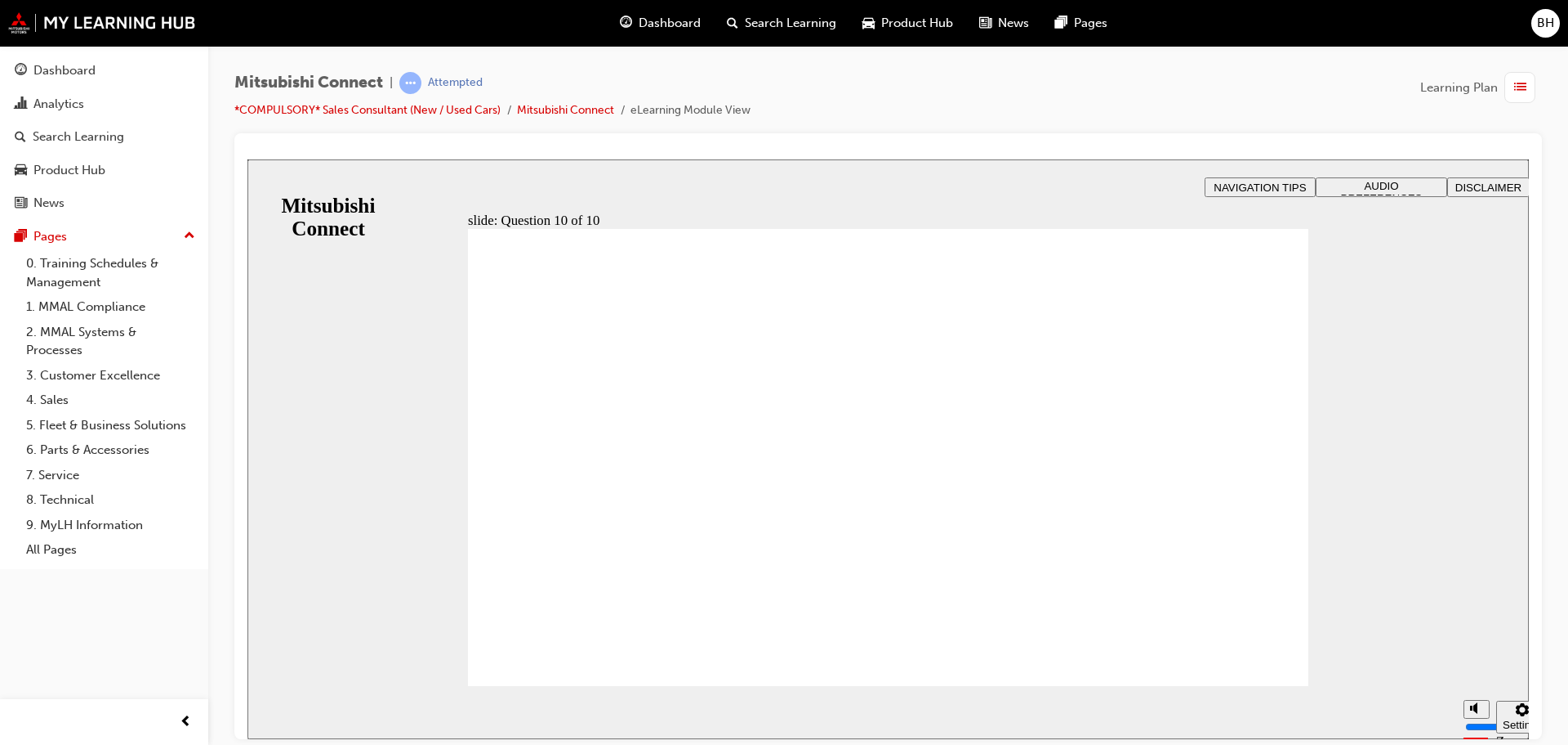
checkbox input "true"
